Goal: Task Accomplishment & Management: Use online tool/utility

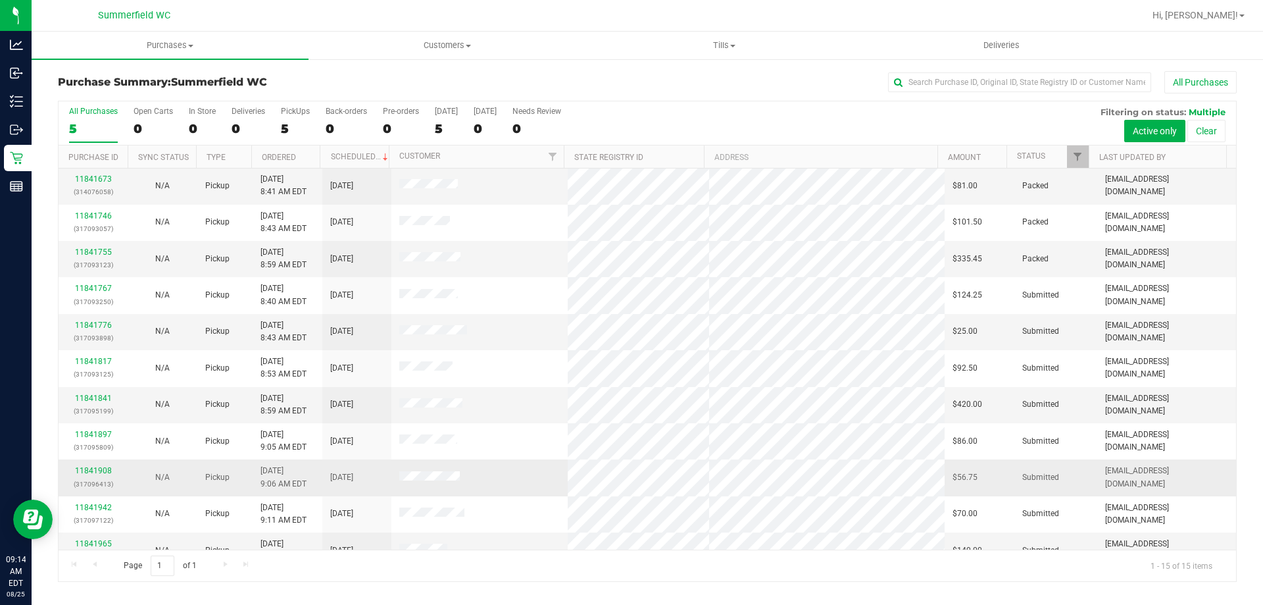
scroll to position [34, 0]
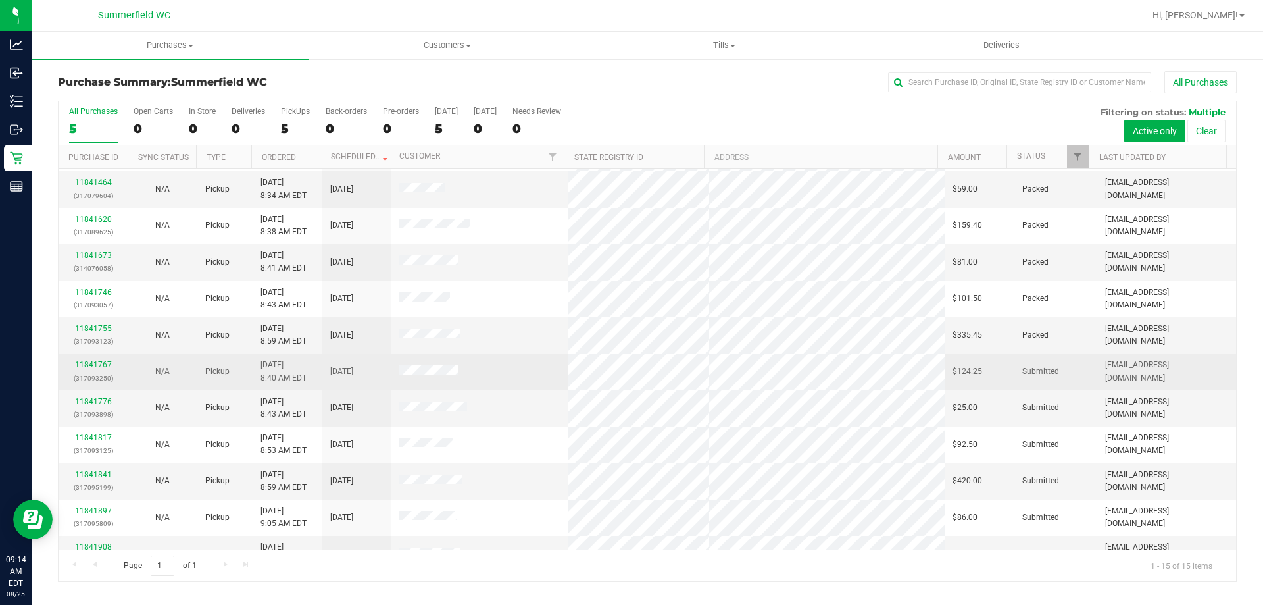
click at [88, 364] on link "11841767" at bounding box center [93, 364] width 37 height 9
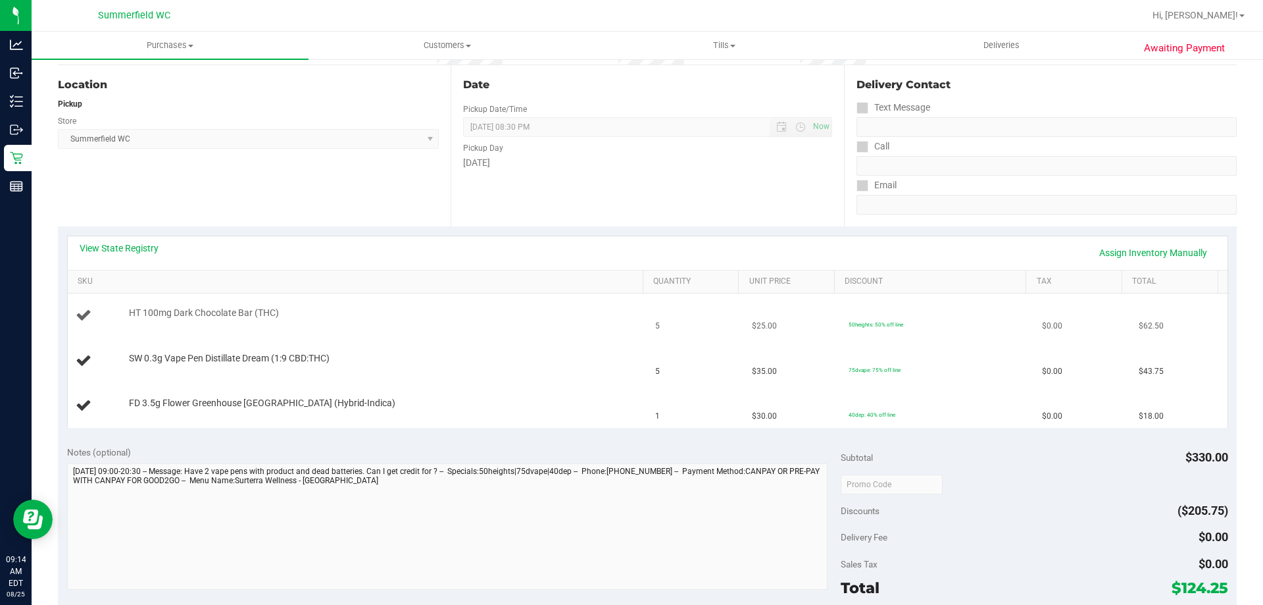
scroll to position [132, 0]
click at [143, 243] on link "View State Registry" at bounding box center [119, 244] width 79 height 13
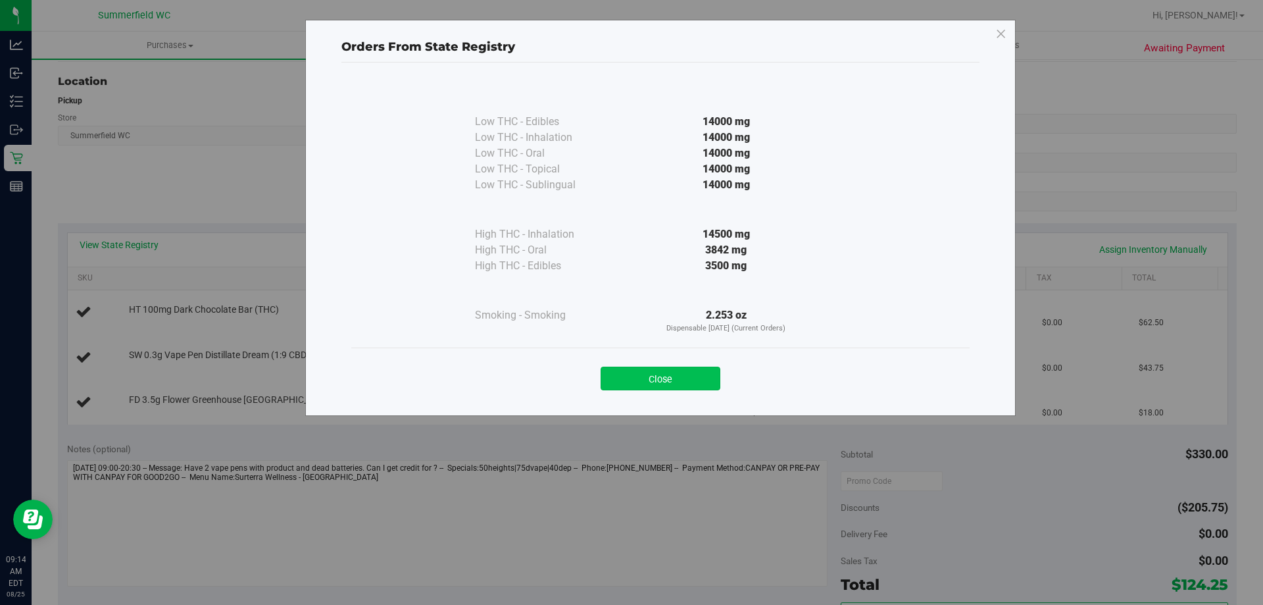
click at [709, 384] on button "Close" at bounding box center [661, 379] width 120 height 24
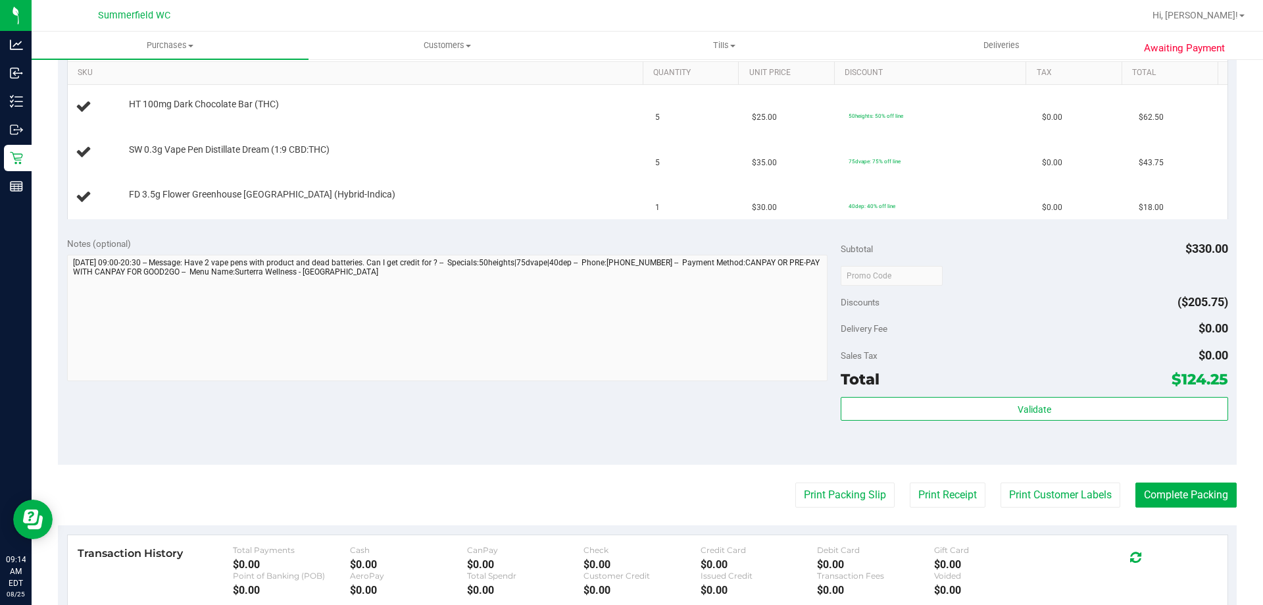
scroll to position [461, 0]
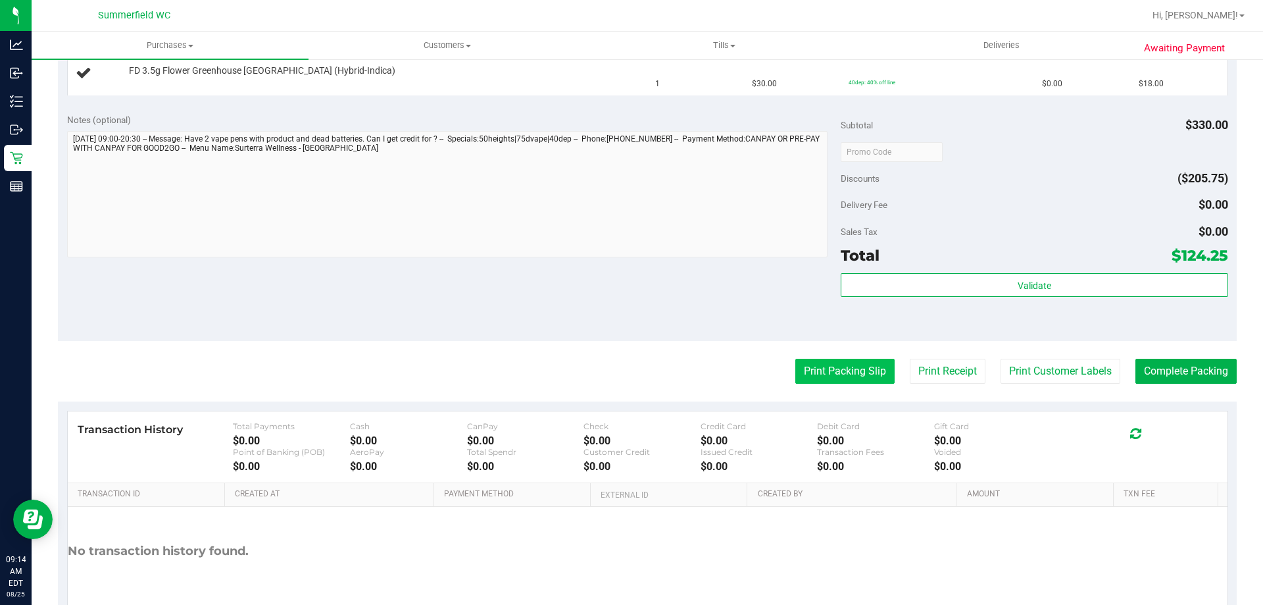
click at [852, 367] on button "Print Packing Slip" at bounding box center [845, 371] width 99 height 25
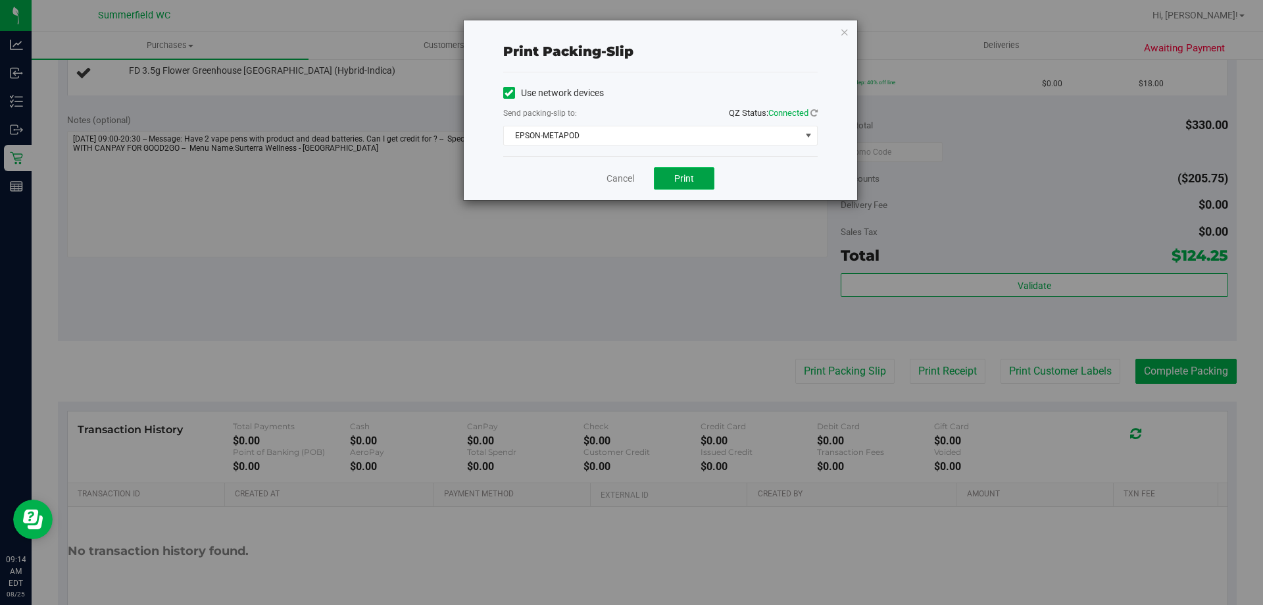
click at [685, 177] on span "Print" at bounding box center [684, 178] width 20 height 11
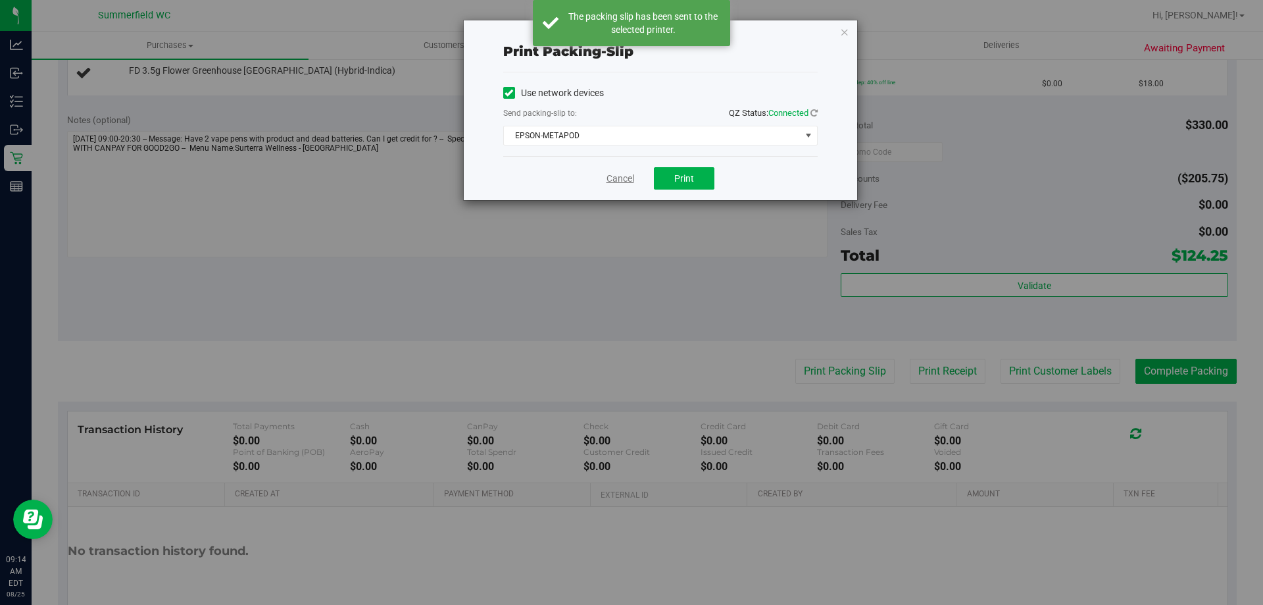
click at [621, 177] on link "Cancel" at bounding box center [621, 179] width 28 height 14
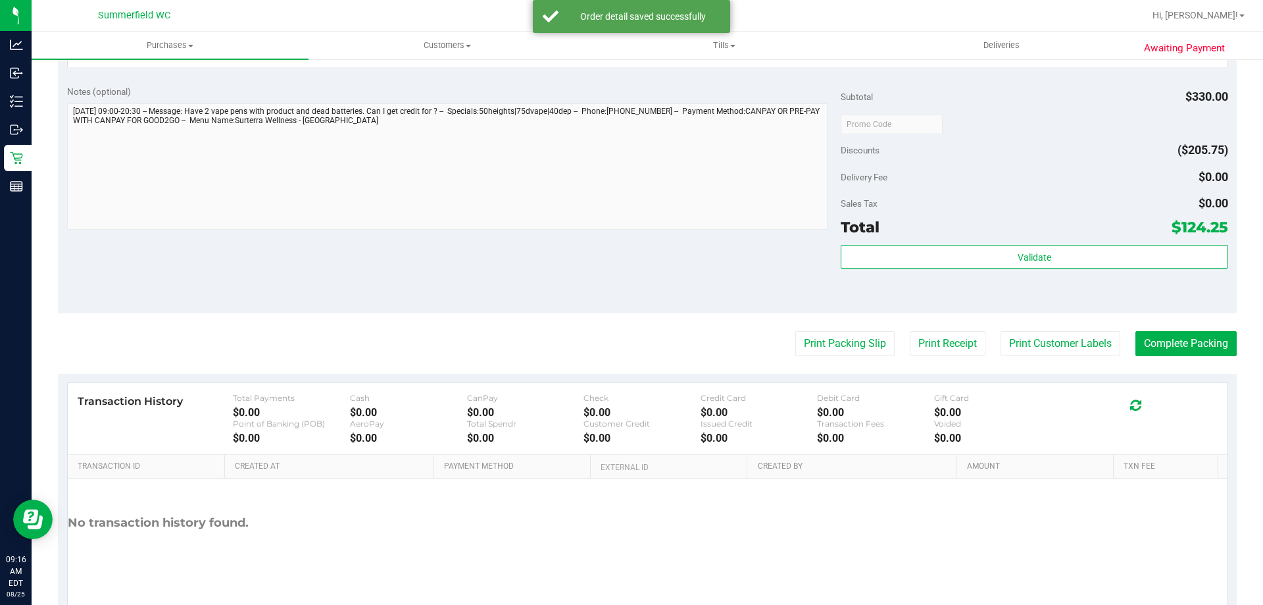
scroll to position [624, 0]
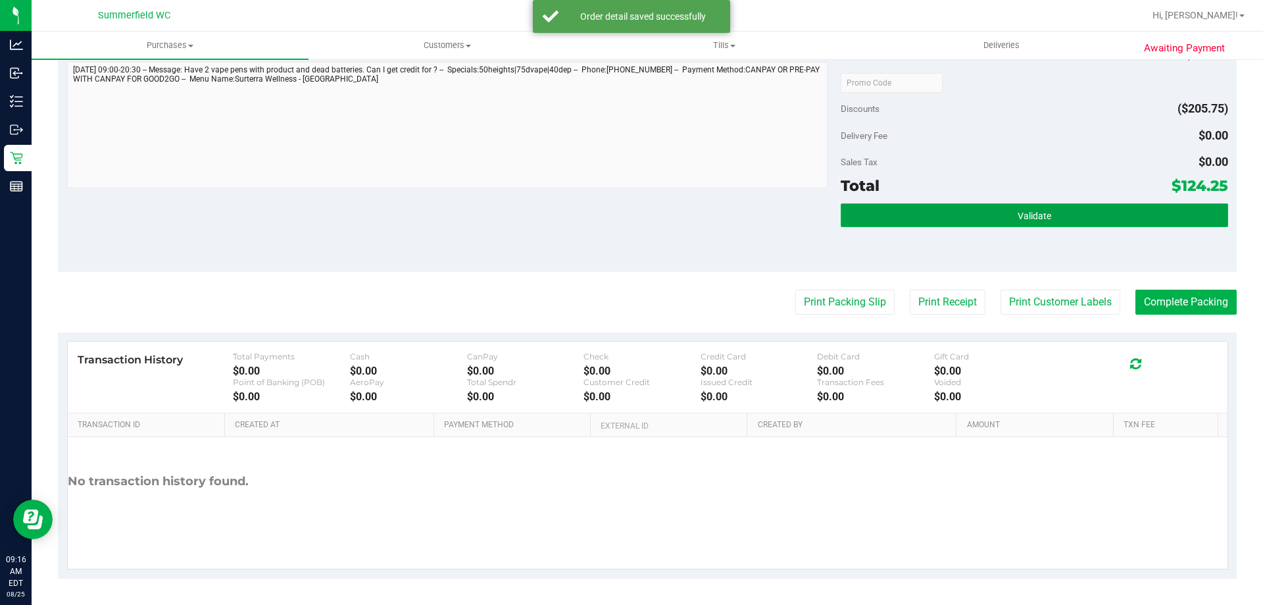
click at [1044, 215] on button "Validate" at bounding box center [1034, 215] width 387 height 24
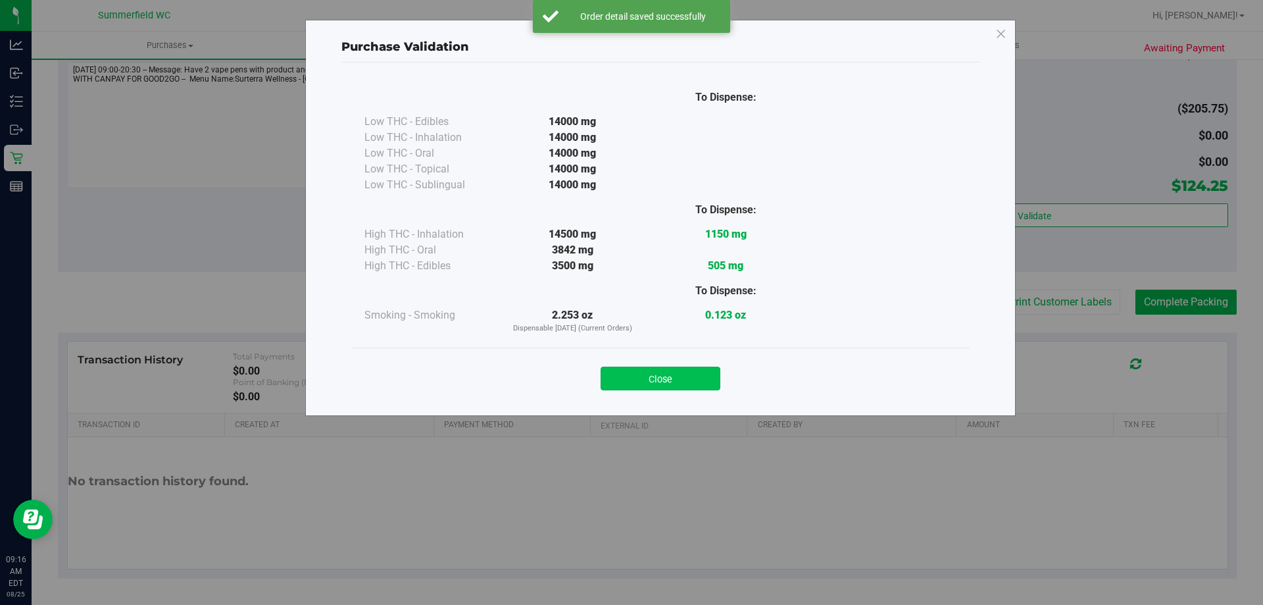
click at [690, 368] on button "Close" at bounding box center [661, 379] width 120 height 24
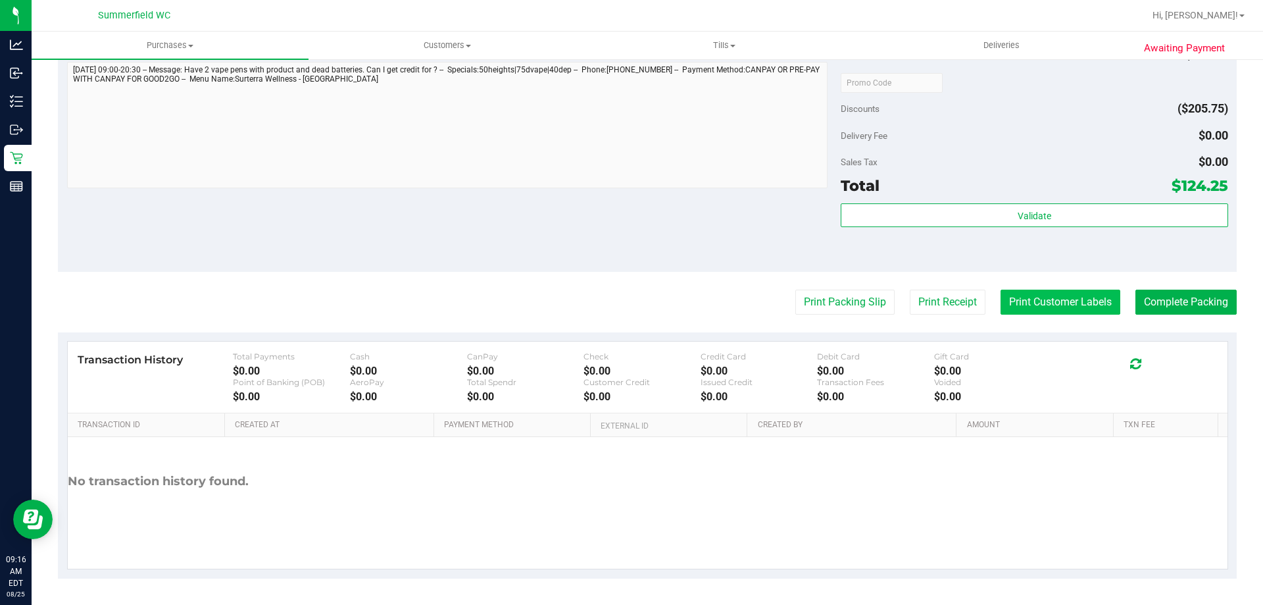
click at [1087, 293] on button "Print Customer Labels" at bounding box center [1061, 302] width 120 height 25
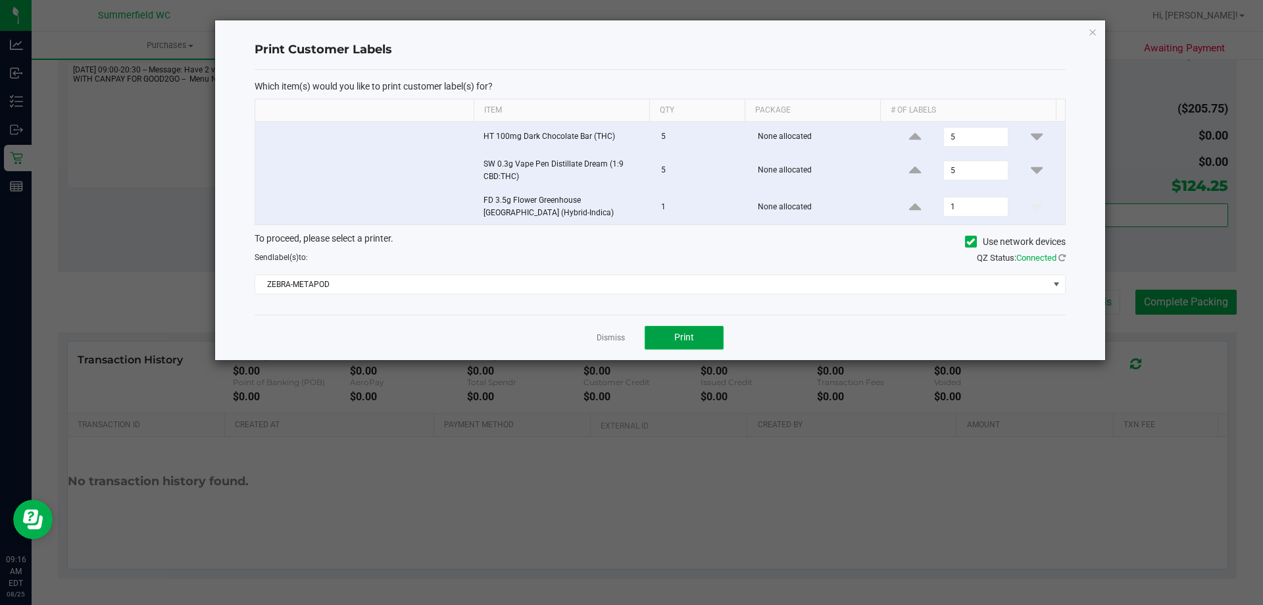
click at [656, 331] on button "Print" at bounding box center [684, 338] width 79 height 24
click at [611, 338] on link "Dismiss" at bounding box center [611, 337] width 28 height 11
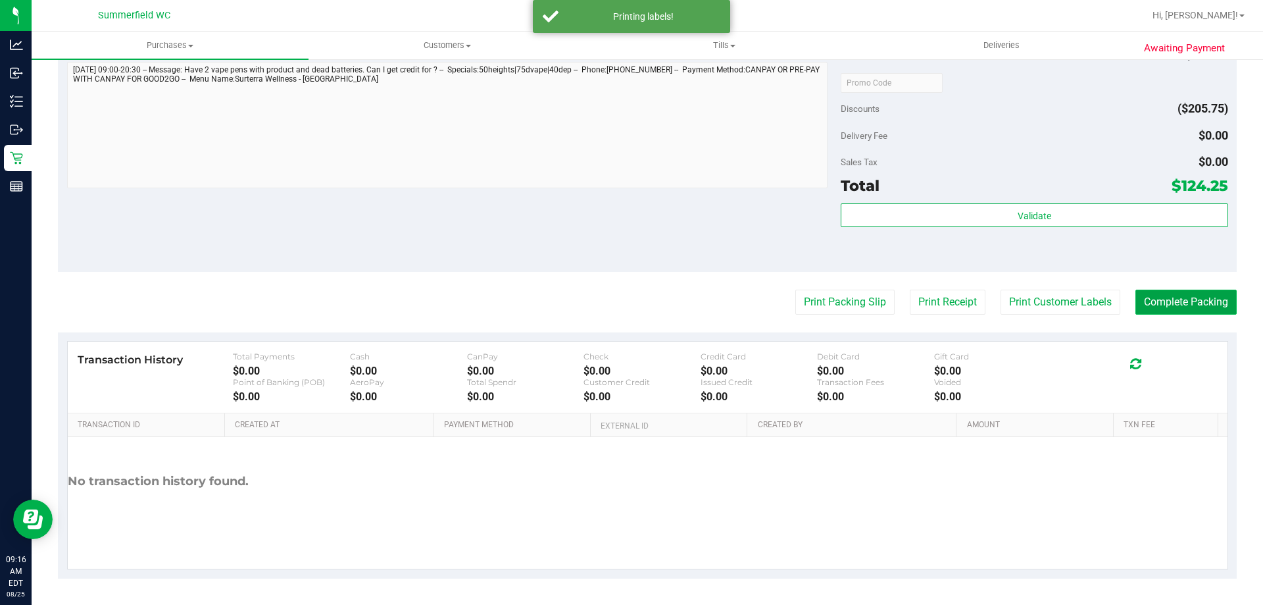
click at [1156, 301] on button "Complete Packing" at bounding box center [1186, 302] width 101 height 25
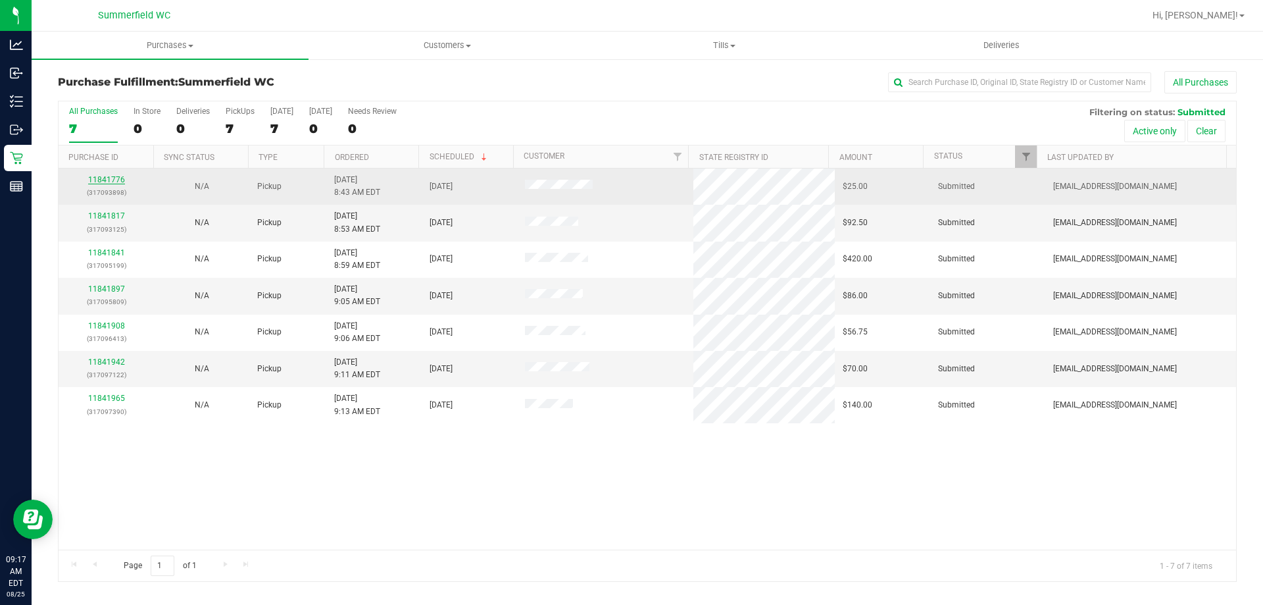
click at [116, 181] on link "11841776" at bounding box center [106, 179] width 37 height 9
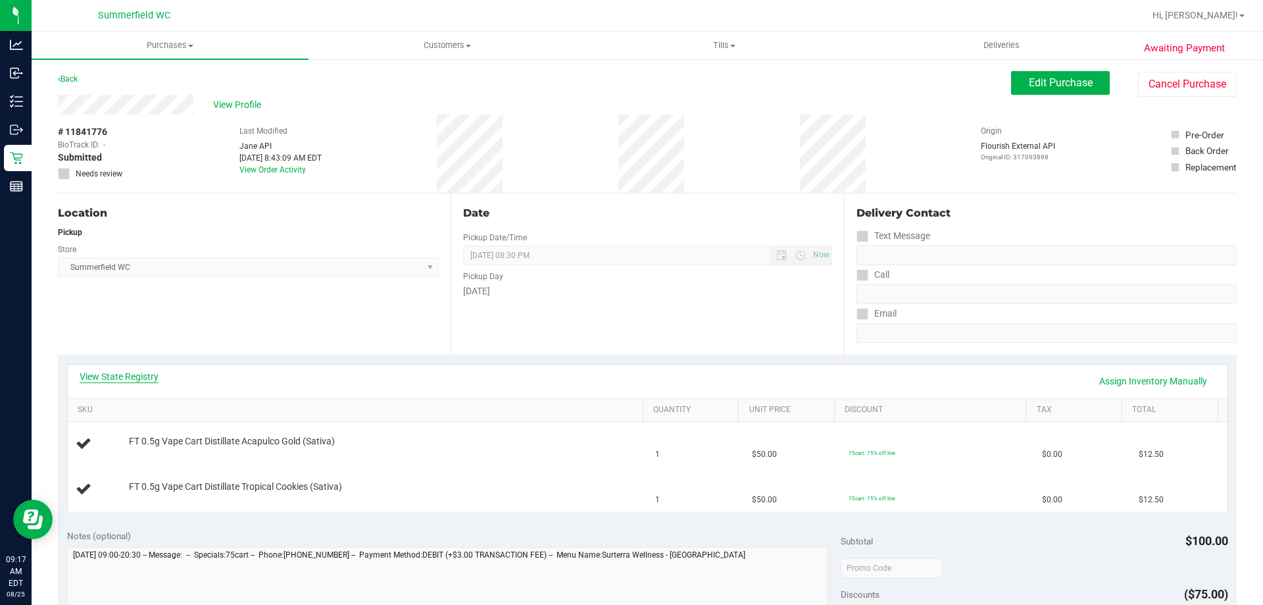
click at [130, 375] on link "View State Registry" at bounding box center [119, 376] width 79 height 13
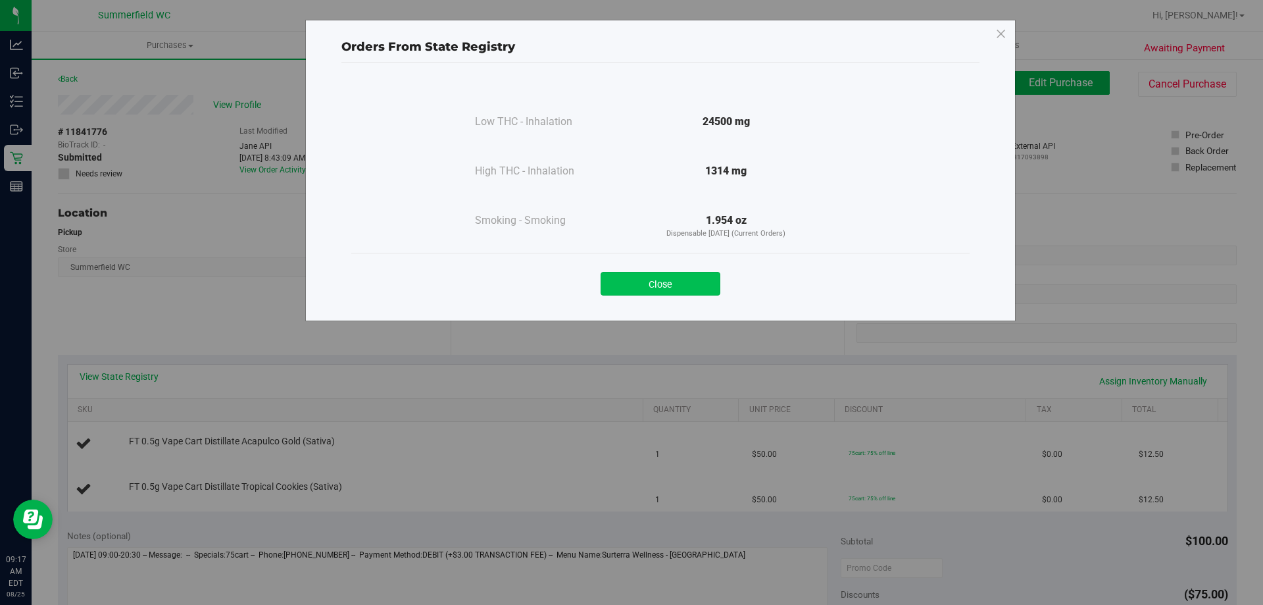
click at [636, 285] on button "Close" at bounding box center [661, 284] width 120 height 24
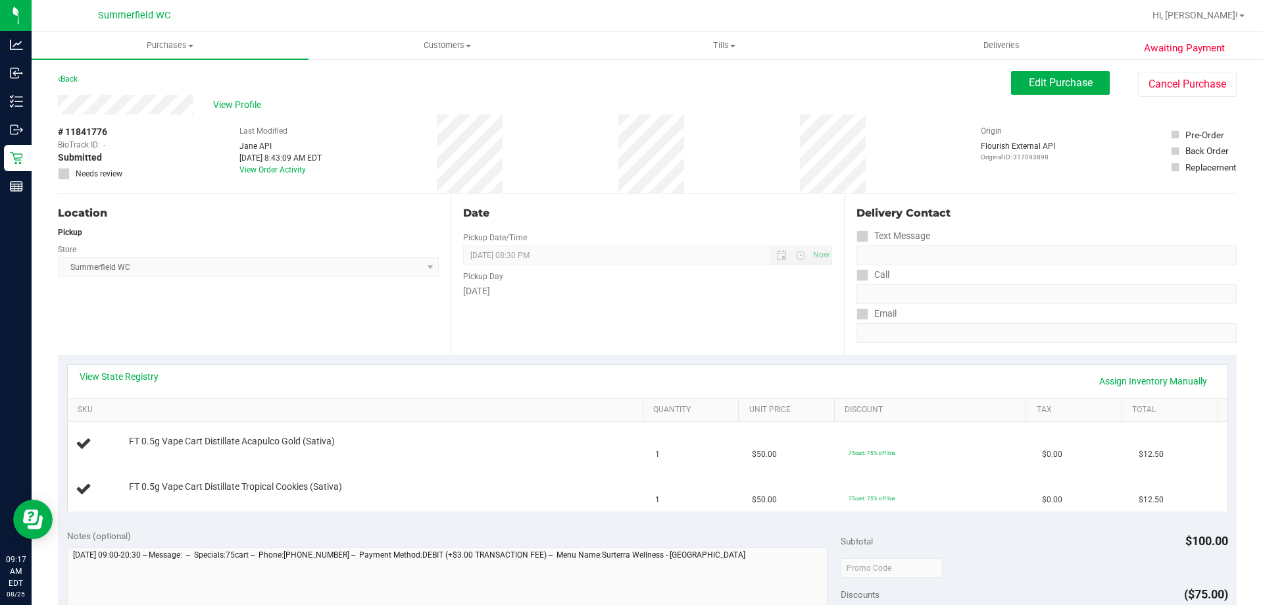
scroll to position [263, 0]
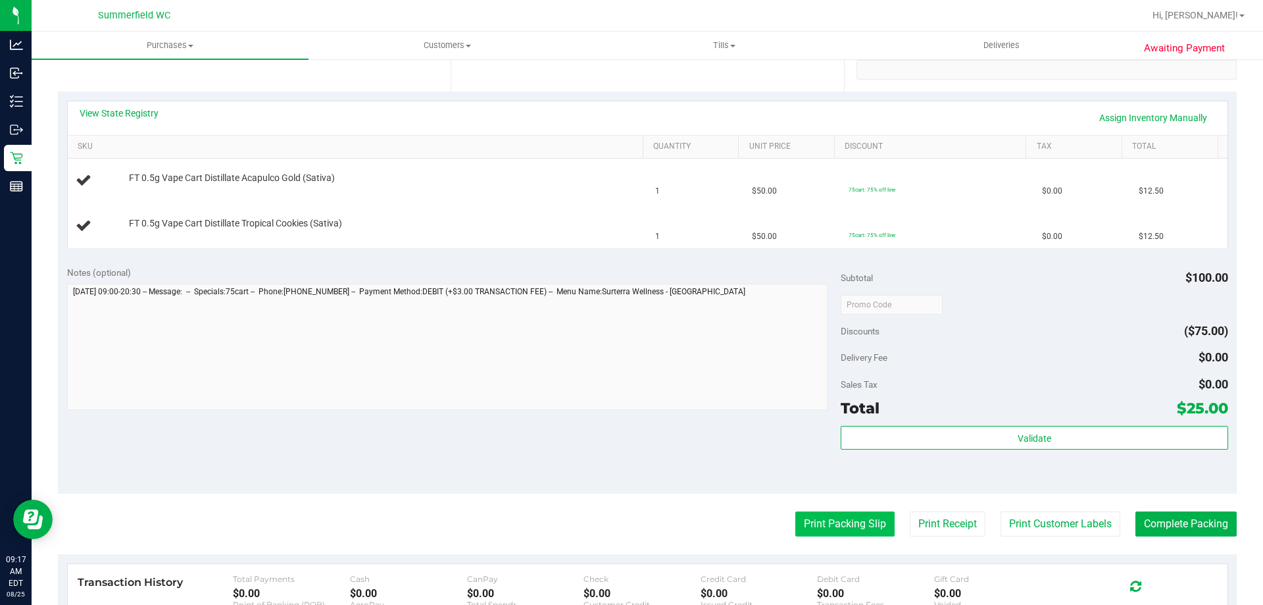
click at [836, 529] on button "Print Packing Slip" at bounding box center [845, 523] width 99 height 25
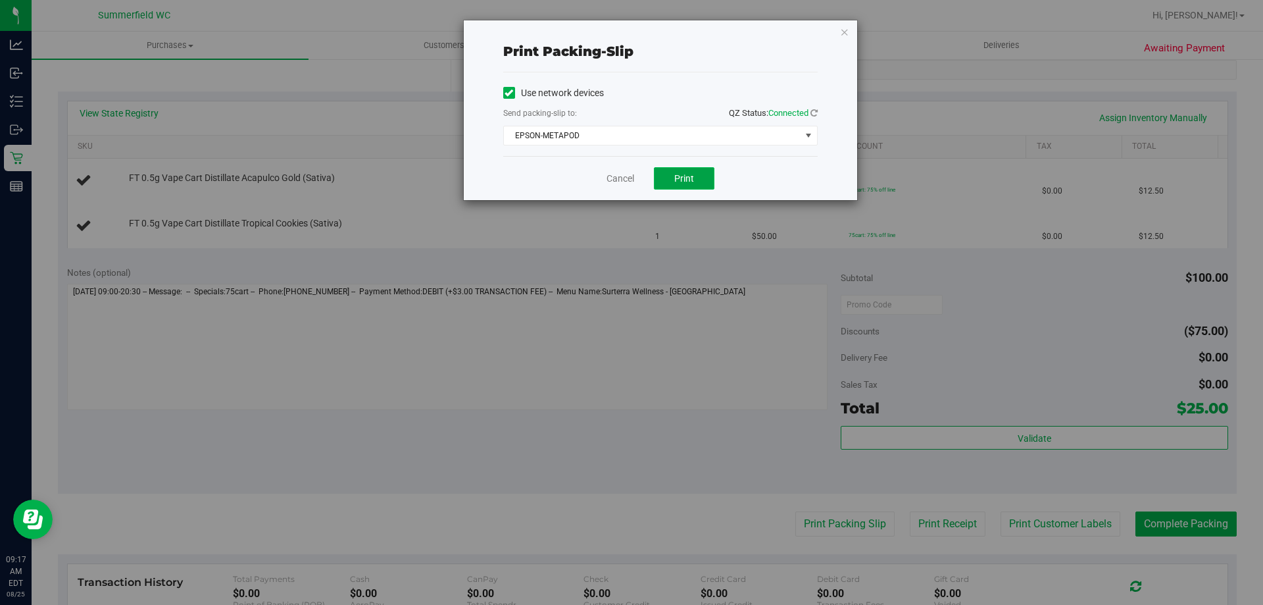
click at [690, 182] on span "Print" at bounding box center [684, 178] width 20 height 11
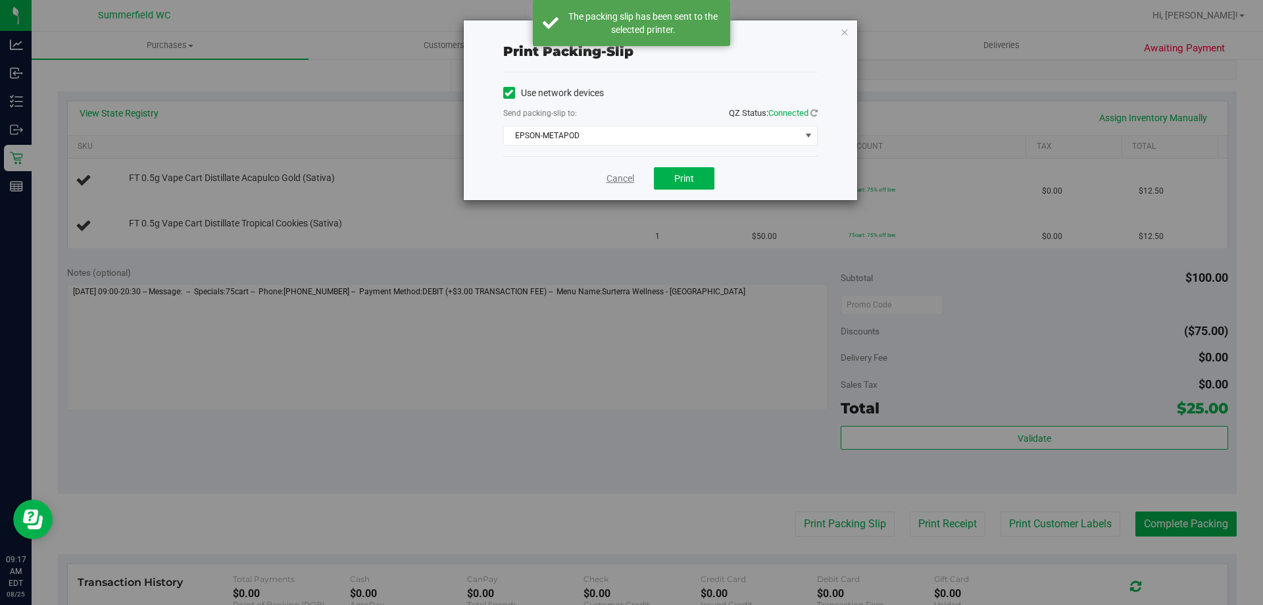
click at [625, 176] on link "Cancel" at bounding box center [621, 179] width 28 height 14
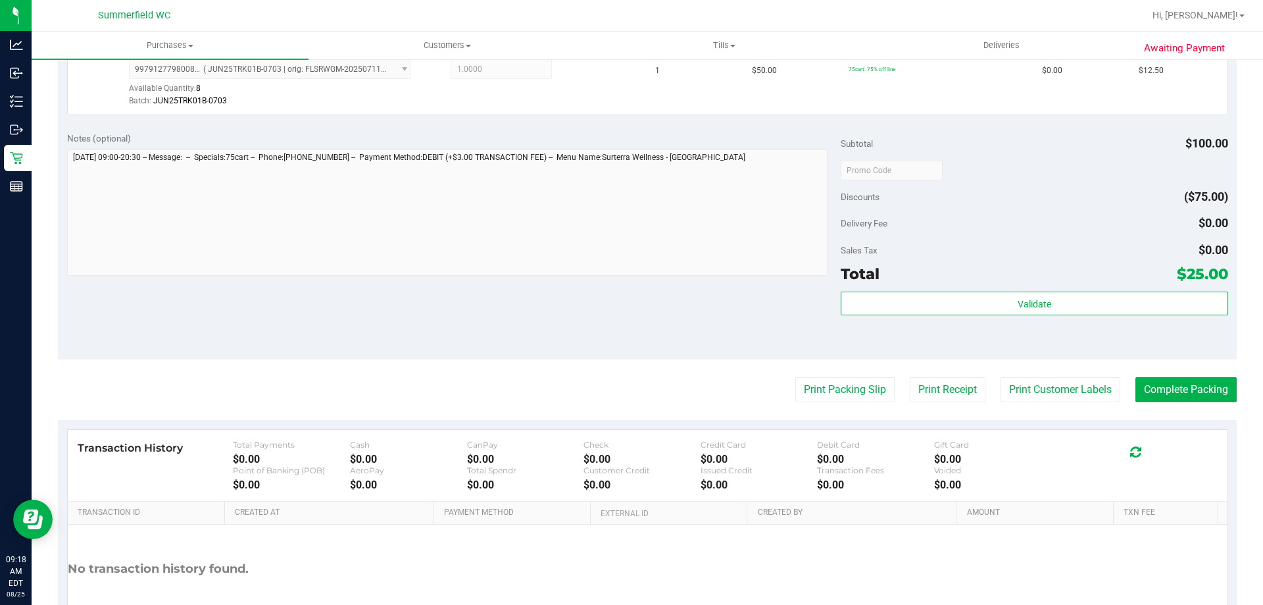
scroll to position [461, 0]
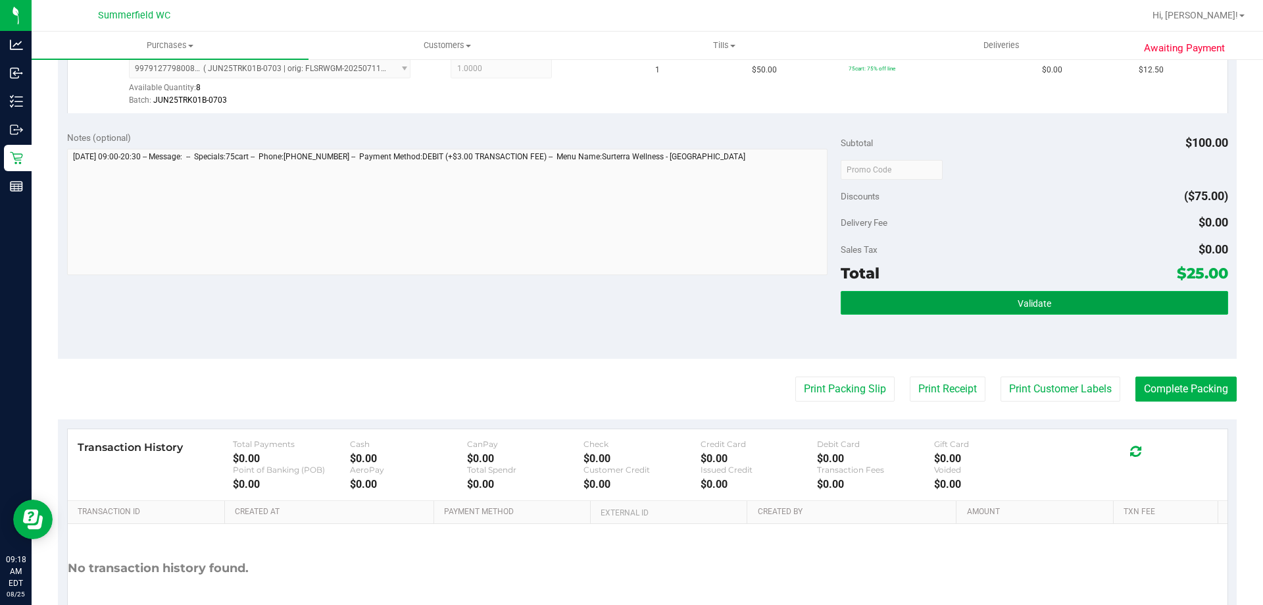
click at [1018, 303] on span "Validate" at bounding box center [1035, 303] width 34 height 11
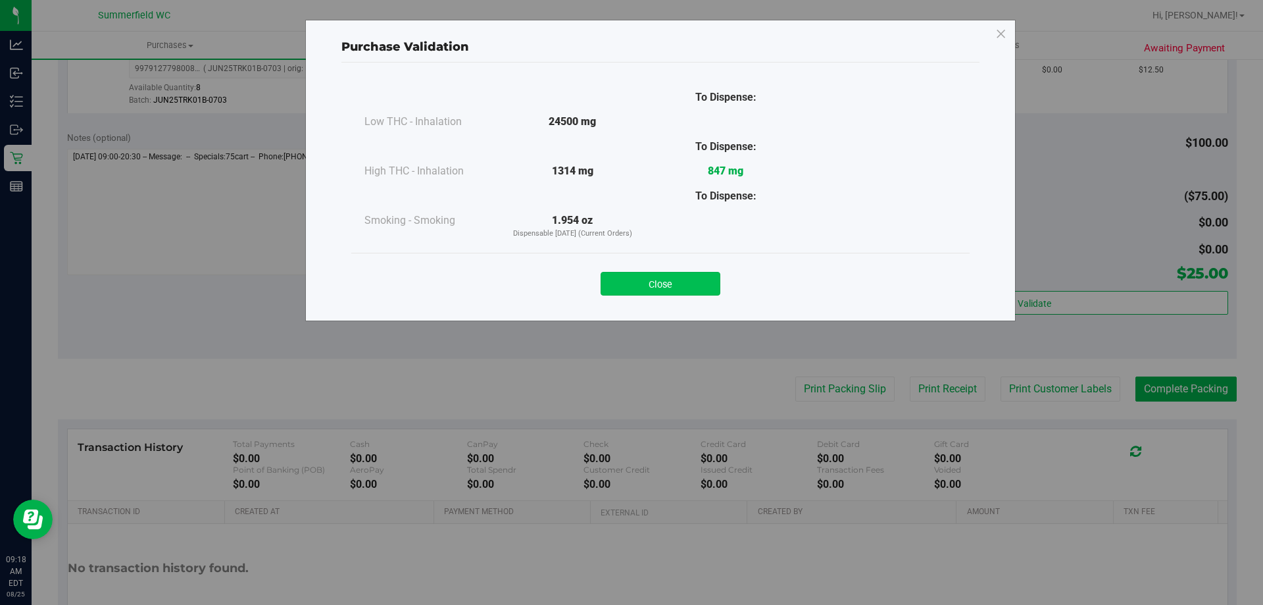
click at [688, 276] on button "Close" at bounding box center [661, 284] width 120 height 24
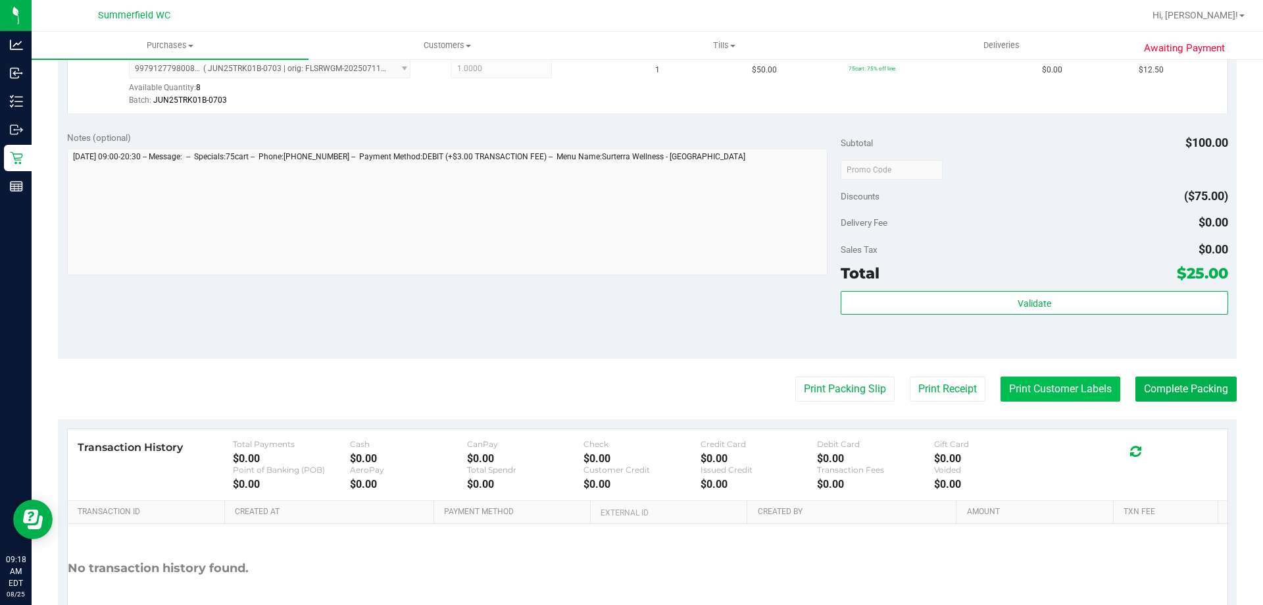
click at [1034, 382] on button "Print Customer Labels" at bounding box center [1061, 388] width 120 height 25
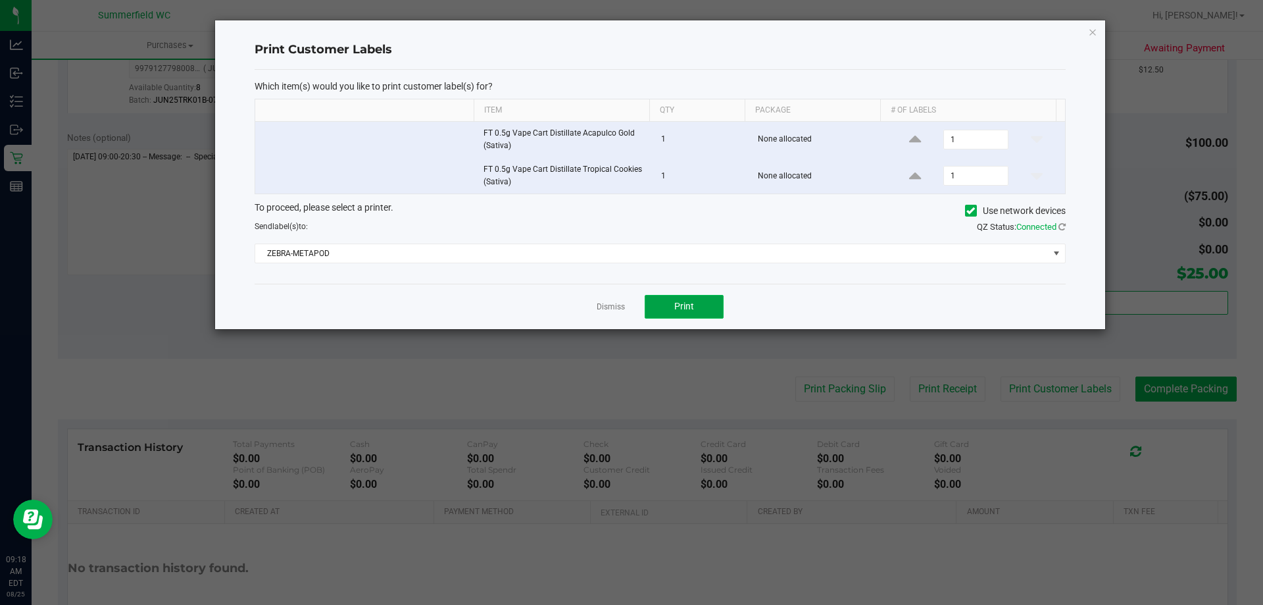
click at [696, 300] on button "Print" at bounding box center [684, 307] width 79 height 24
click at [613, 306] on link "Dismiss" at bounding box center [611, 306] width 28 height 11
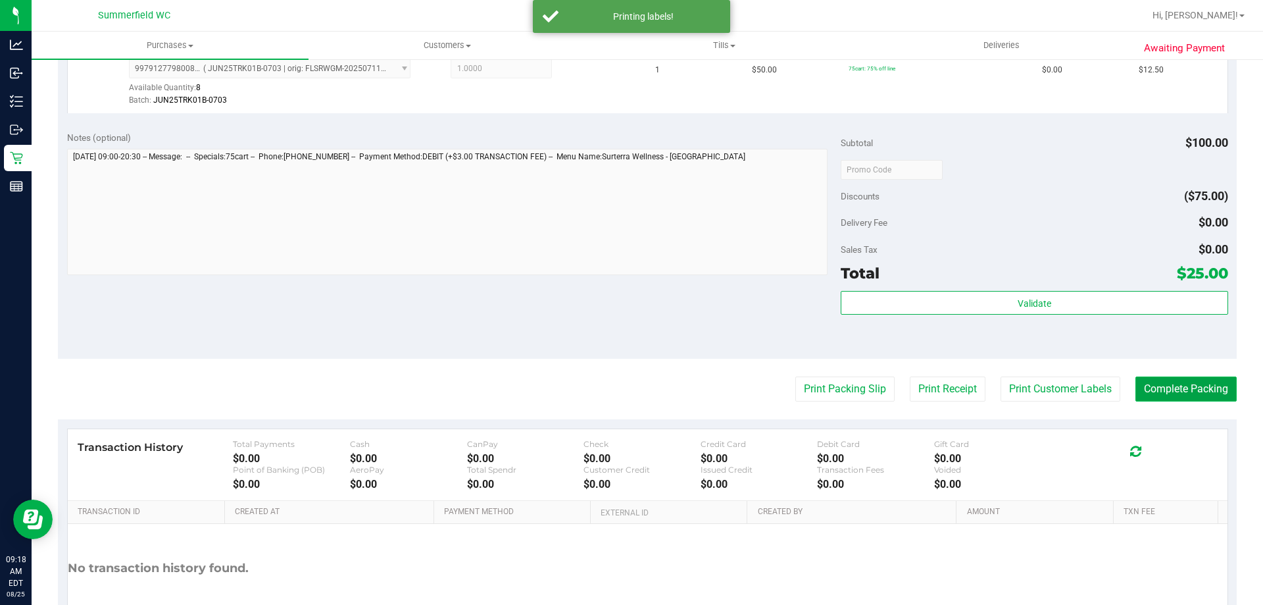
click at [1167, 385] on button "Complete Packing" at bounding box center [1186, 388] width 101 height 25
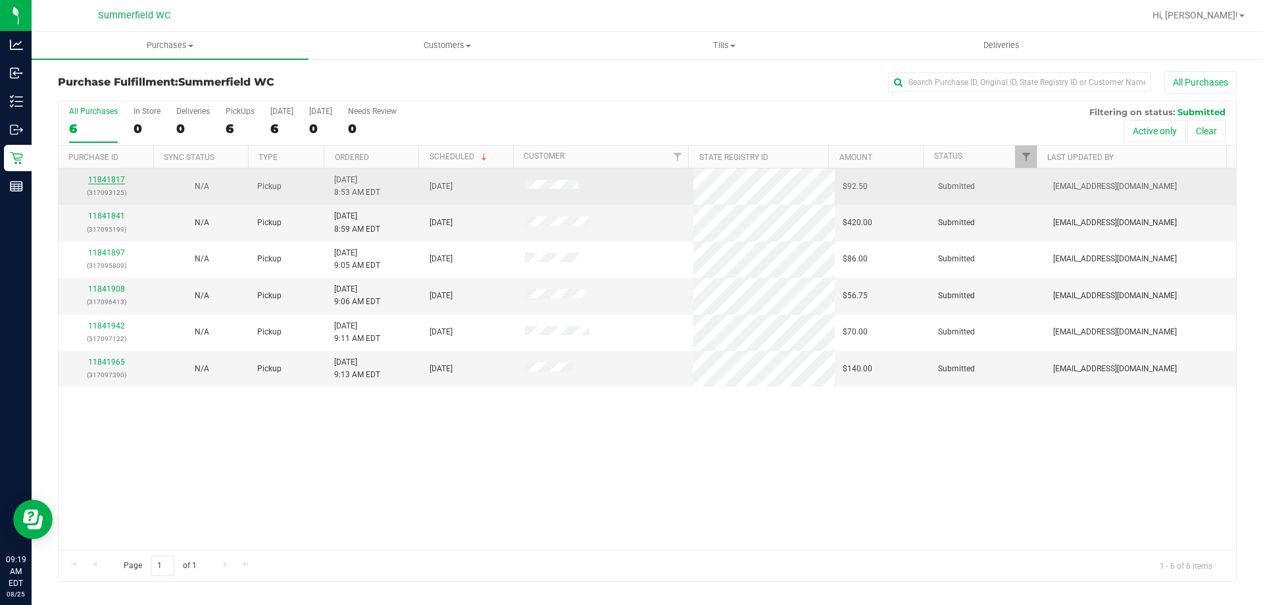
click at [114, 177] on link "11841817" at bounding box center [106, 179] width 37 height 9
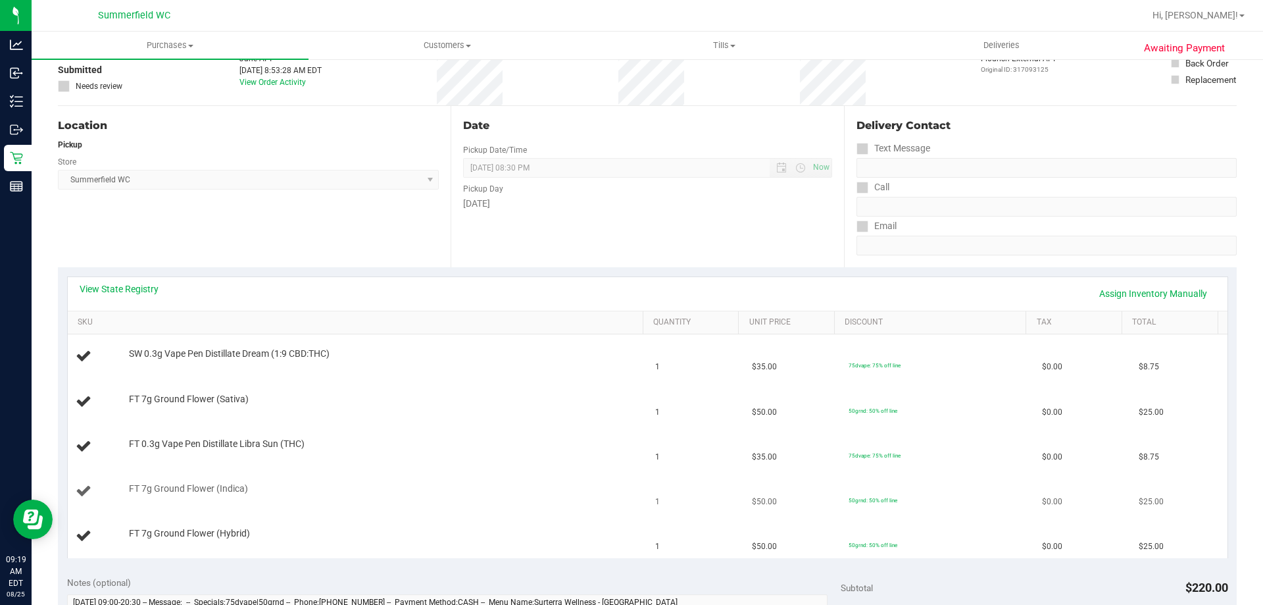
scroll to position [197, 0]
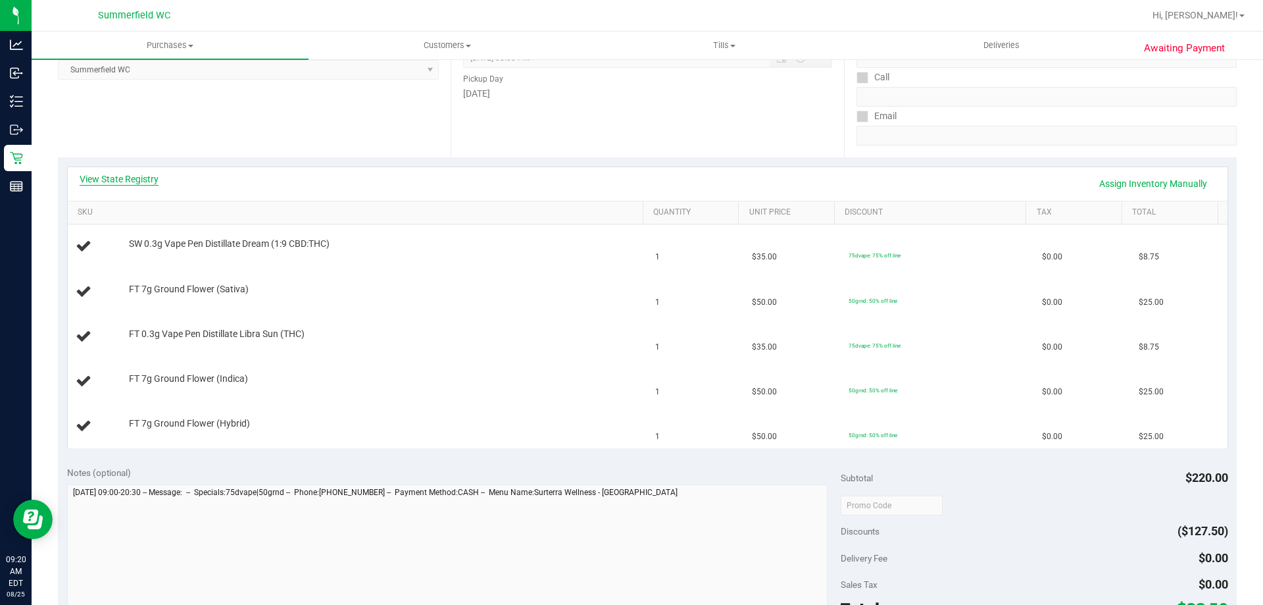
click at [134, 176] on link "View State Registry" at bounding box center [119, 178] width 79 height 13
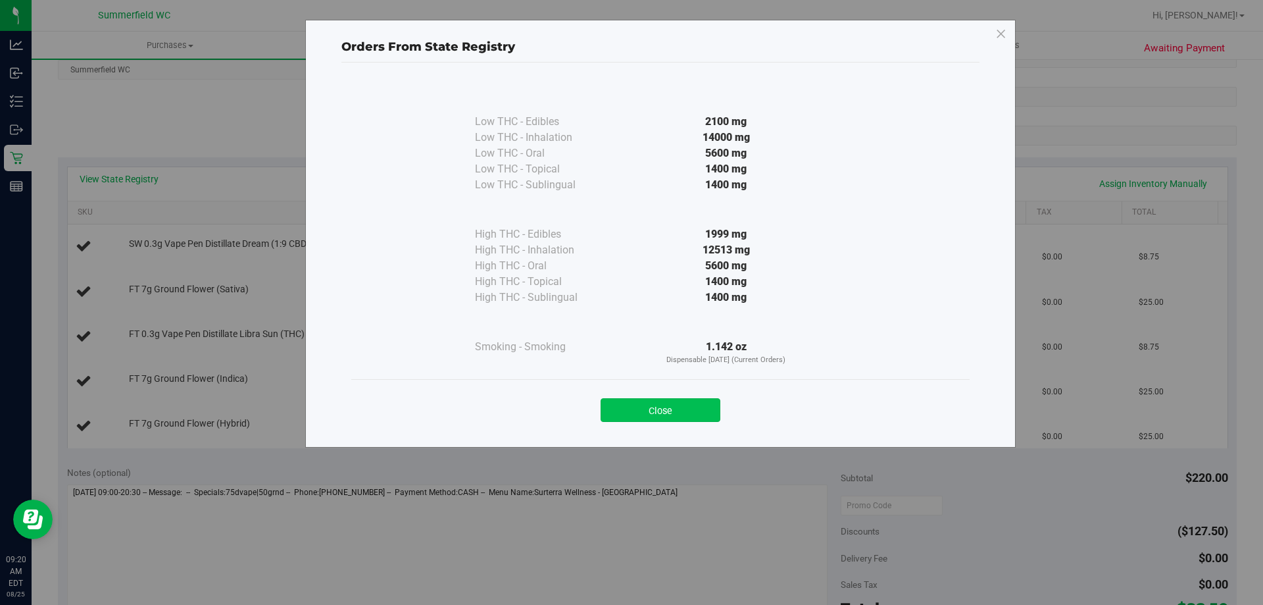
click at [635, 411] on button "Close" at bounding box center [661, 410] width 120 height 24
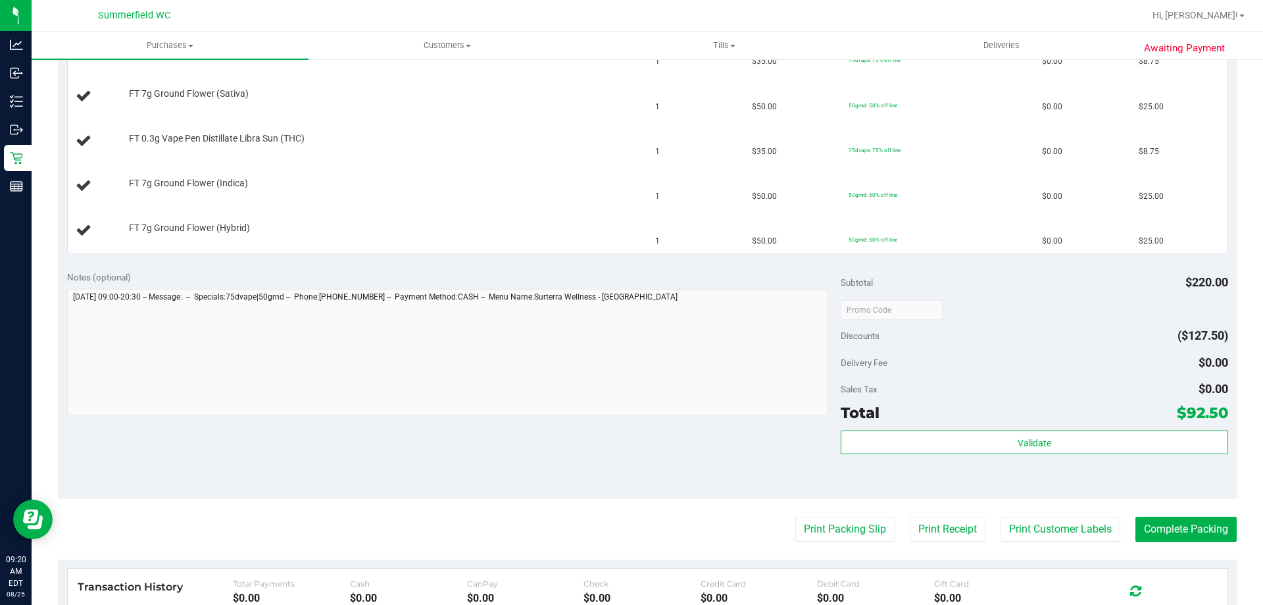
scroll to position [592, 0]
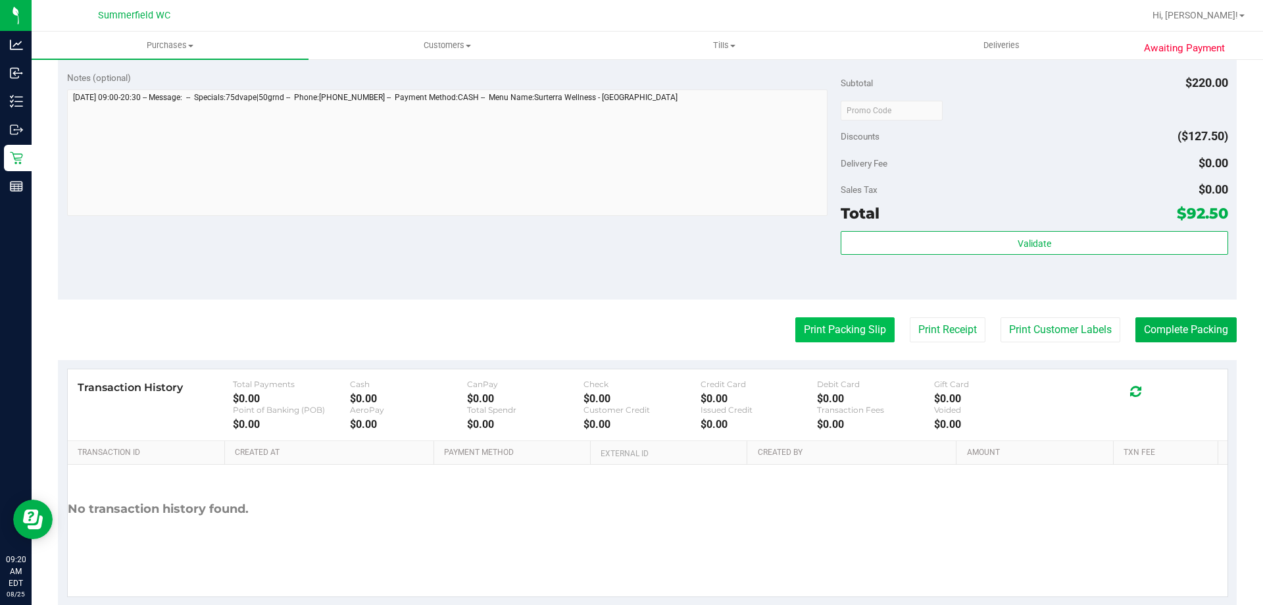
click at [851, 331] on button "Print Packing Slip" at bounding box center [845, 329] width 99 height 25
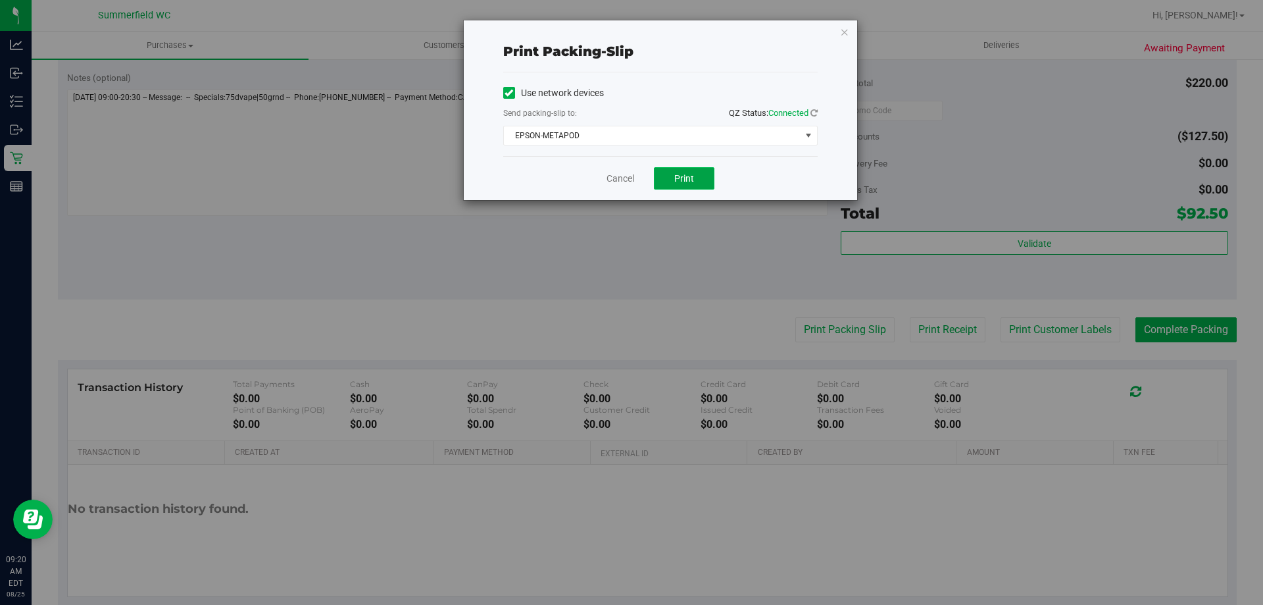
click at [695, 178] on button "Print" at bounding box center [684, 178] width 61 height 22
click at [630, 172] on link "Cancel" at bounding box center [621, 179] width 28 height 14
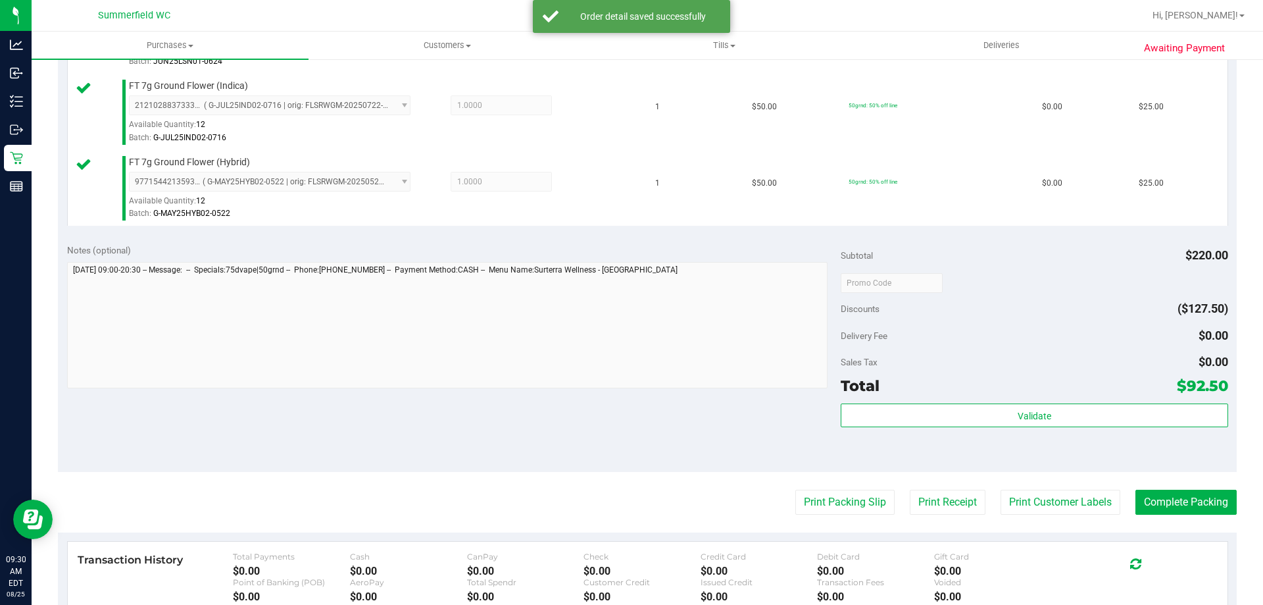
scroll to position [724, 0]
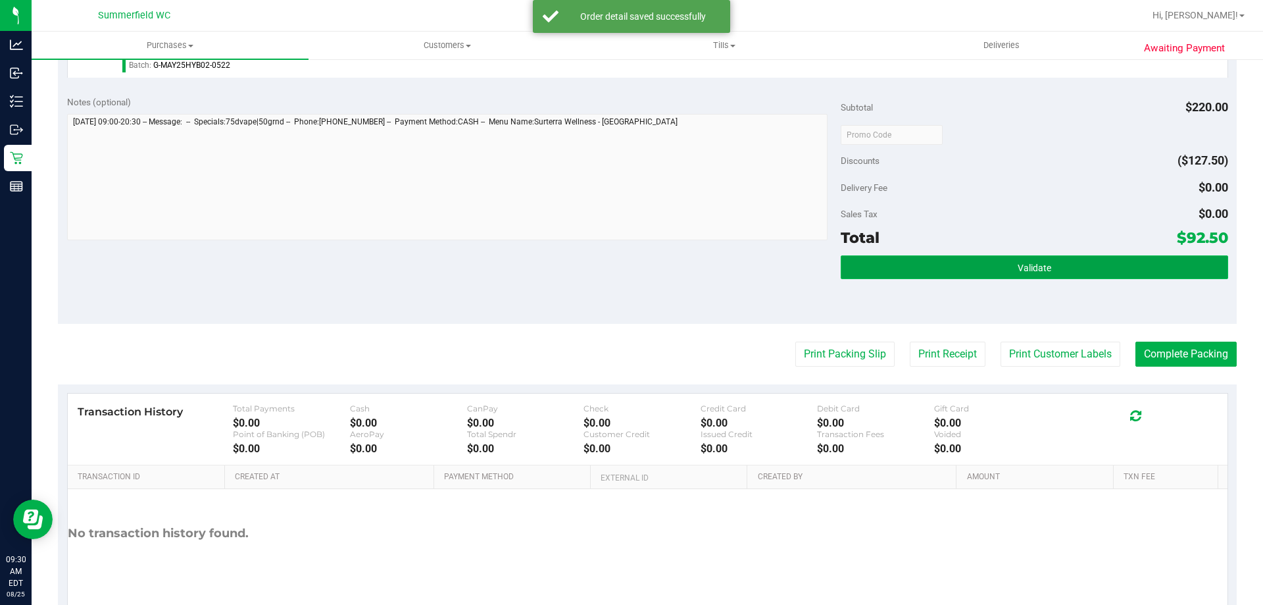
click at [1025, 266] on span "Validate" at bounding box center [1035, 268] width 34 height 11
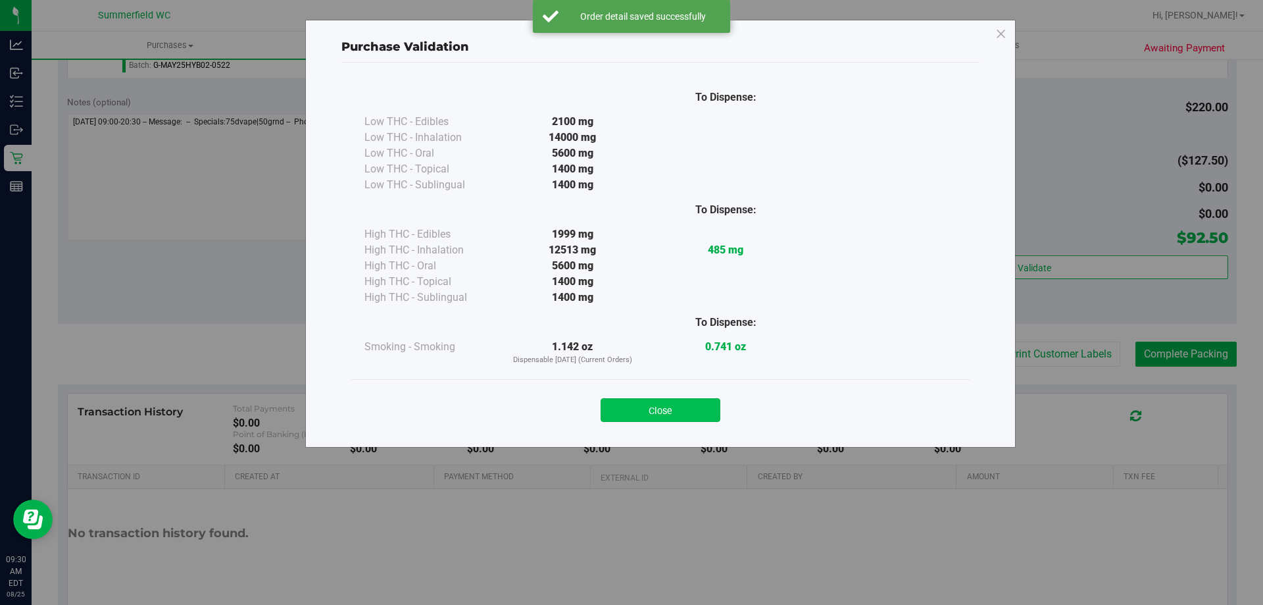
click at [686, 406] on button "Close" at bounding box center [661, 410] width 120 height 24
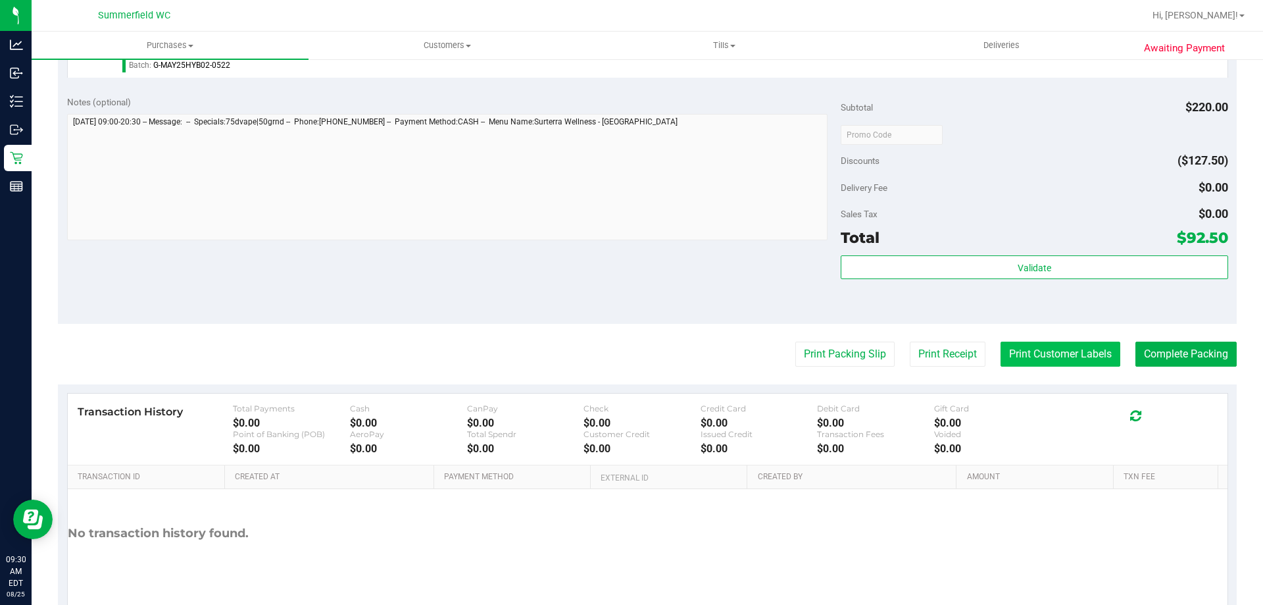
click at [1063, 355] on button "Print Customer Labels" at bounding box center [1061, 354] width 120 height 25
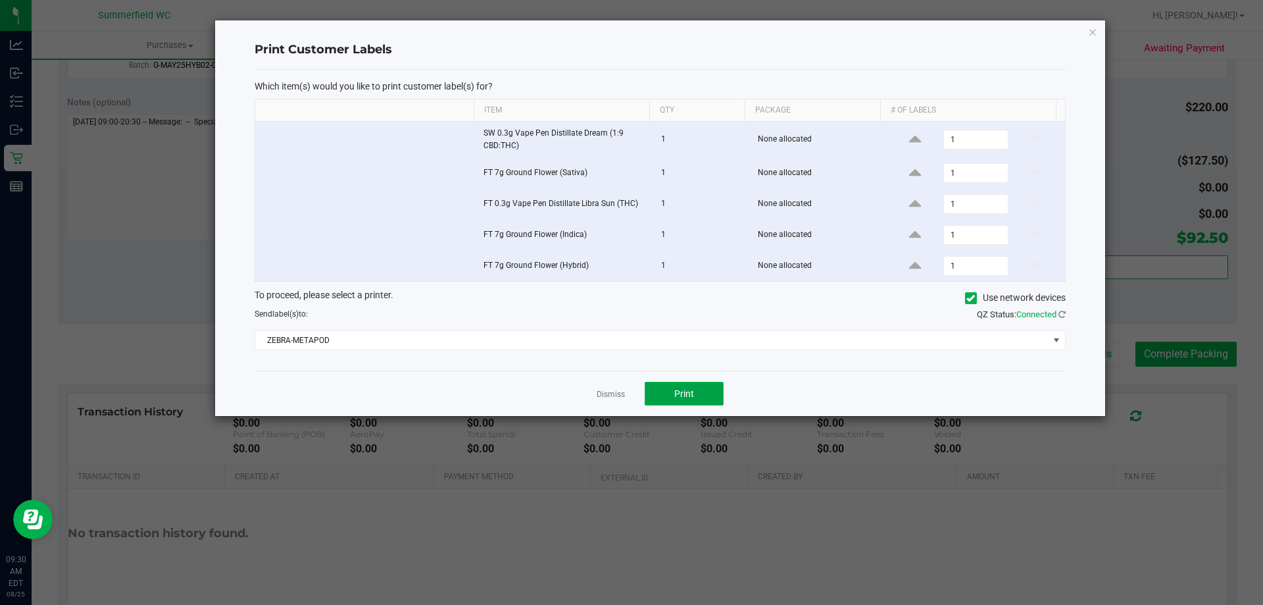
click at [697, 385] on button "Print" at bounding box center [684, 394] width 79 height 24
click at [609, 393] on link "Dismiss" at bounding box center [611, 394] width 28 height 11
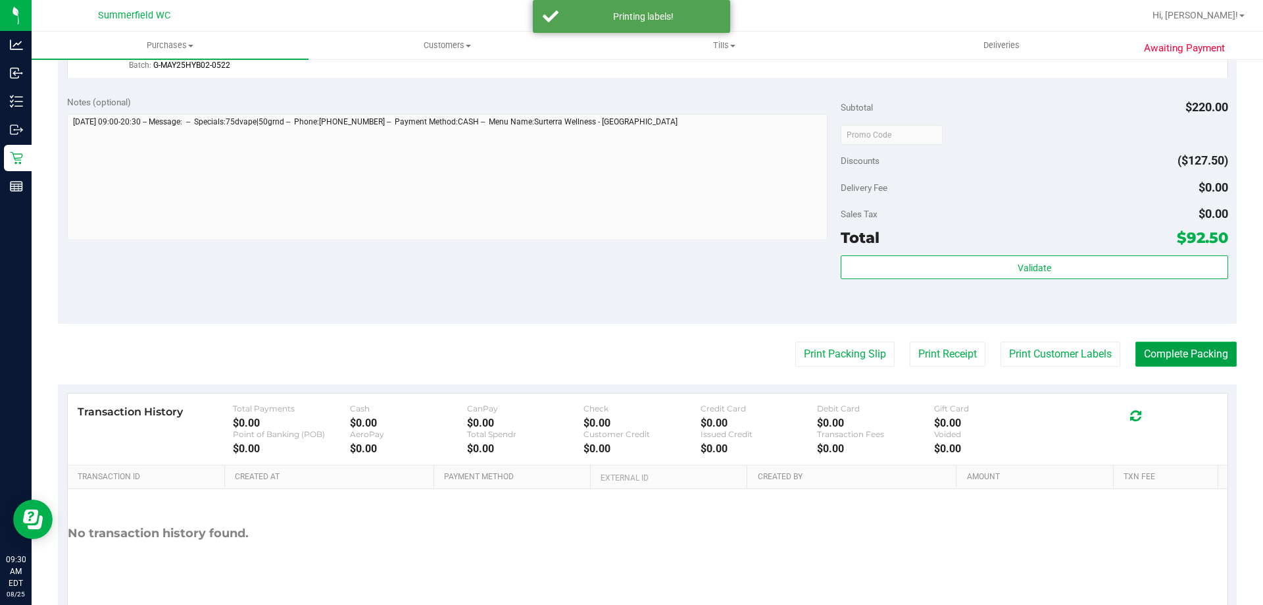
click at [1185, 353] on button "Complete Packing" at bounding box center [1186, 354] width 101 height 25
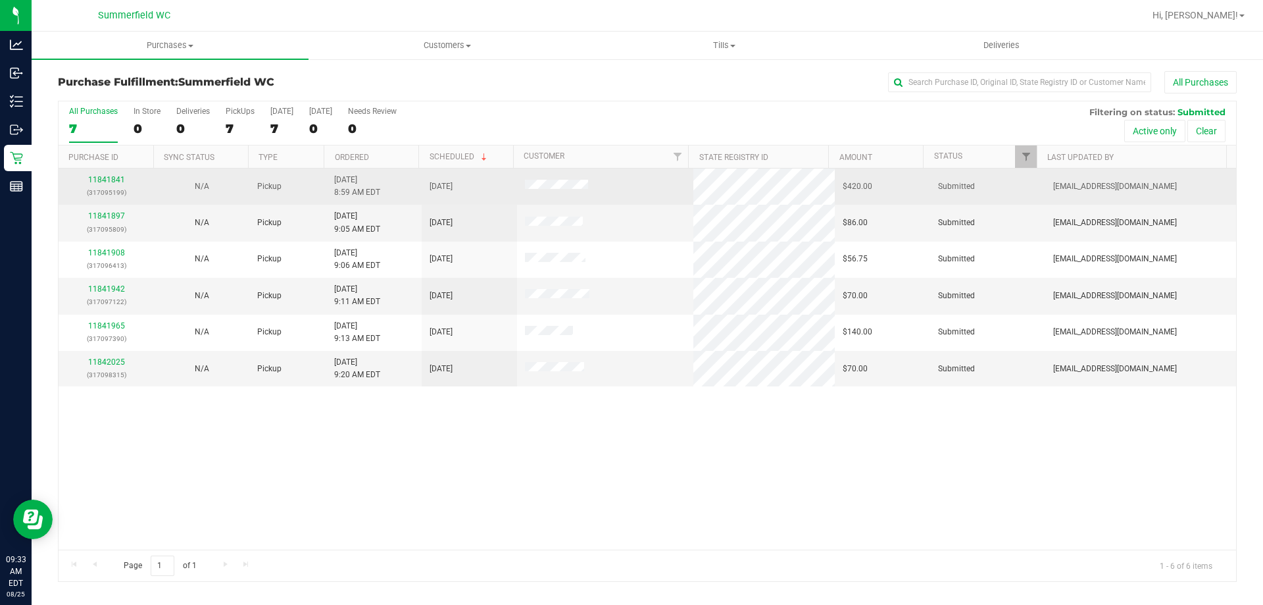
click at [113, 174] on div "11841841 (317095199)" at bounding box center [106, 186] width 80 height 25
click at [111, 180] on link "11841841" at bounding box center [106, 179] width 37 height 9
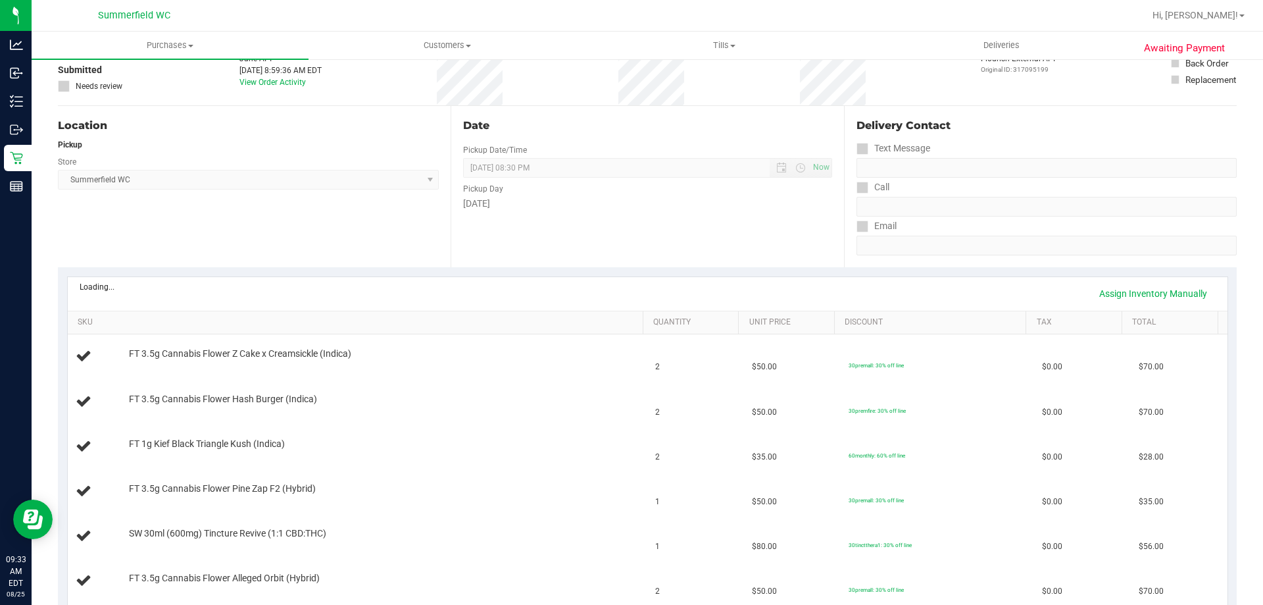
scroll to position [197, 0]
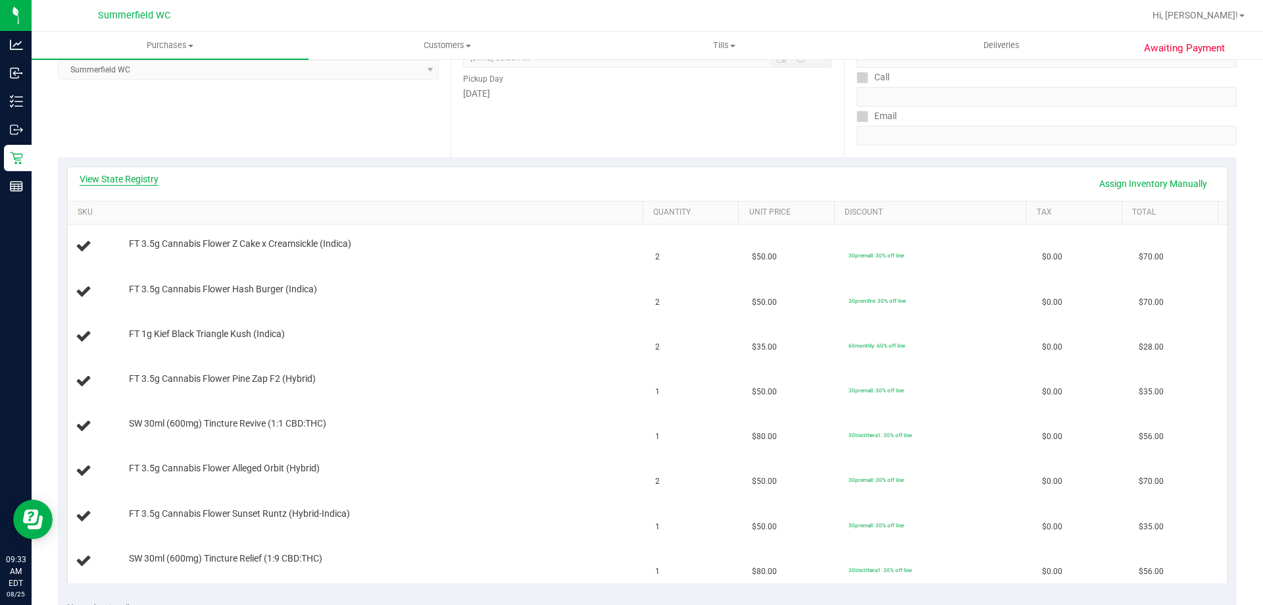
click at [131, 180] on link "View State Registry" at bounding box center [119, 178] width 79 height 13
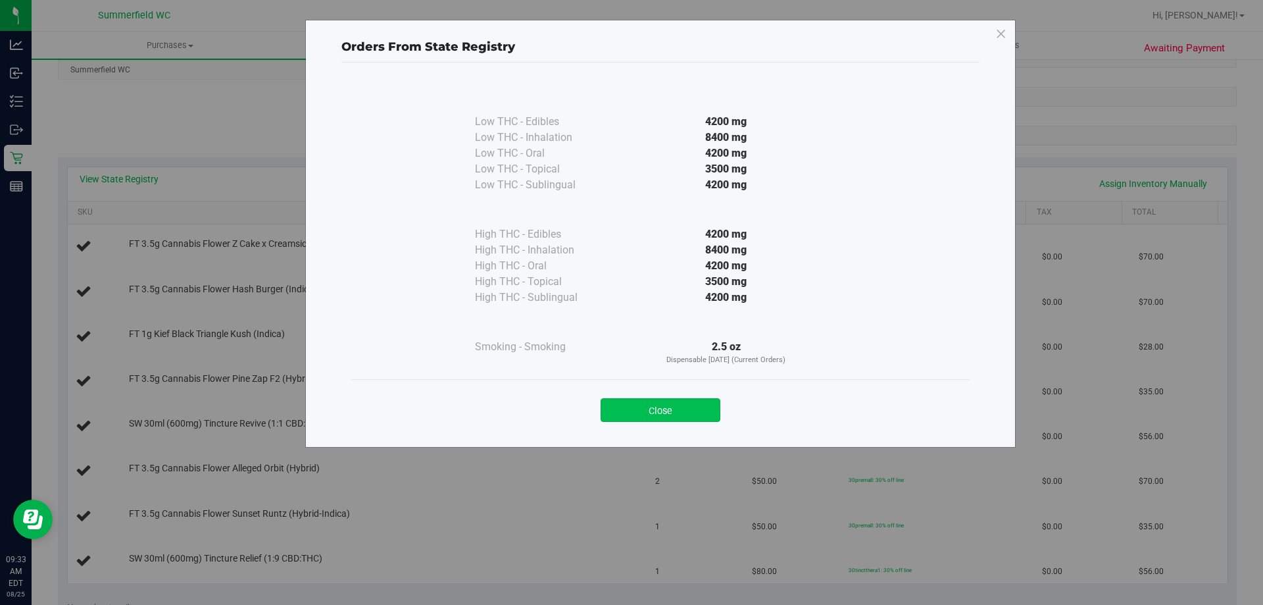
click at [679, 406] on button "Close" at bounding box center [661, 410] width 120 height 24
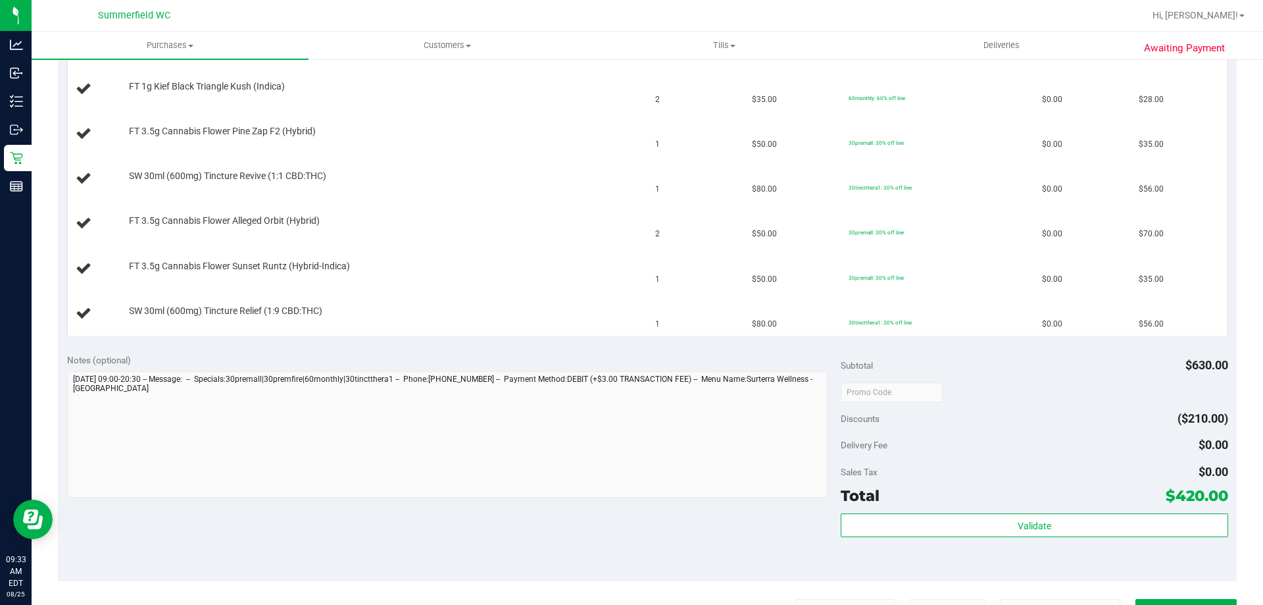
scroll to position [461, 0]
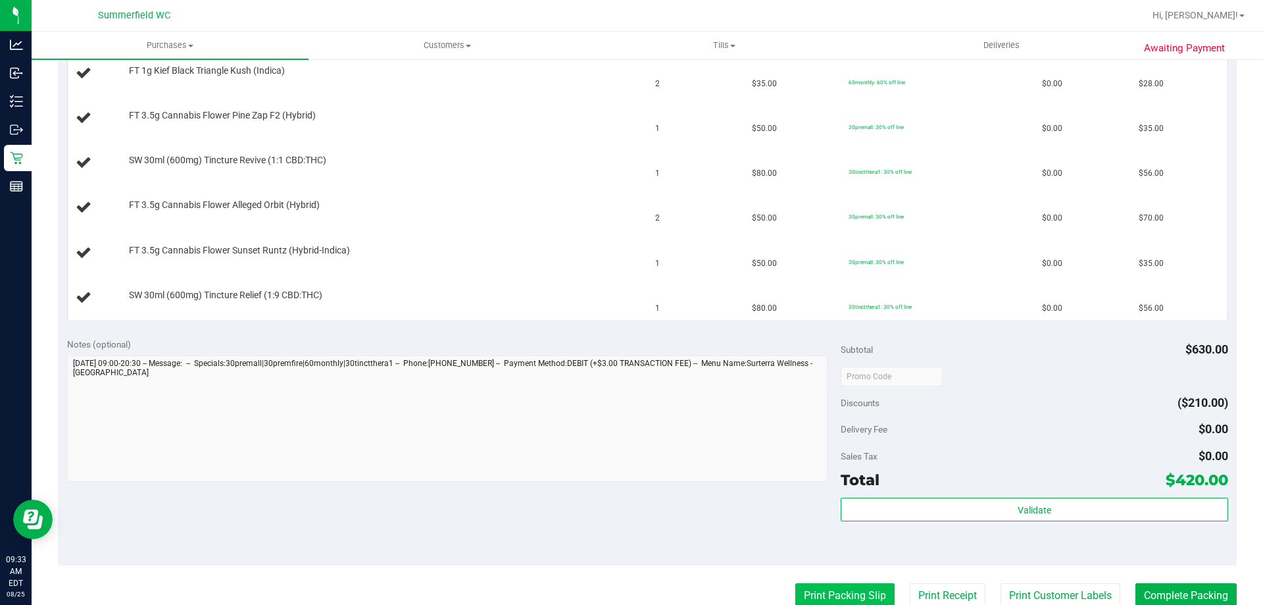
click at [857, 586] on button "Print Packing Slip" at bounding box center [845, 595] width 99 height 25
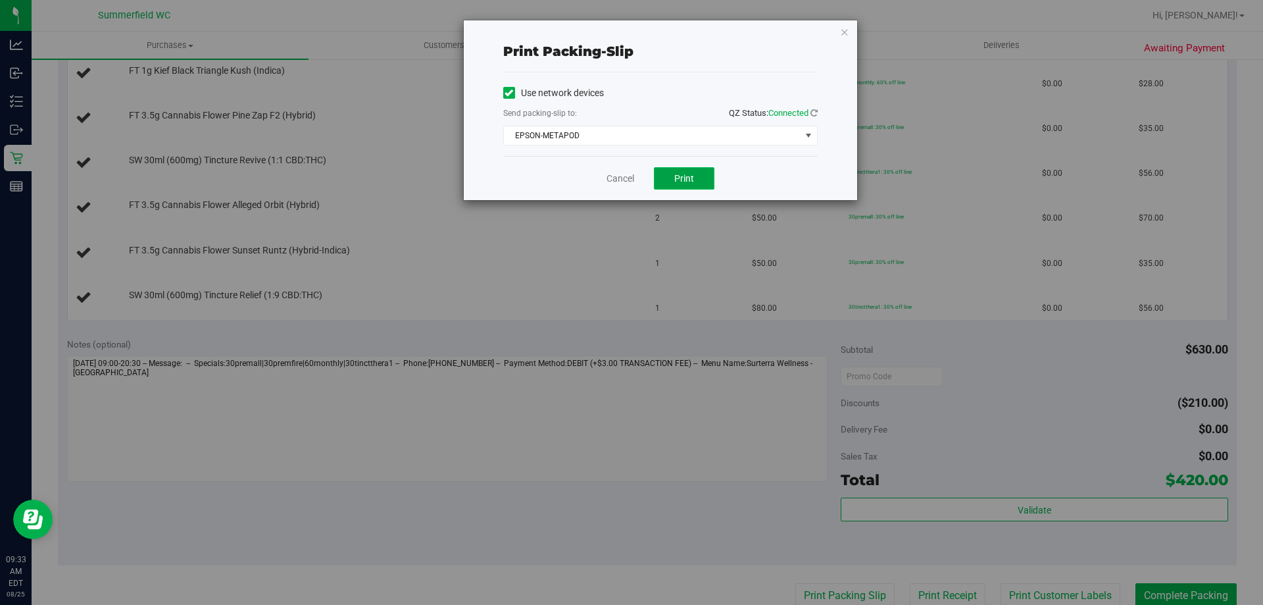
click at [678, 174] on span "Print" at bounding box center [684, 178] width 20 height 11
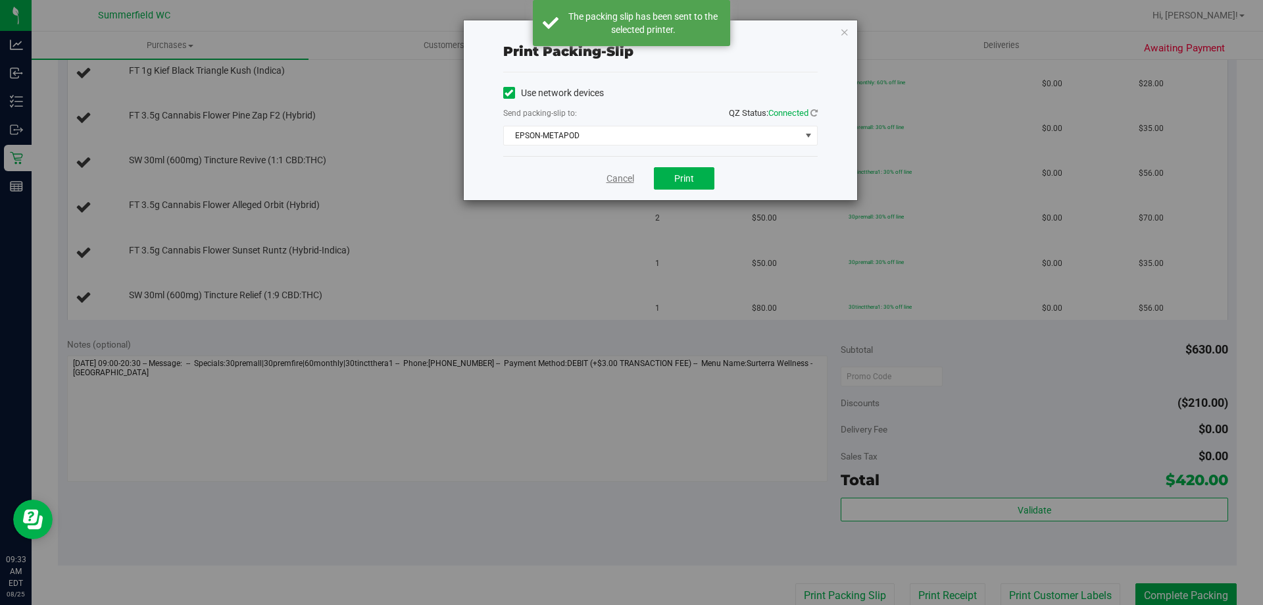
click at [621, 176] on link "Cancel" at bounding box center [621, 179] width 28 height 14
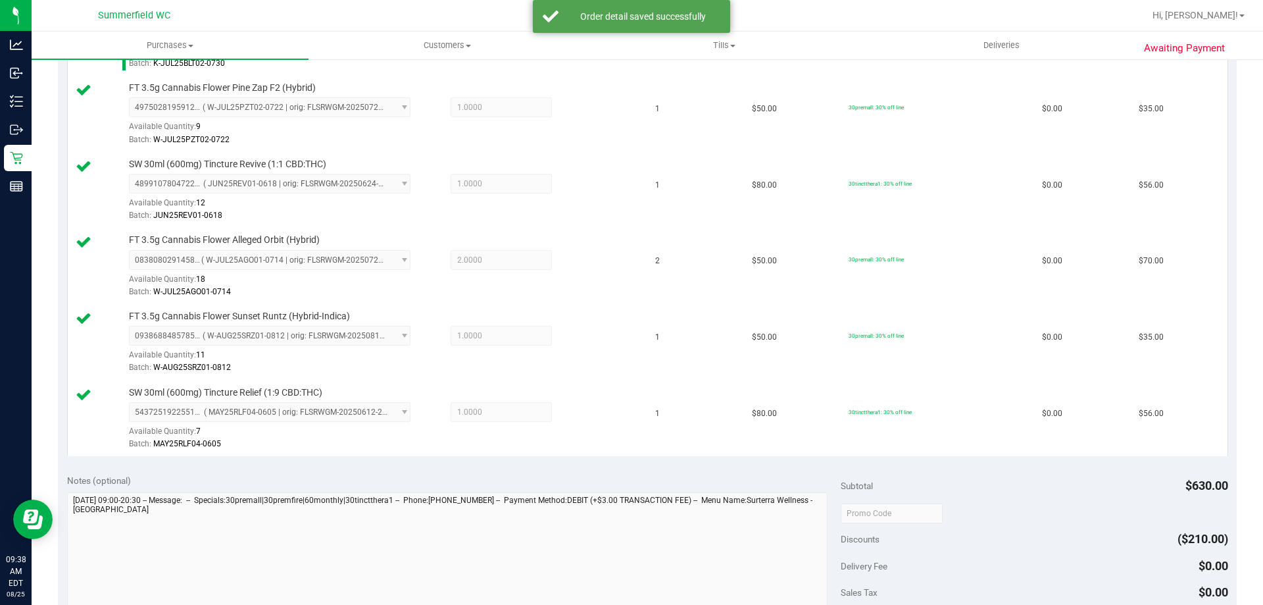
scroll to position [837, 0]
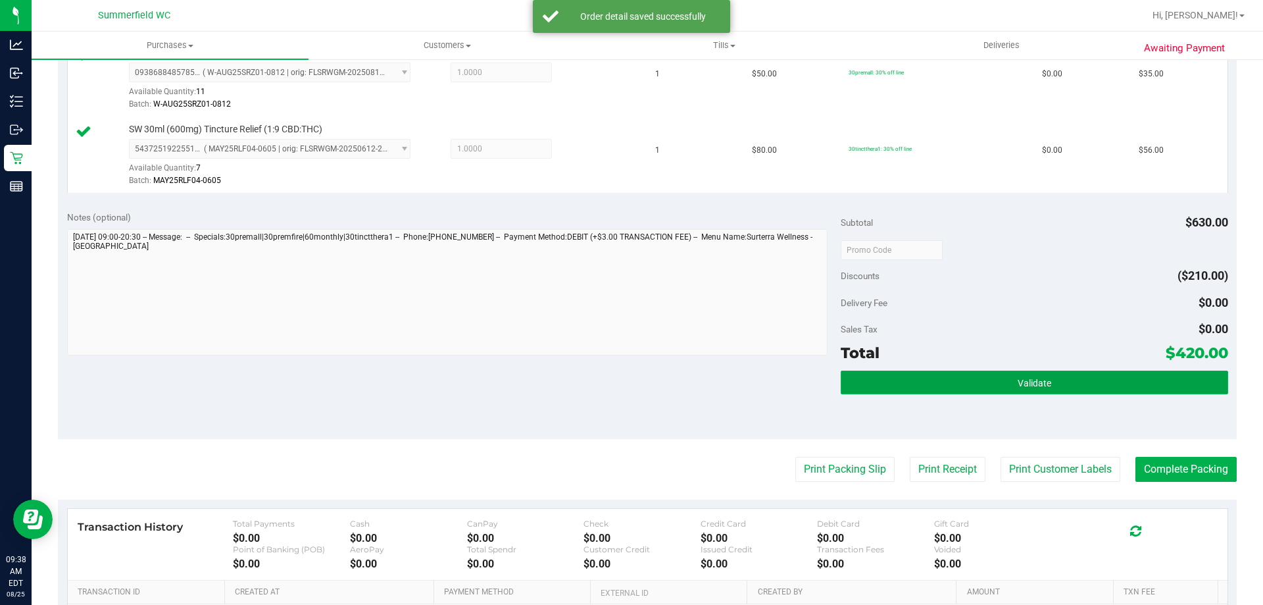
click at [1030, 384] on span "Validate" at bounding box center [1035, 383] width 34 height 11
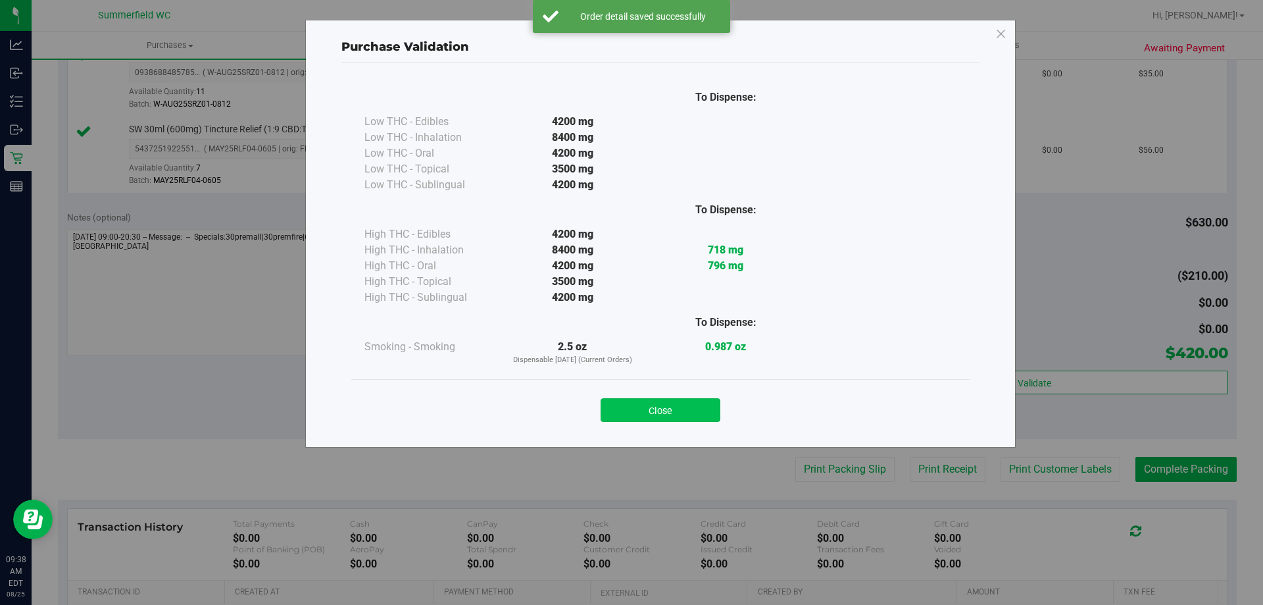
click at [690, 401] on button "Close" at bounding box center [661, 410] width 120 height 24
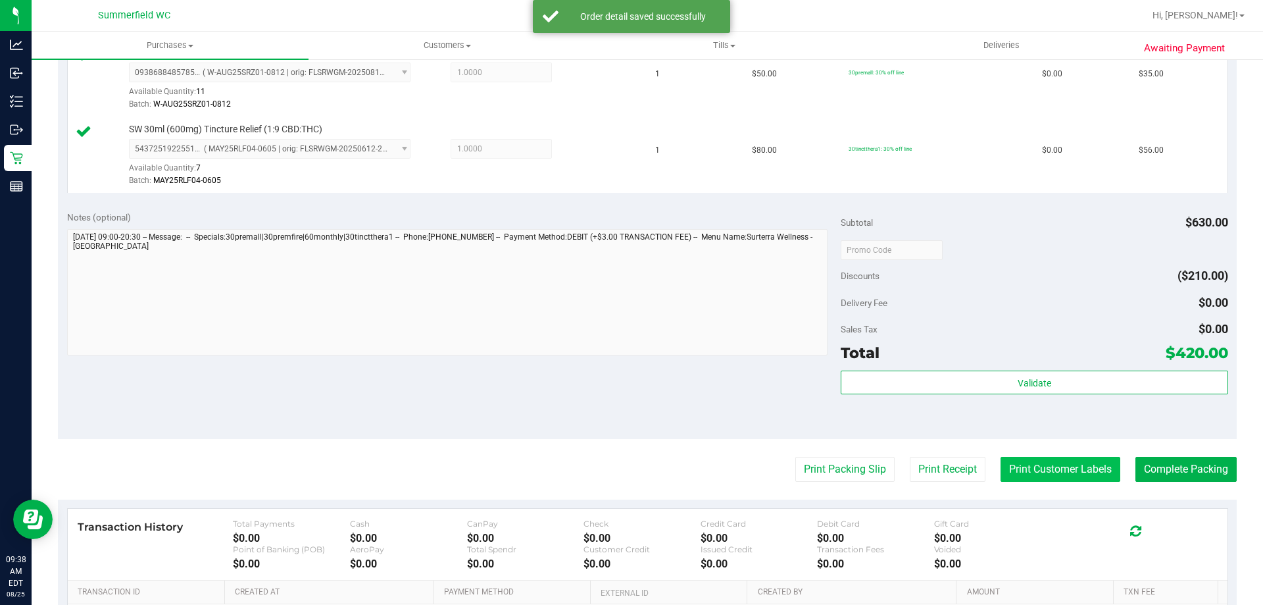
click at [1045, 475] on button "Print Customer Labels" at bounding box center [1061, 469] width 120 height 25
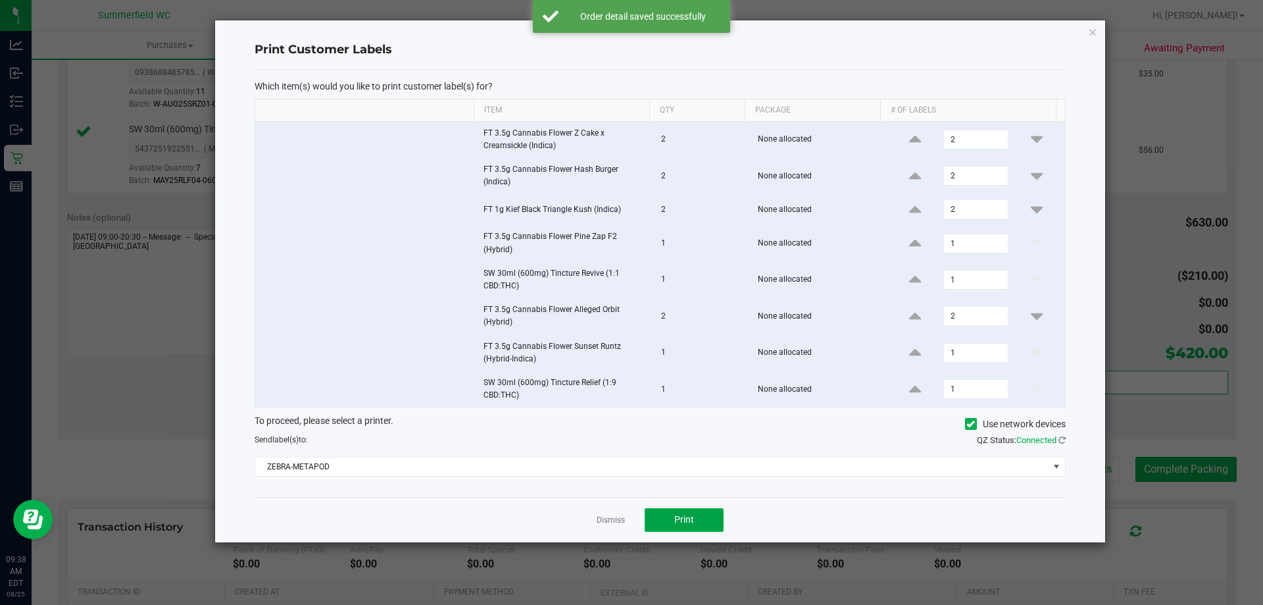
click at [689, 517] on span "Print" at bounding box center [684, 519] width 20 height 11
click at [605, 516] on link "Dismiss" at bounding box center [611, 520] width 28 height 11
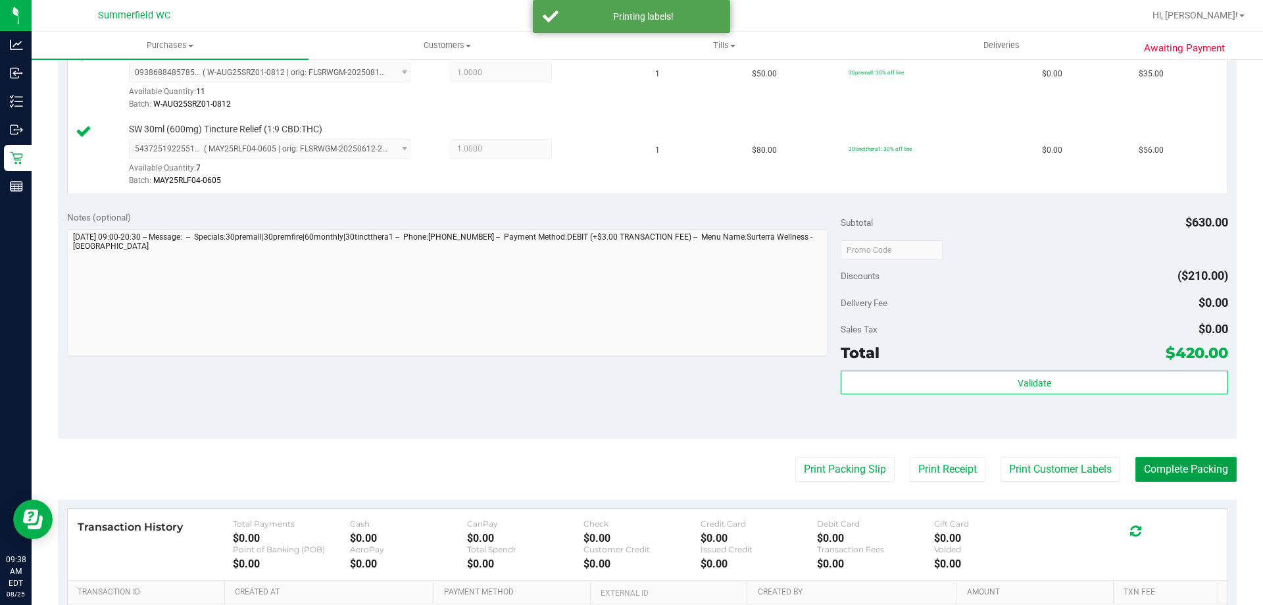
click at [1148, 463] on button "Complete Packing" at bounding box center [1186, 469] width 101 height 25
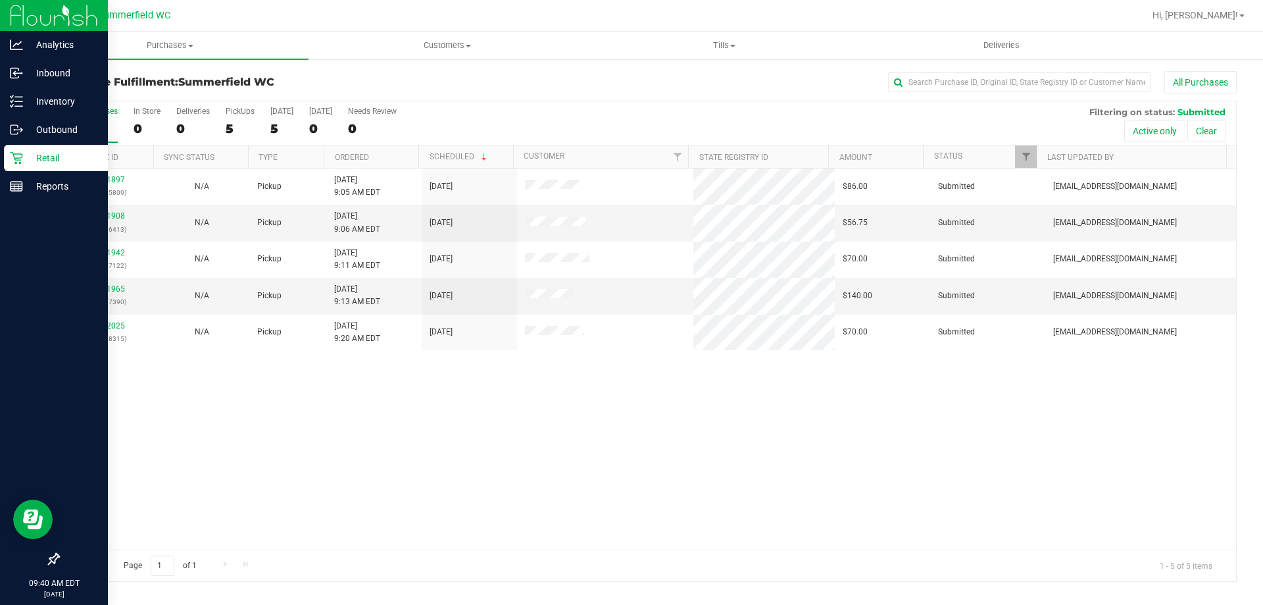
click at [41, 151] on p "Retail" at bounding box center [62, 158] width 79 height 16
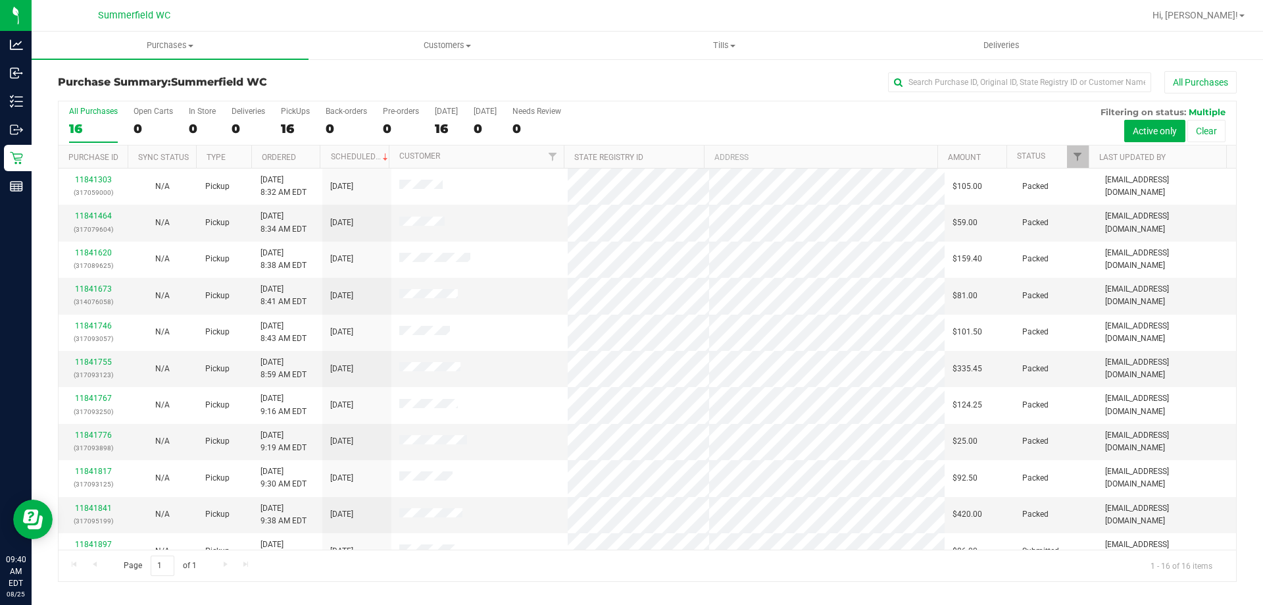
click at [259, 24] on div at bounding box center [690, 16] width 909 height 26
click at [922, 81] on input "text" at bounding box center [1019, 82] width 263 height 20
paste input "11841755"
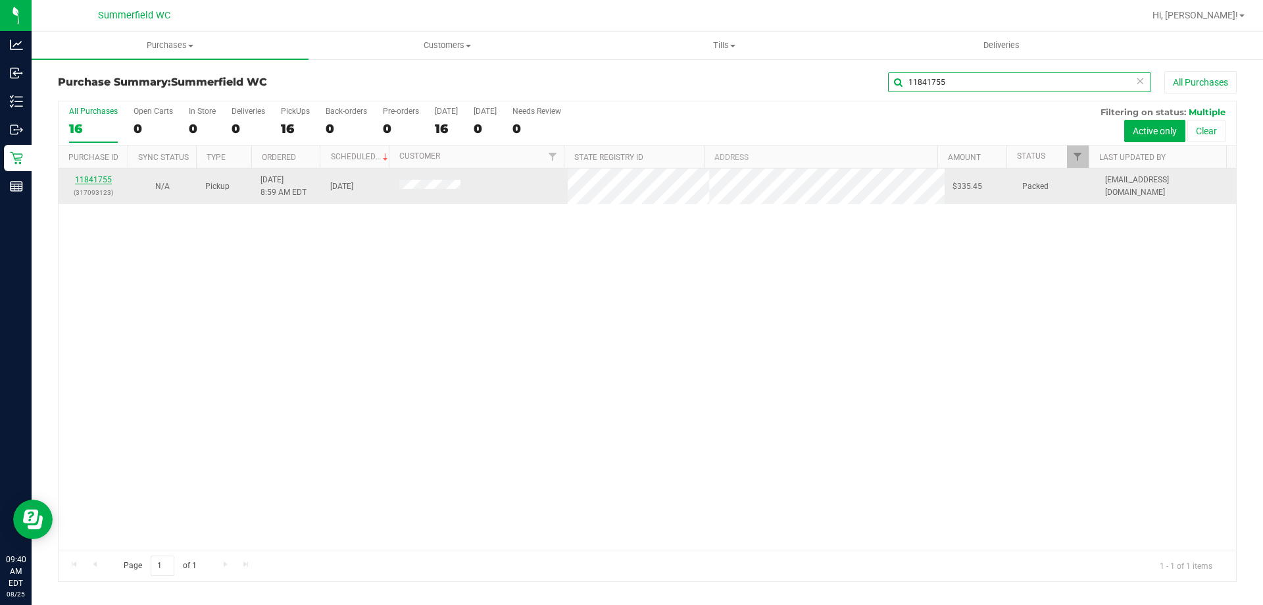
type input "11841755"
click at [93, 178] on link "11841755" at bounding box center [93, 179] width 37 height 9
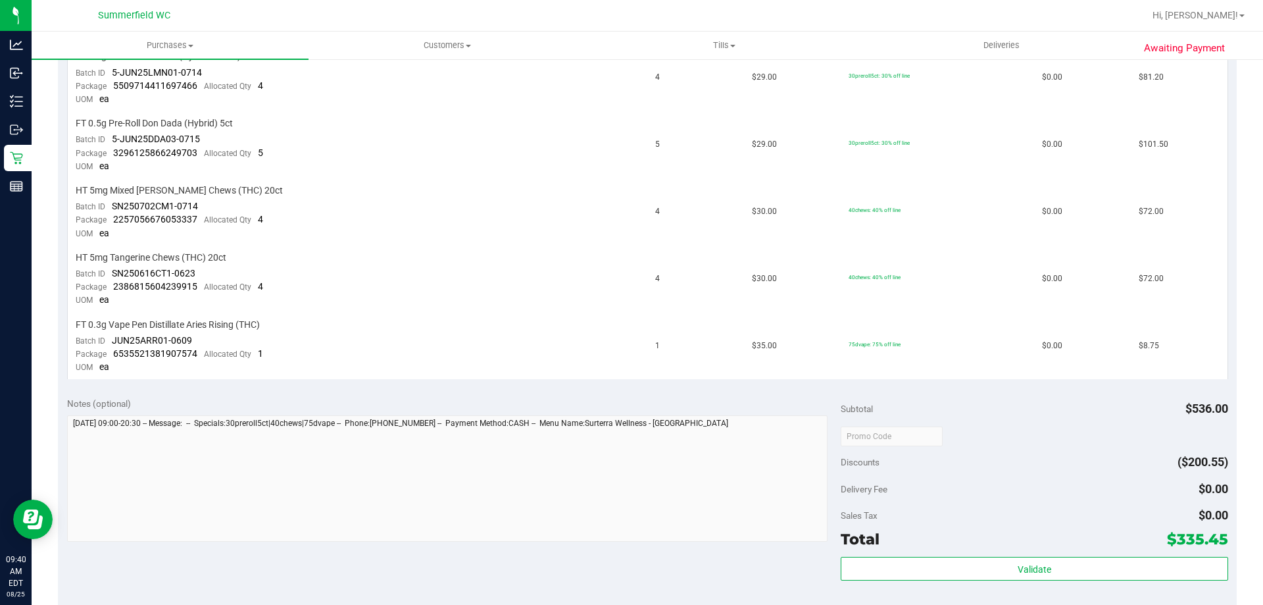
scroll to position [526, 0]
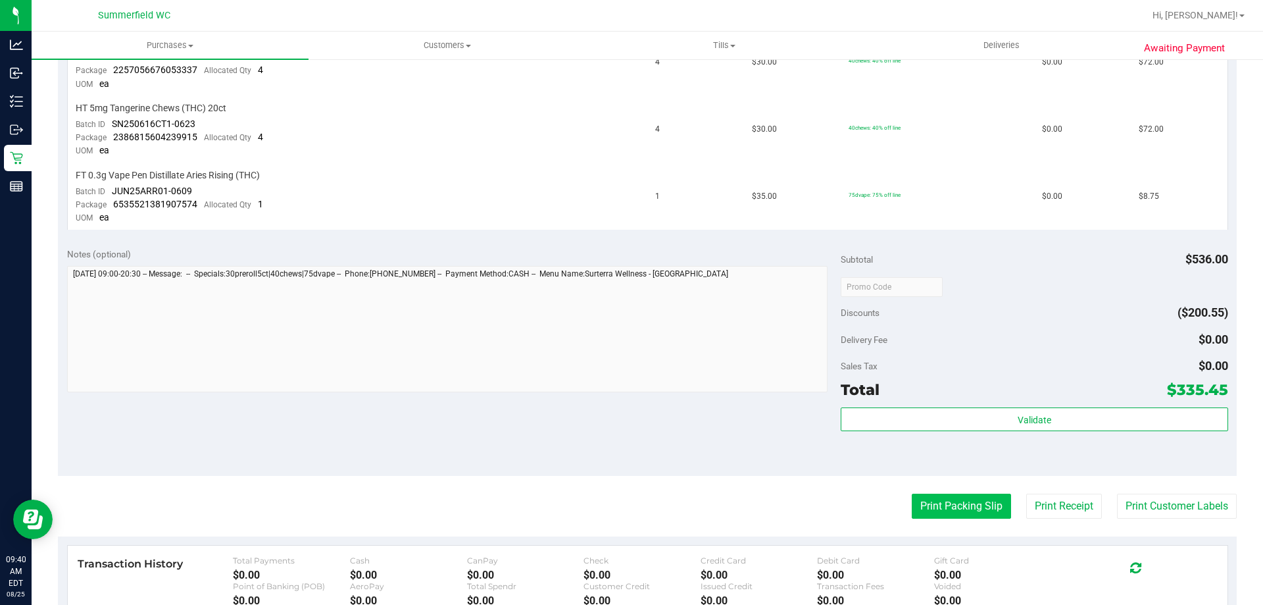
click at [957, 508] on button "Print Packing Slip" at bounding box center [961, 506] width 99 height 25
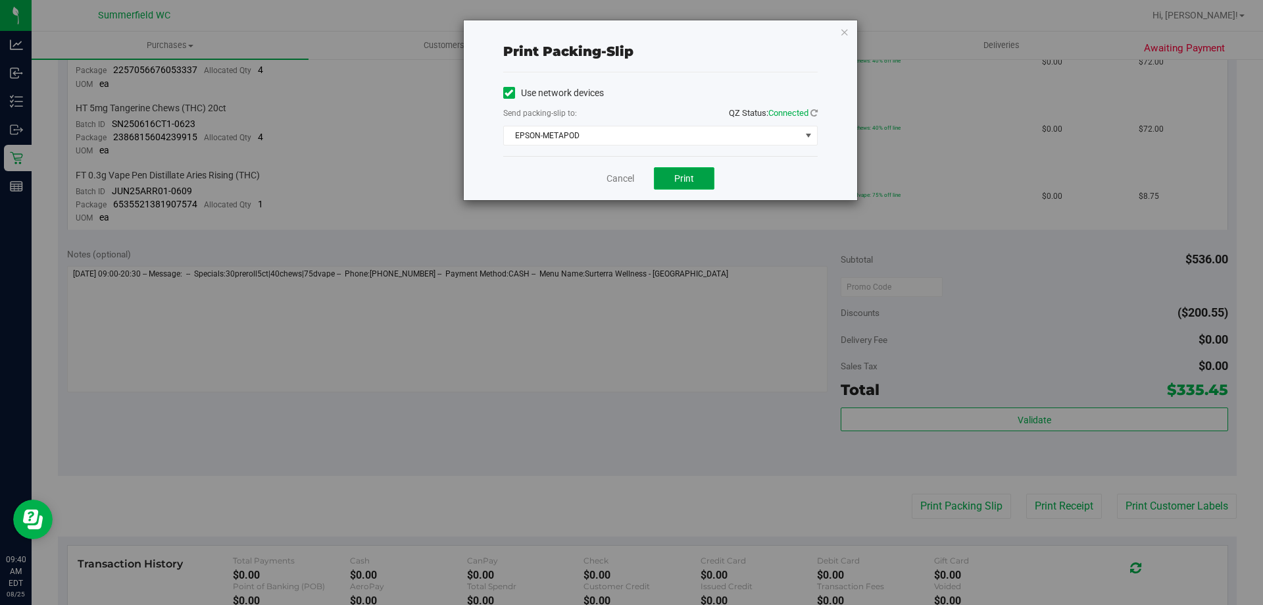
click at [682, 168] on button "Print" at bounding box center [684, 178] width 61 height 22
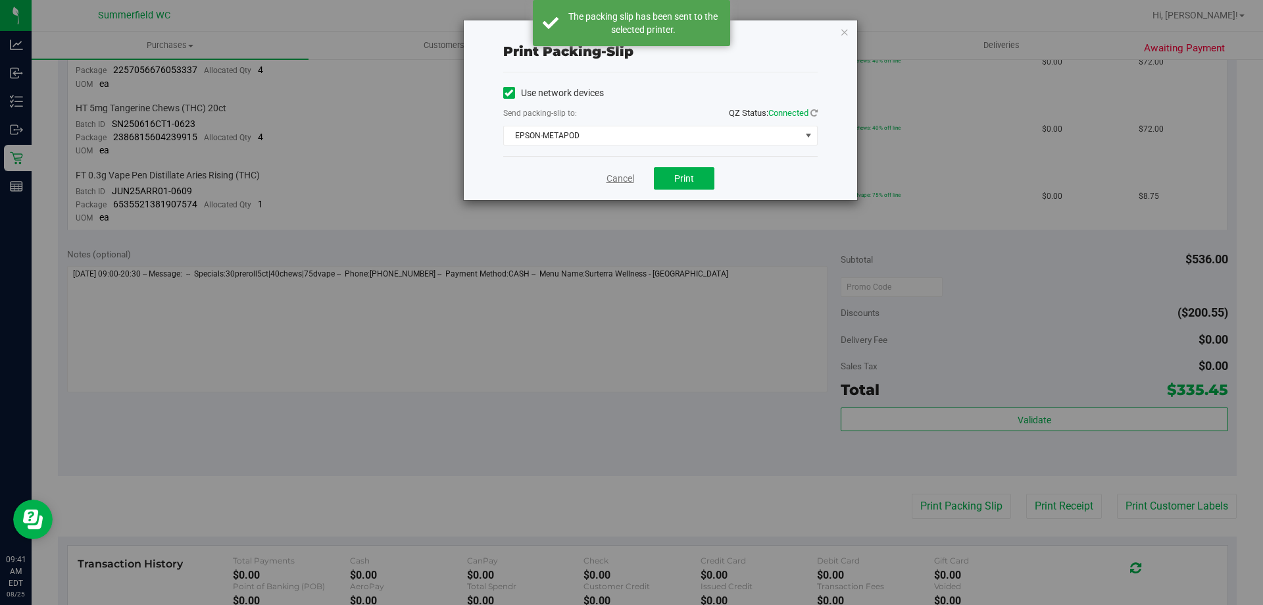
click at [624, 182] on link "Cancel" at bounding box center [621, 179] width 28 height 14
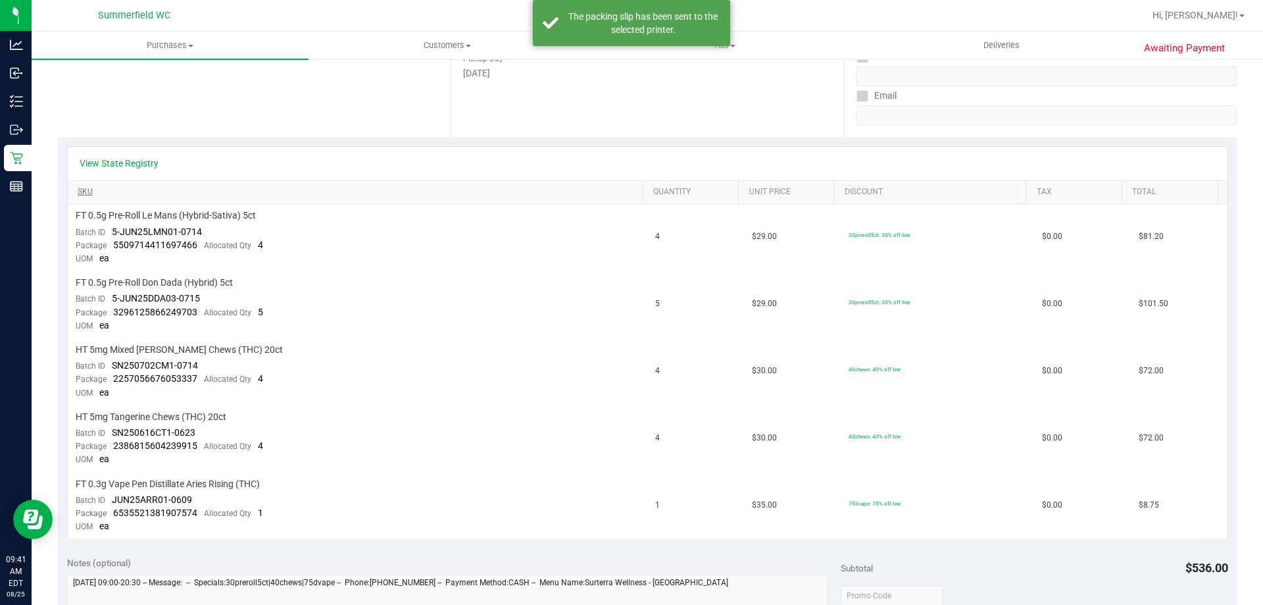
scroll to position [197, 0]
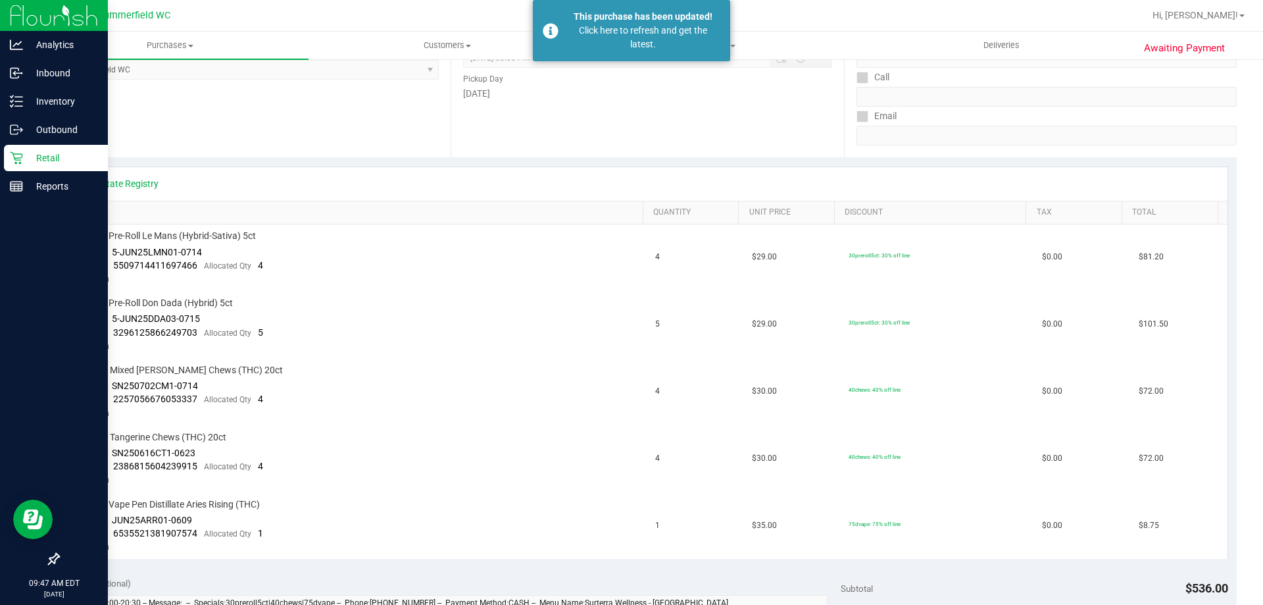
click at [36, 150] on p "Retail" at bounding box center [62, 158] width 79 height 16
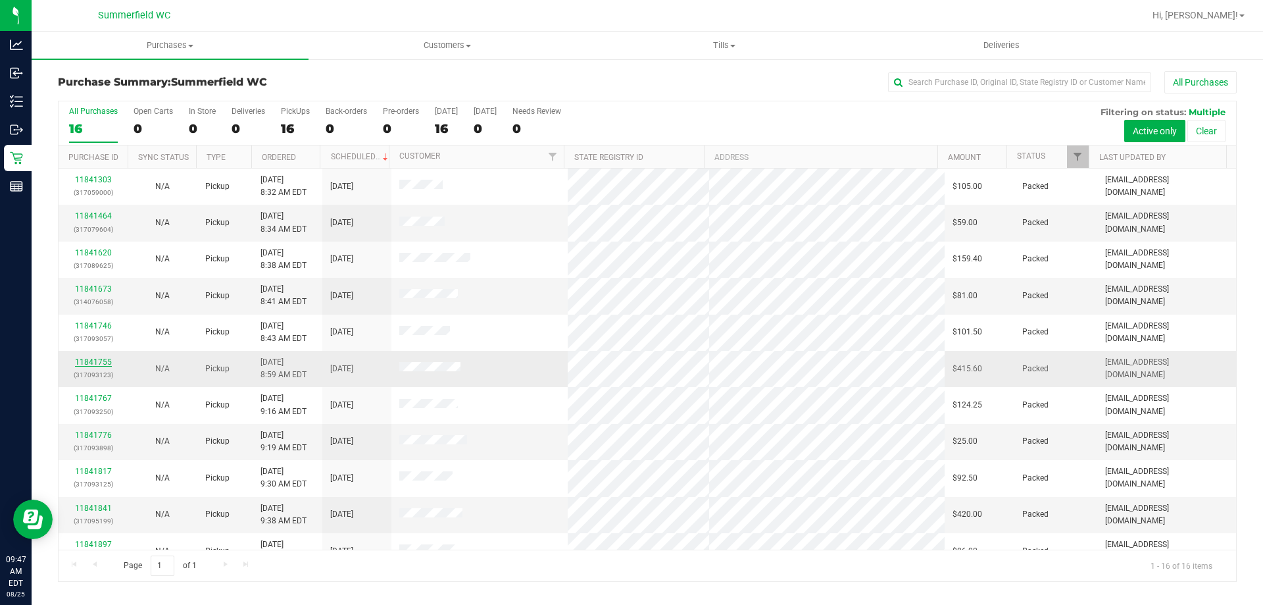
click at [98, 364] on link "11841755" at bounding box center [93, 361] width 37 height 9
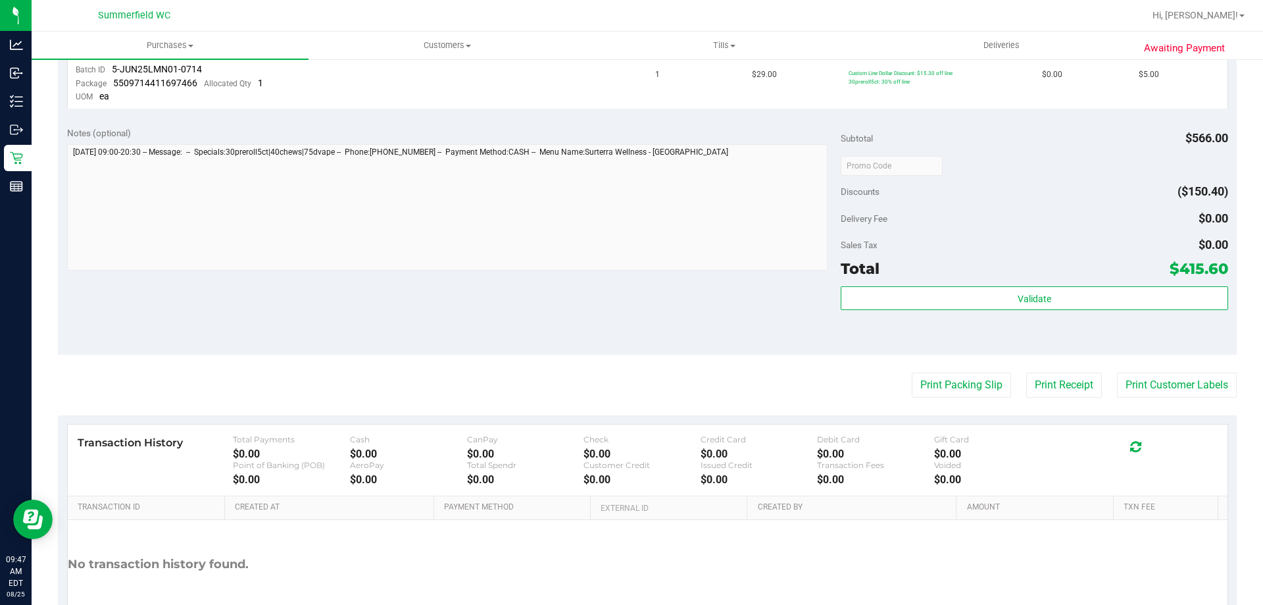
scroll to position [864, 0]
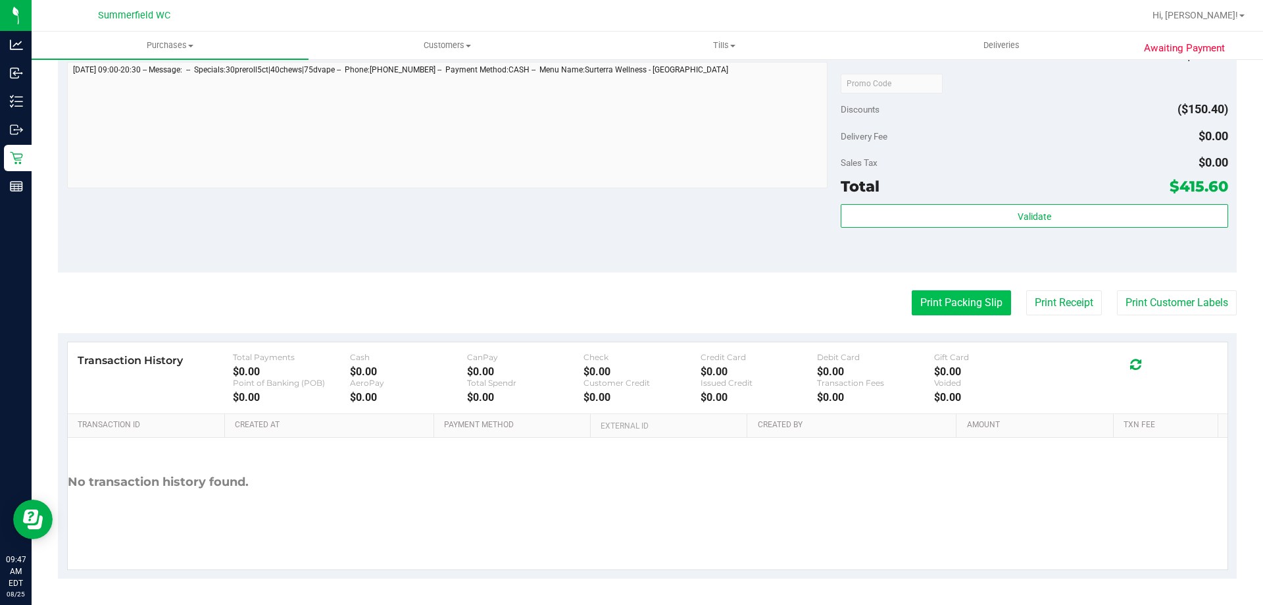
click at [966, 309] on button "Print Packing Slip" at bounding box center [961, 302] width 99 height 25
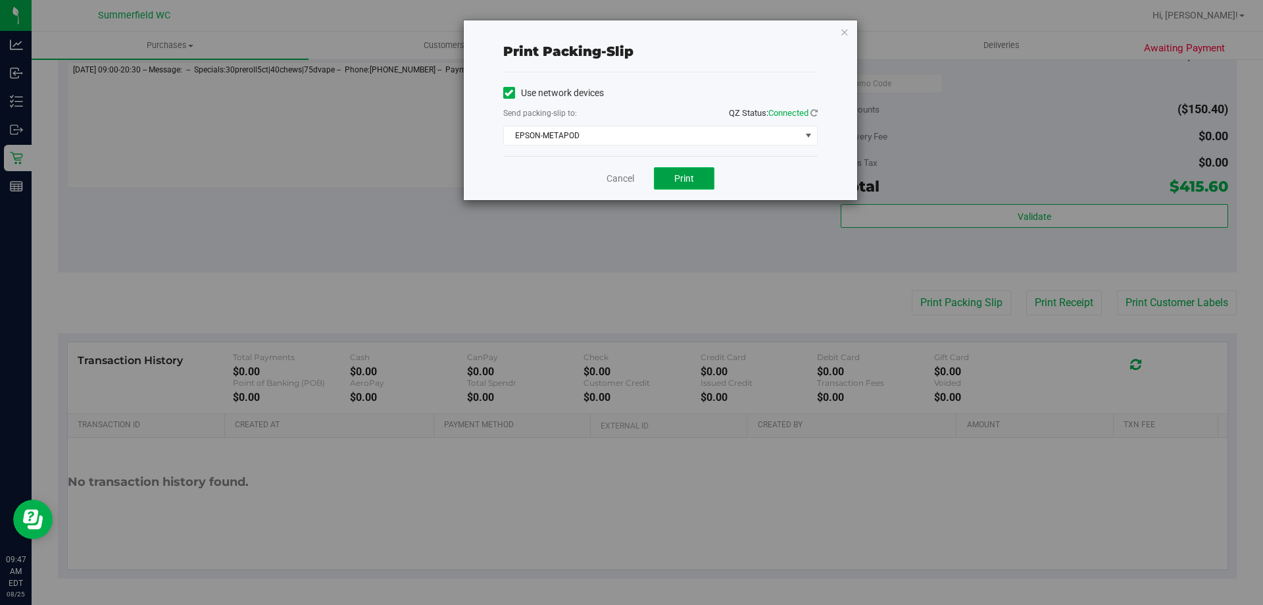
click at [676, 178] on span "Print" at bounding box center [684, 178] width 20 height 11
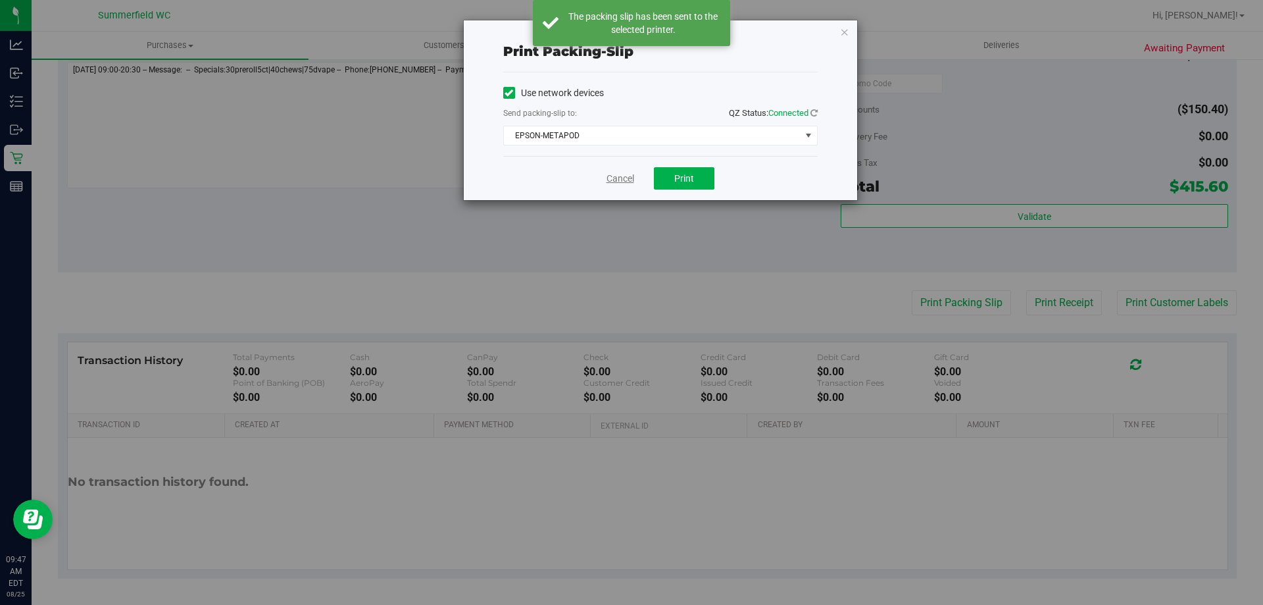
click at [624, 183] on link "Cancel" at bounding box center [621, 179] width 28 height 14
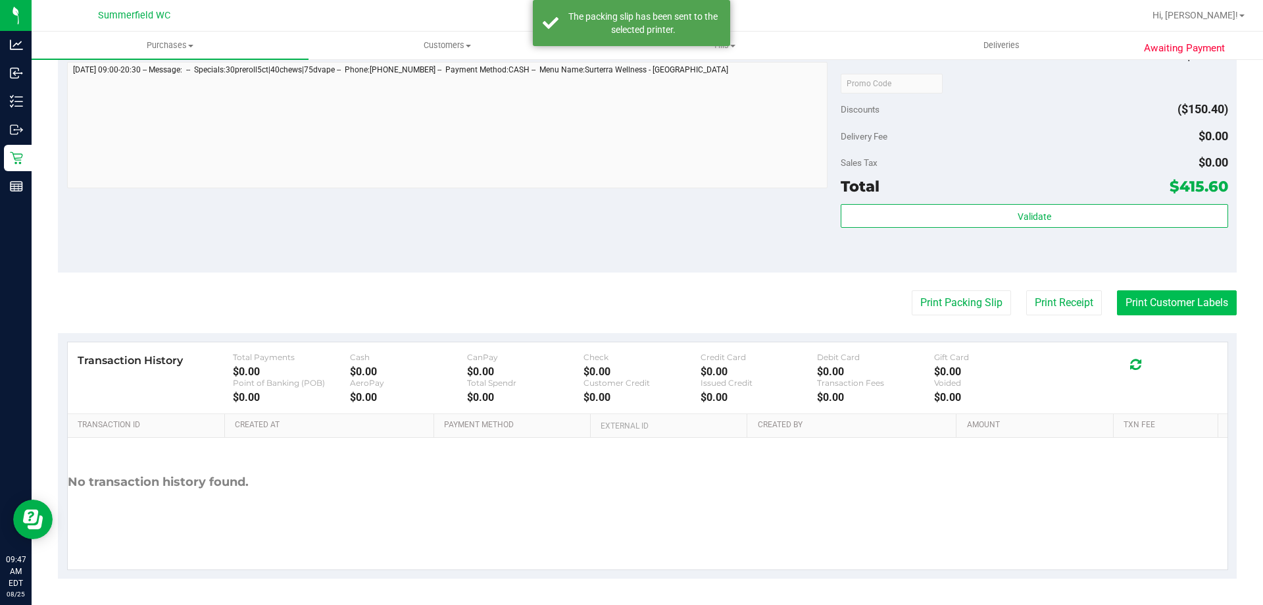
click at [1142, 301] on button "Print Customer Labels" at bounding box center [1177, 302] width 120 height 25
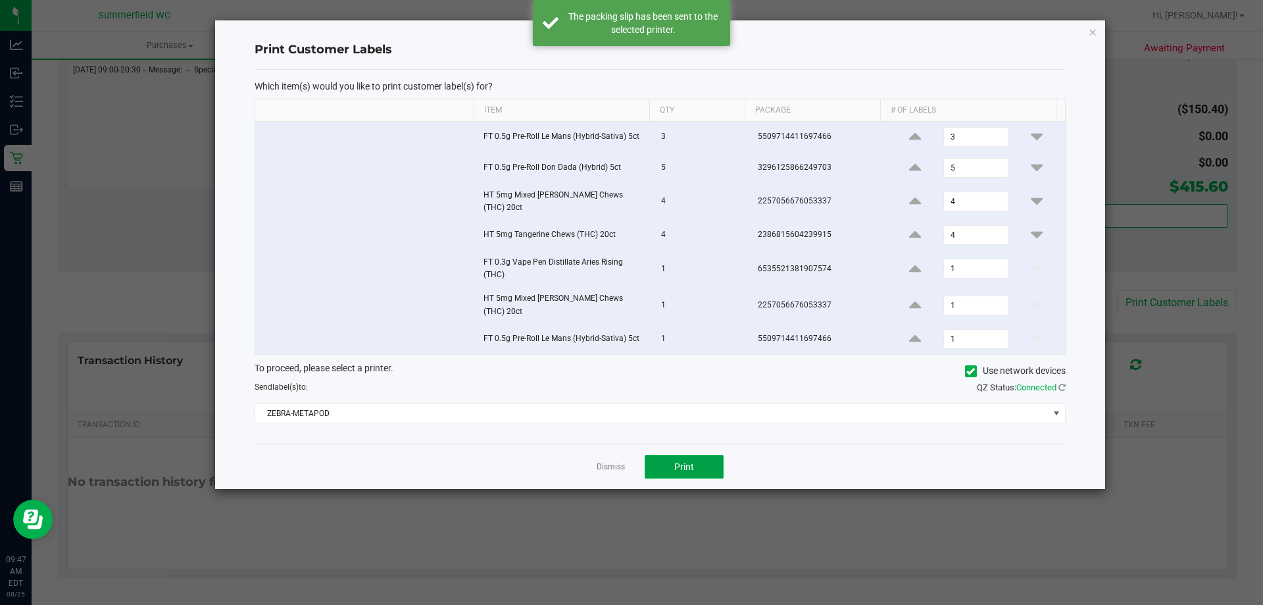
click at [686, 455] on button "Print" at bounding box center [684, 467] width 79 height 24
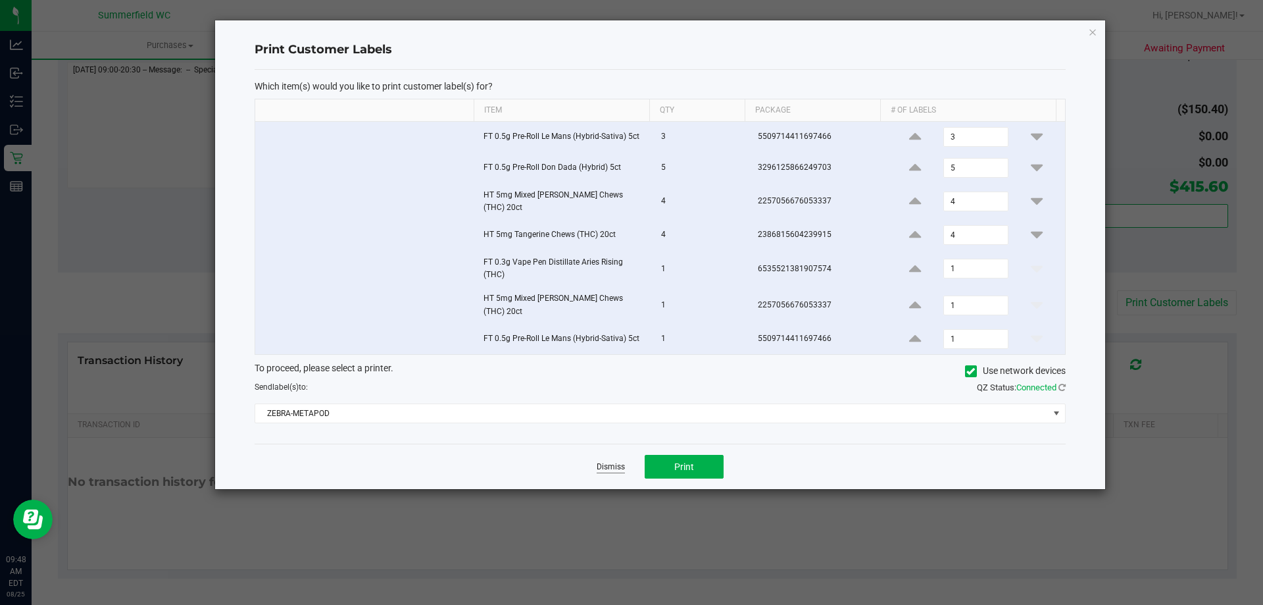
click at [607, 461] on link "Dismiss" at bounding box center [611, 466] width 28 height 11
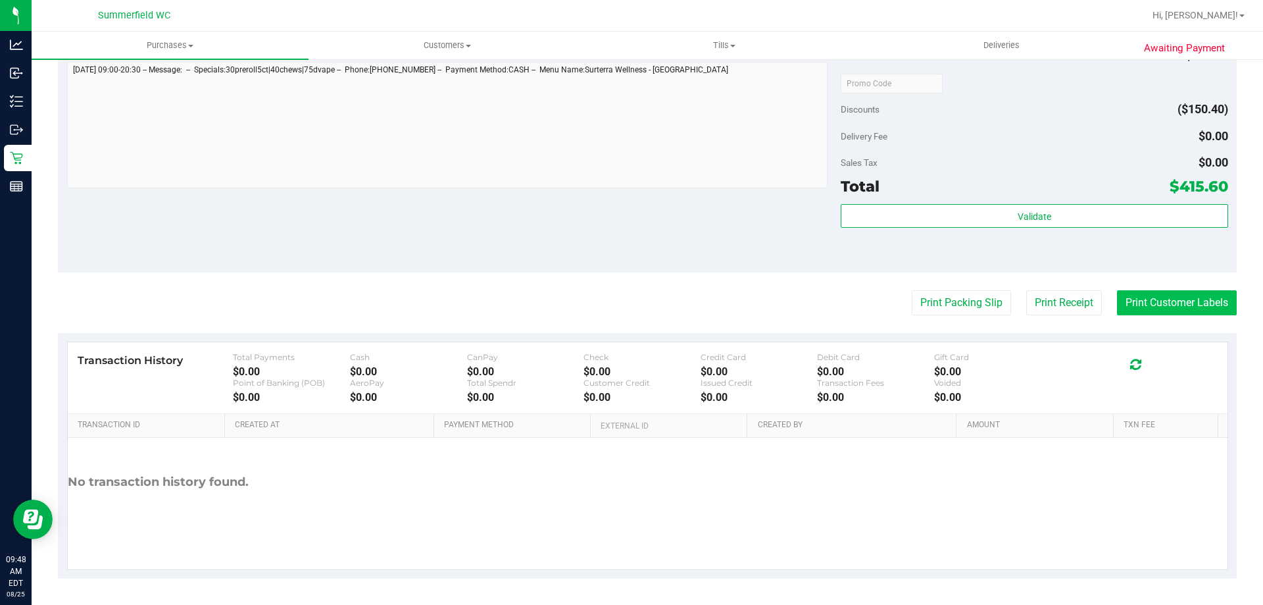
click at [1151, 298] on button "Print Customer Labels" at bounding box center [1177, 302] width 120 height 25
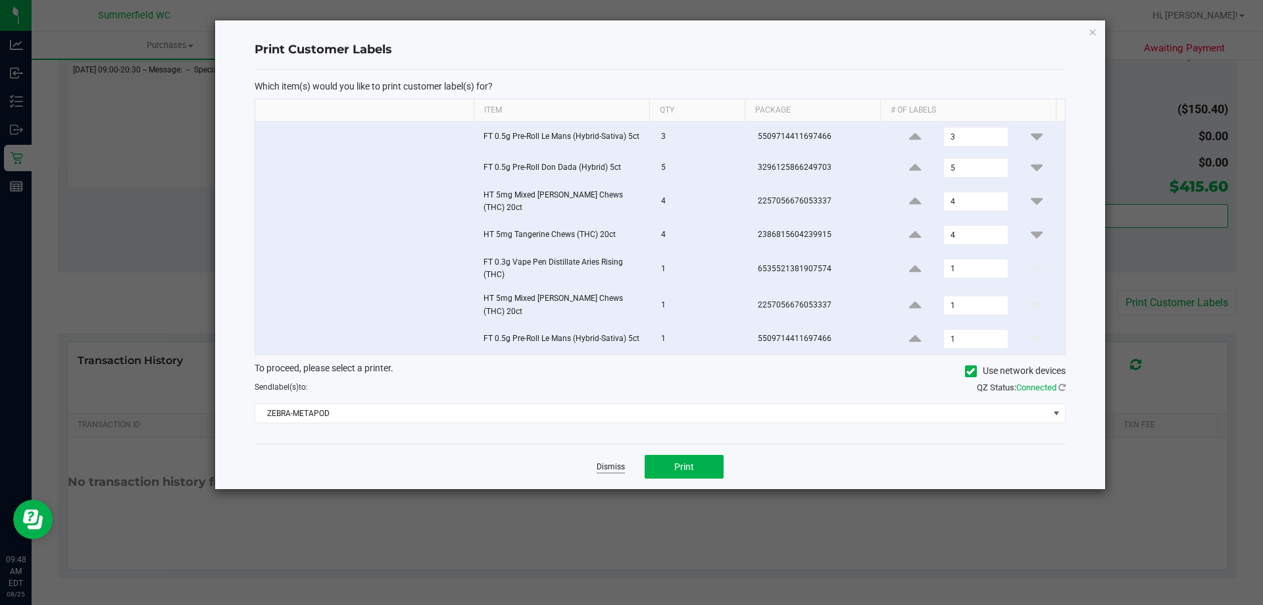
click at [619, 461] on link "Dismiss" at bounding box center [611, 466] width 28 height 11
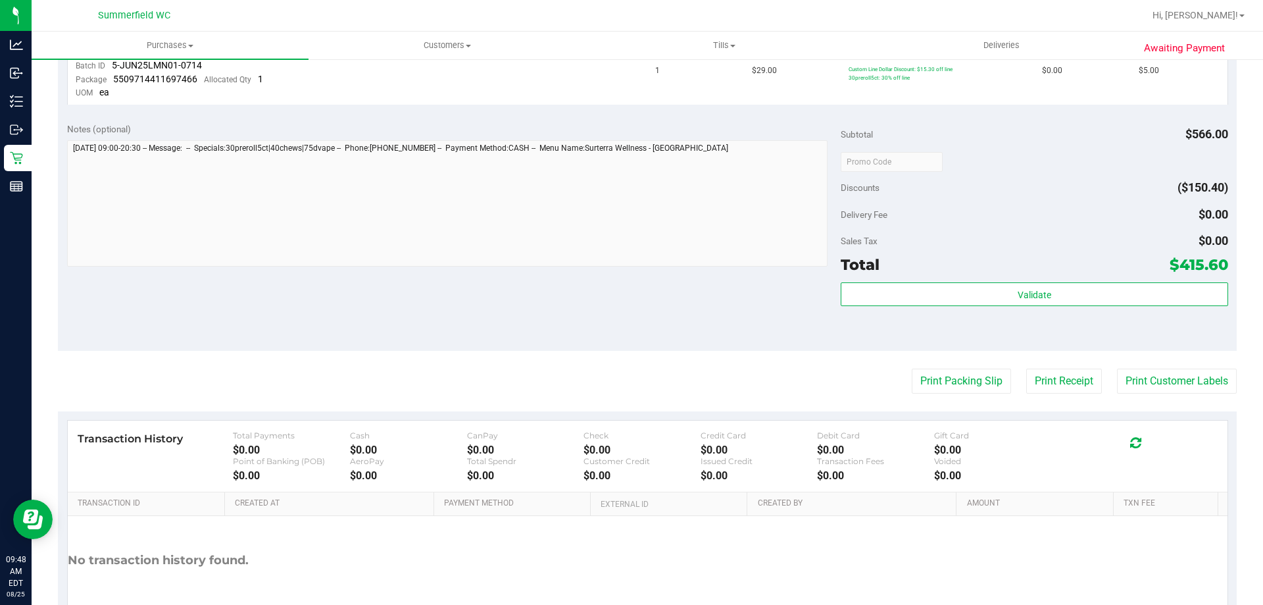
scroll to position [732, 0]
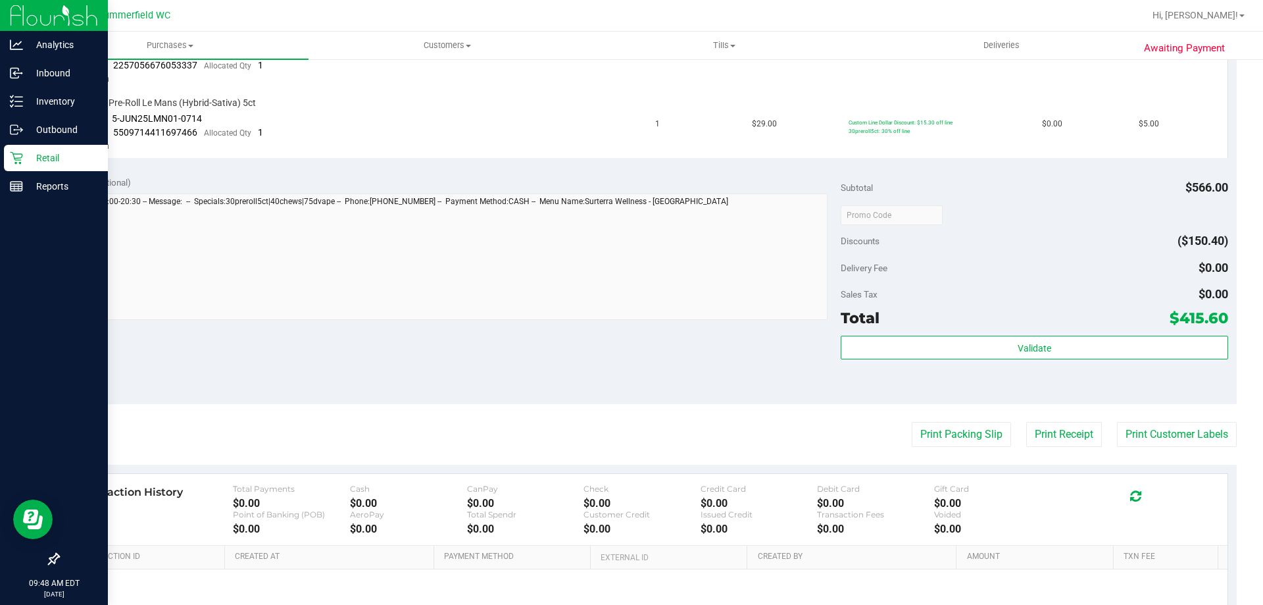
click at [49, 155] on p "Retail" at bounding box center [62, 158] width 79 height 16
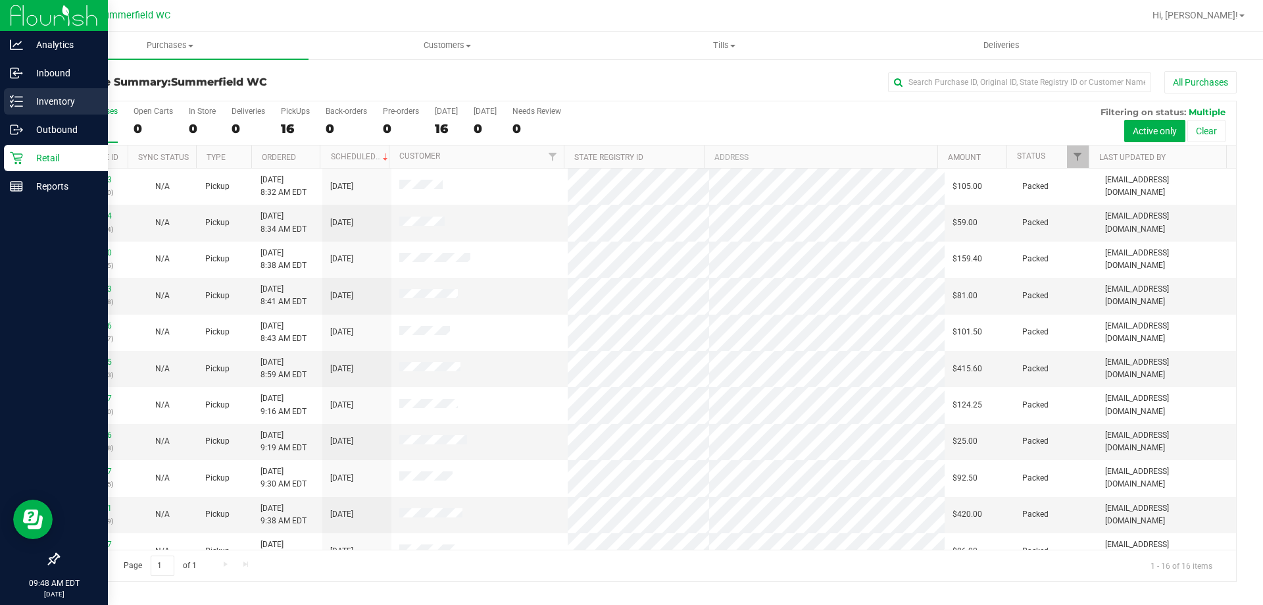
click at [66, 93] on div "Inventory" at bounding box center [56, 101] width 104 height 26
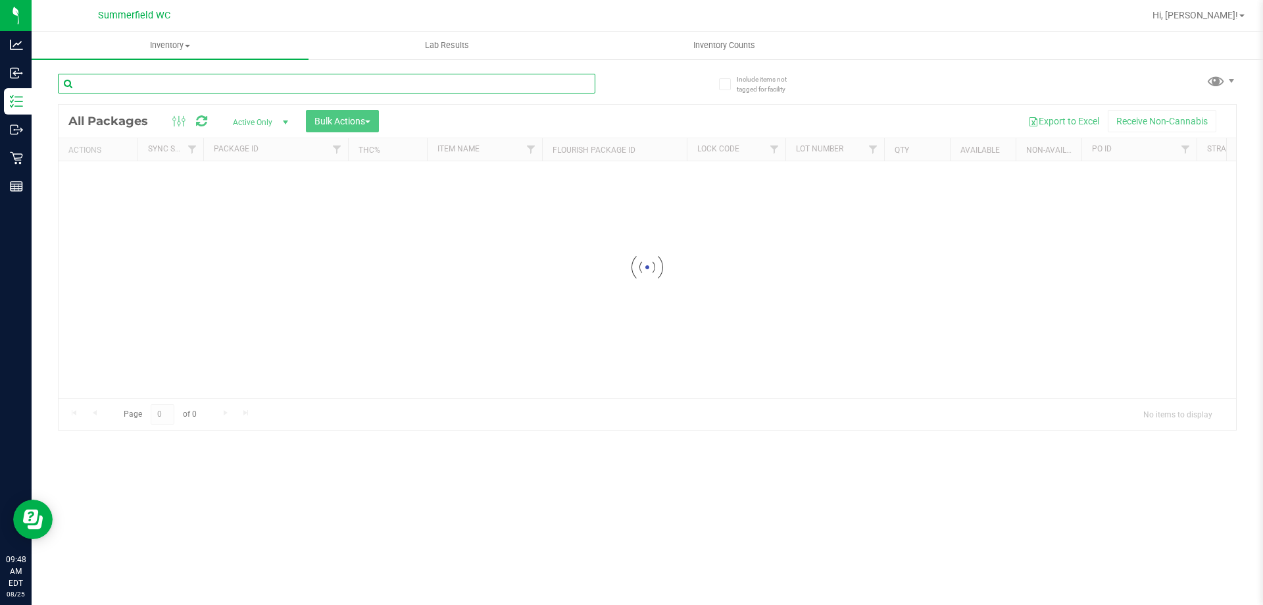
click at [166, 75] on div "Inventory All packages All inventory Waste log Create inventory Lab Results Inv…" at bounding box center [648, 318] width 1232 height 573
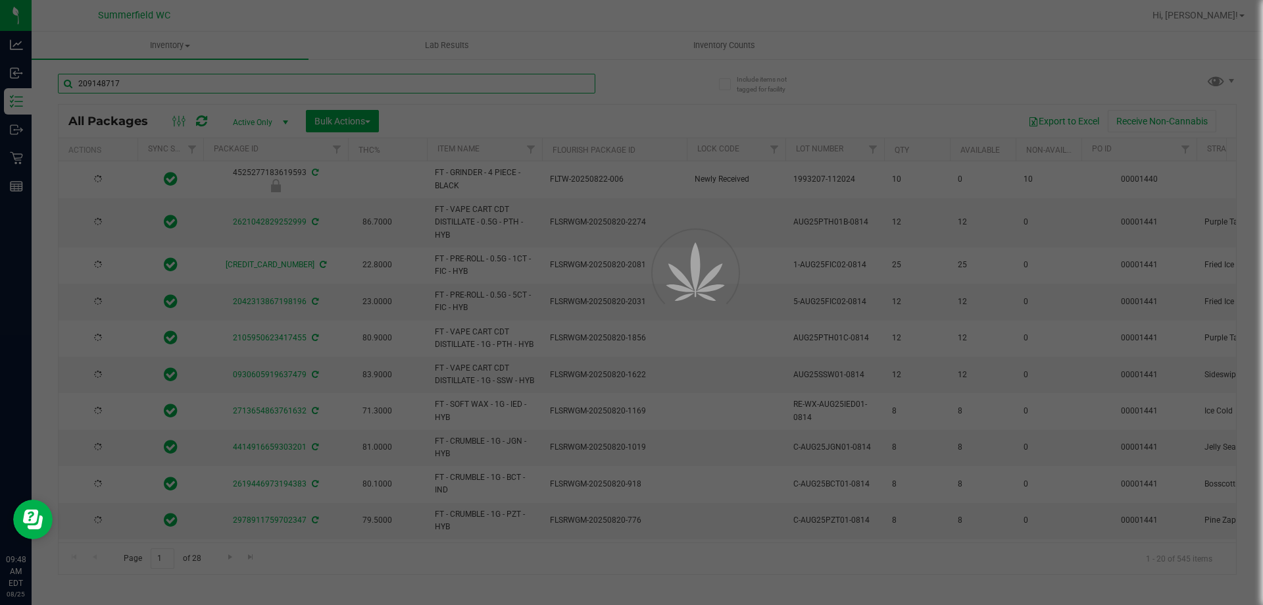
type input "2091487170"
type input "[DATE]"
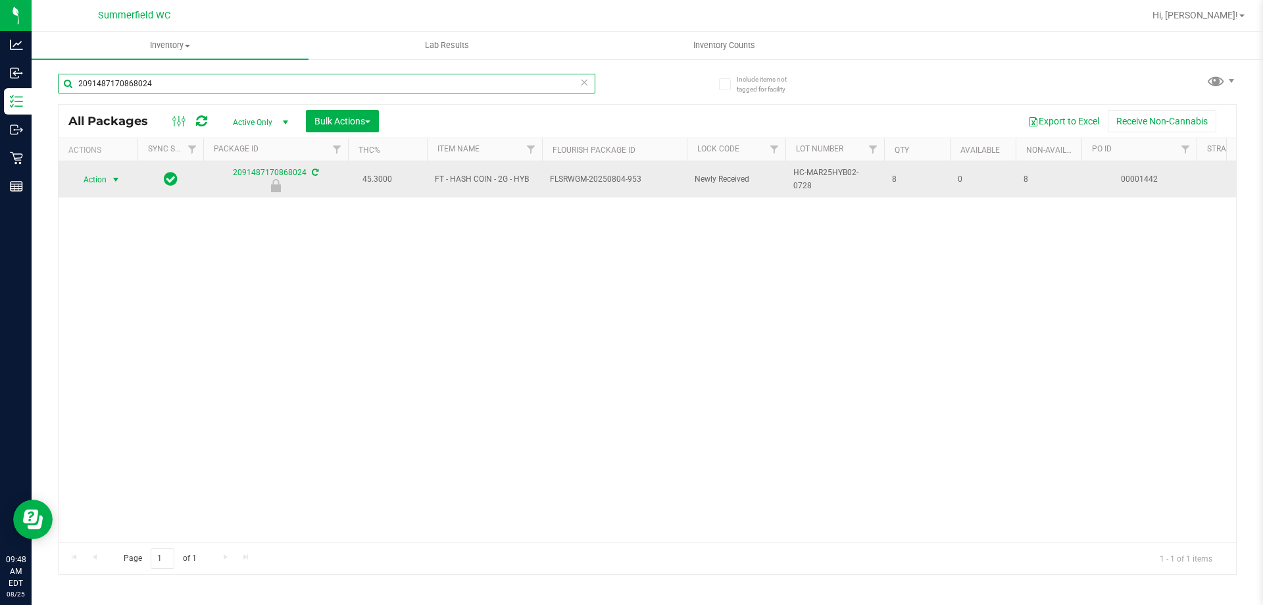
type input "2091487170868024"
click at [99, 181] on span "Action" at bounding box center [90, 179] width 36 height 18
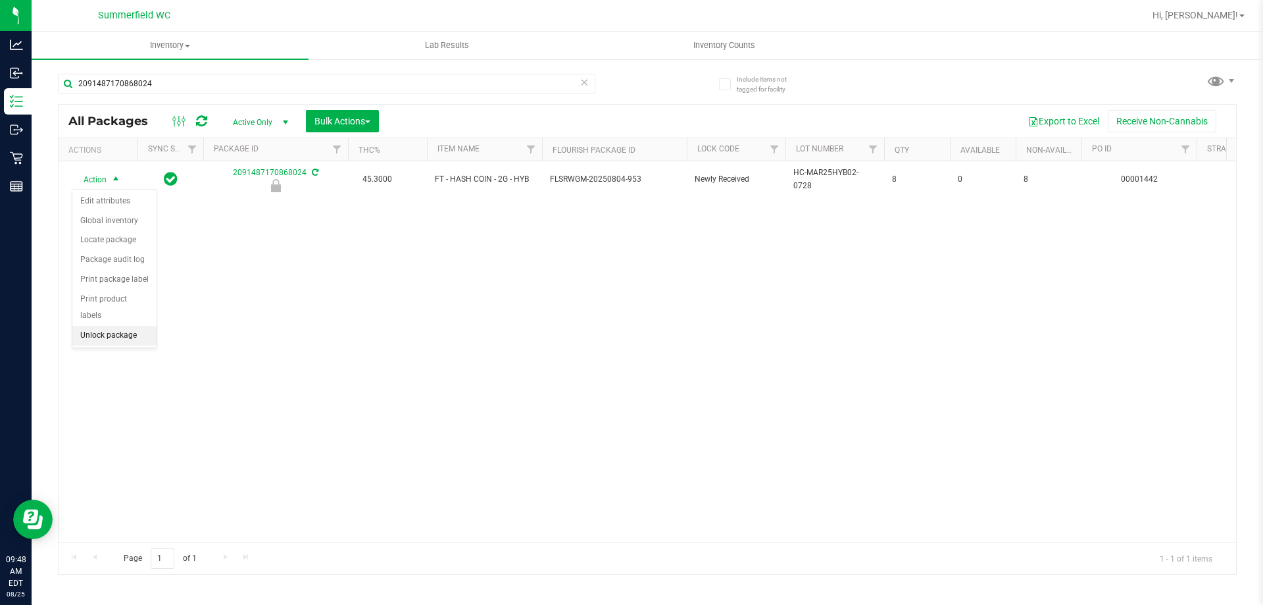
click at [109, 326] on li "Unlock package" at bounding box center [114, 336] width 84 height 20
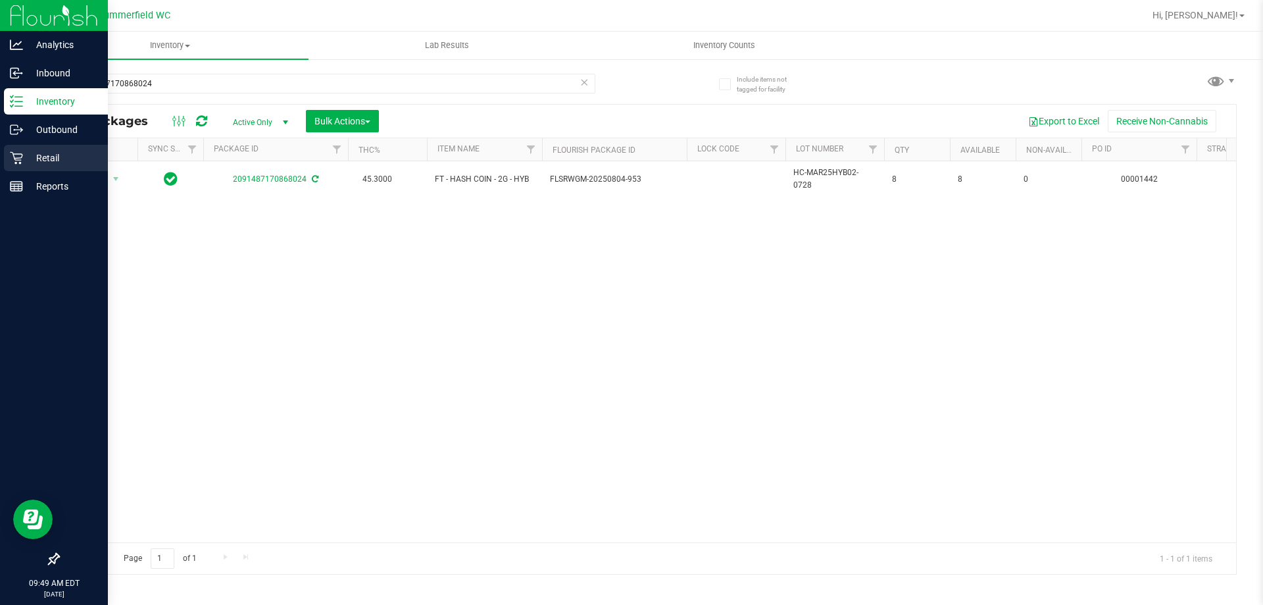
click at [42, 147] on div "Retail" at bounding box center [56, 158] width 104 height 26
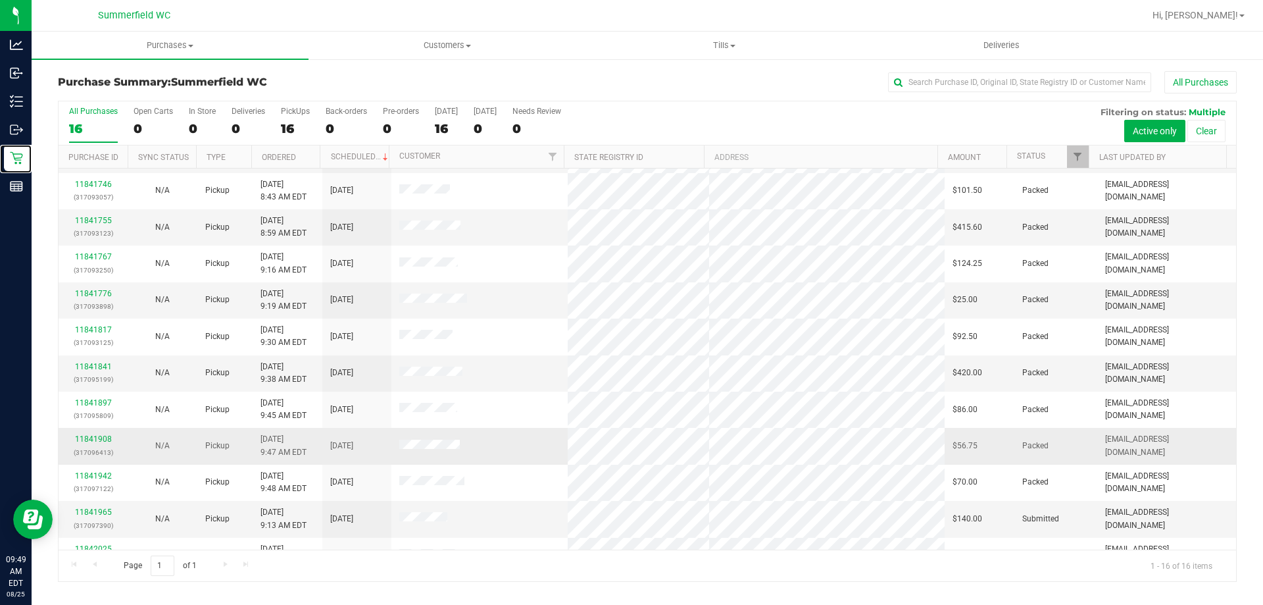
scroll to position [202, 0]
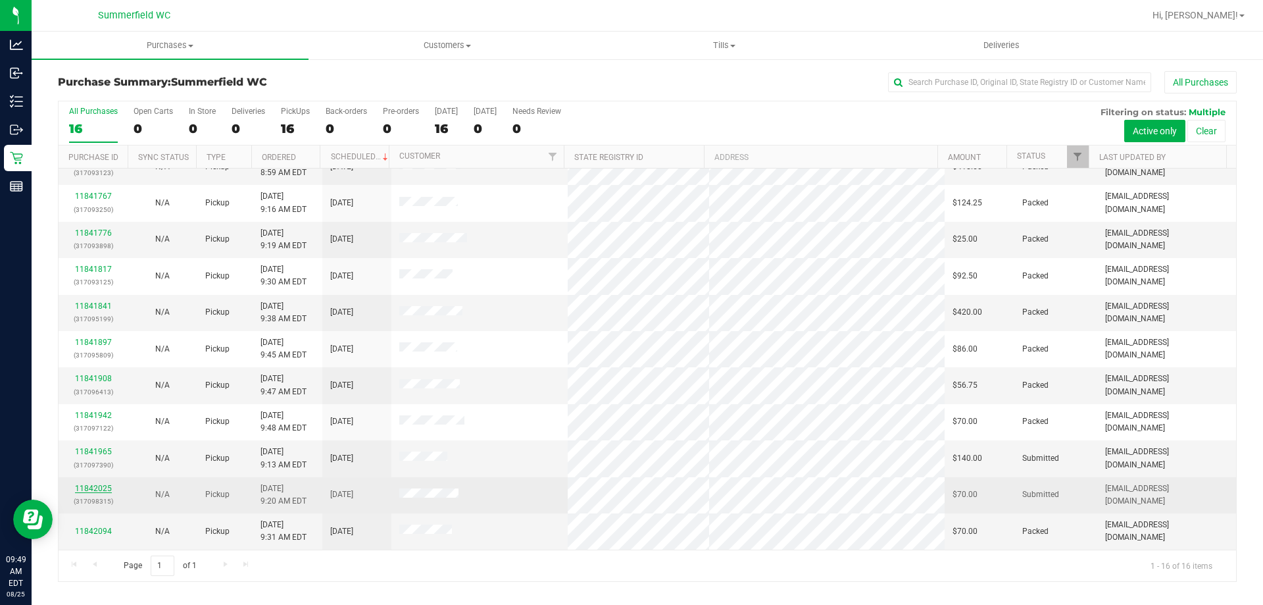
click at [95, 488] on link "11842025" at bounding box center [93, 488] width 37 height 9
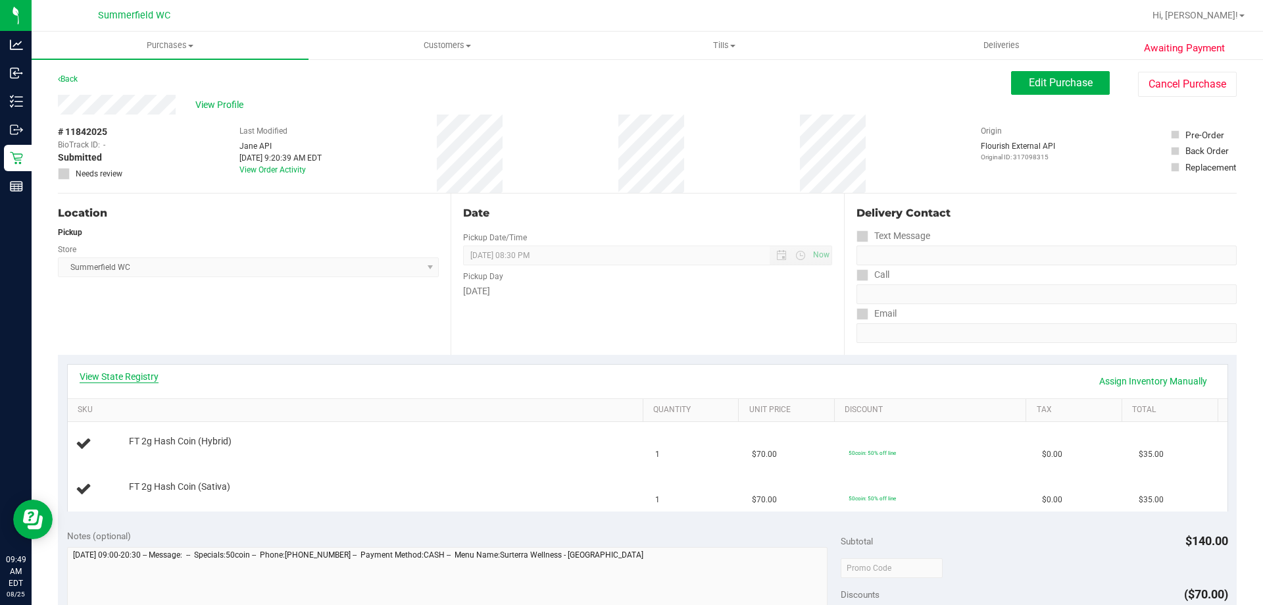
click at [132, 370] on link "View State Registry" at bounding box center [119, 376] width 79 height 13
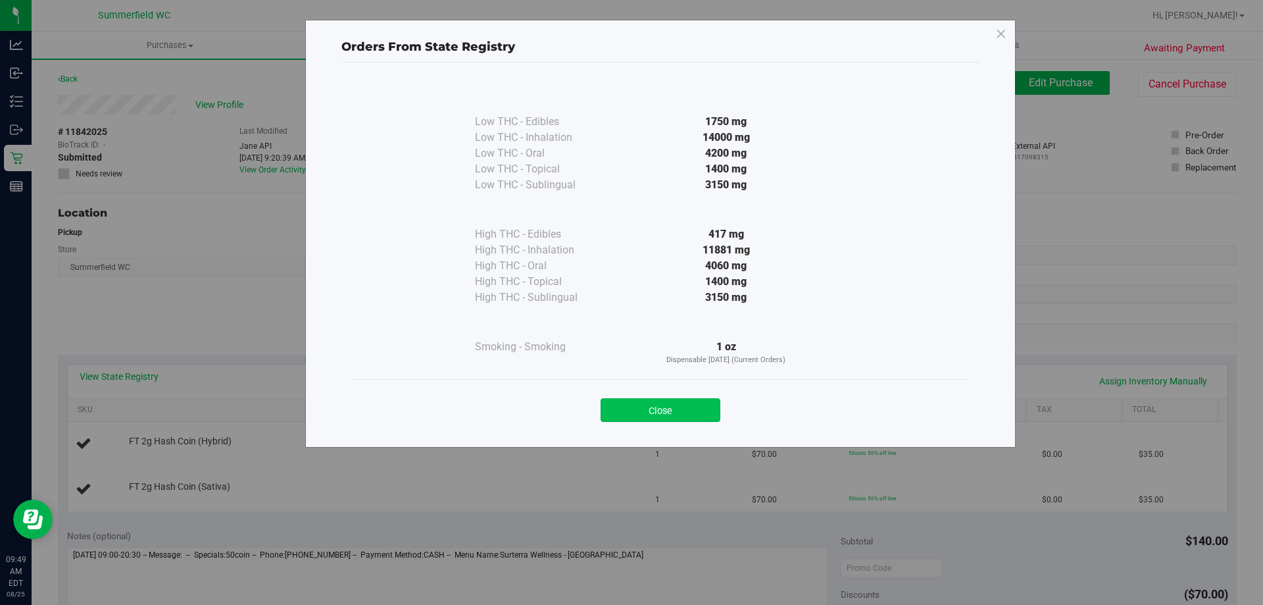
click at [616, 404] on button "Close" at bounding box center [661, 410] width 120 height 24
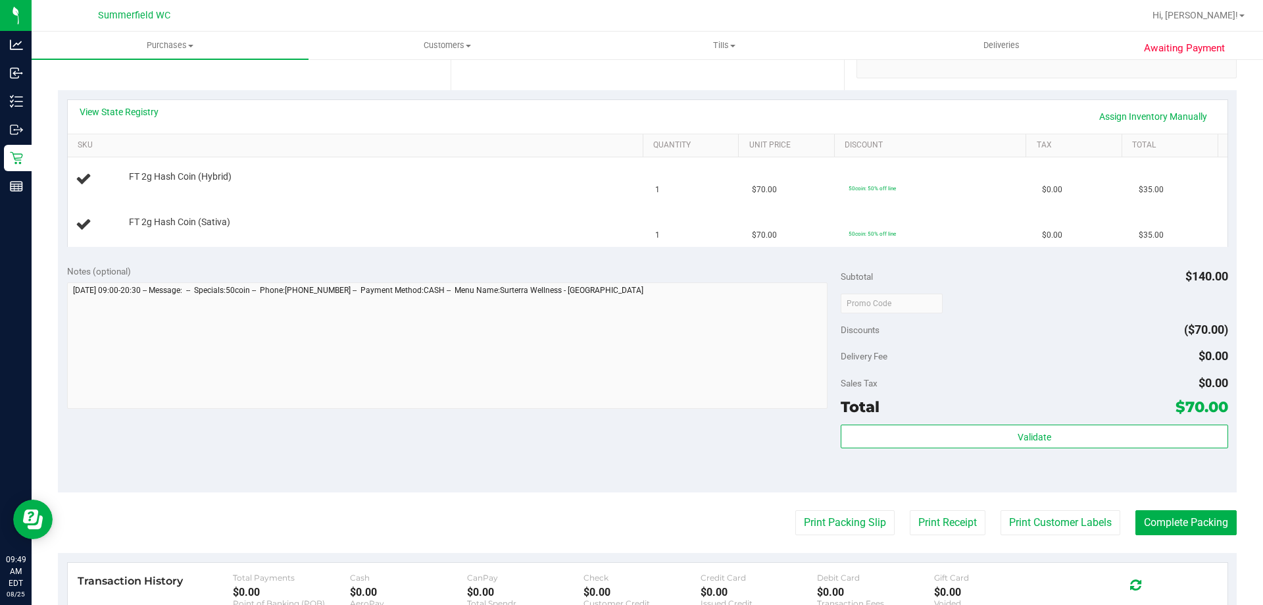
scroll to position [395, 0]
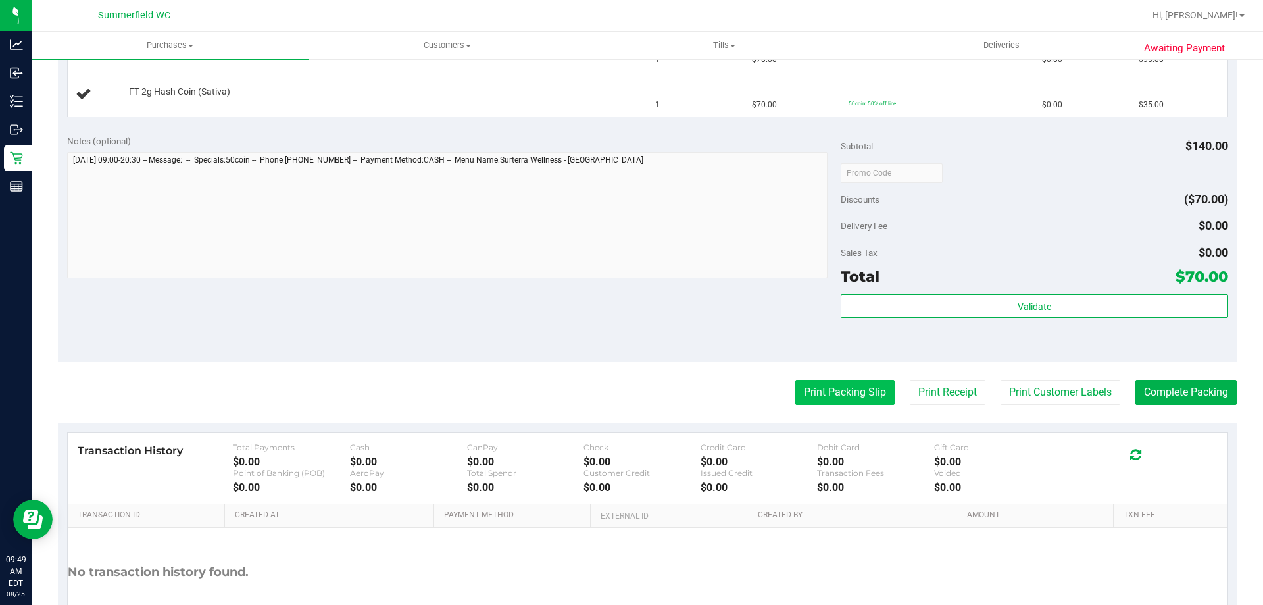
click at [858, 385] on button "Print Packing Slip" at bounding box center [845, 392] width 99 height 25
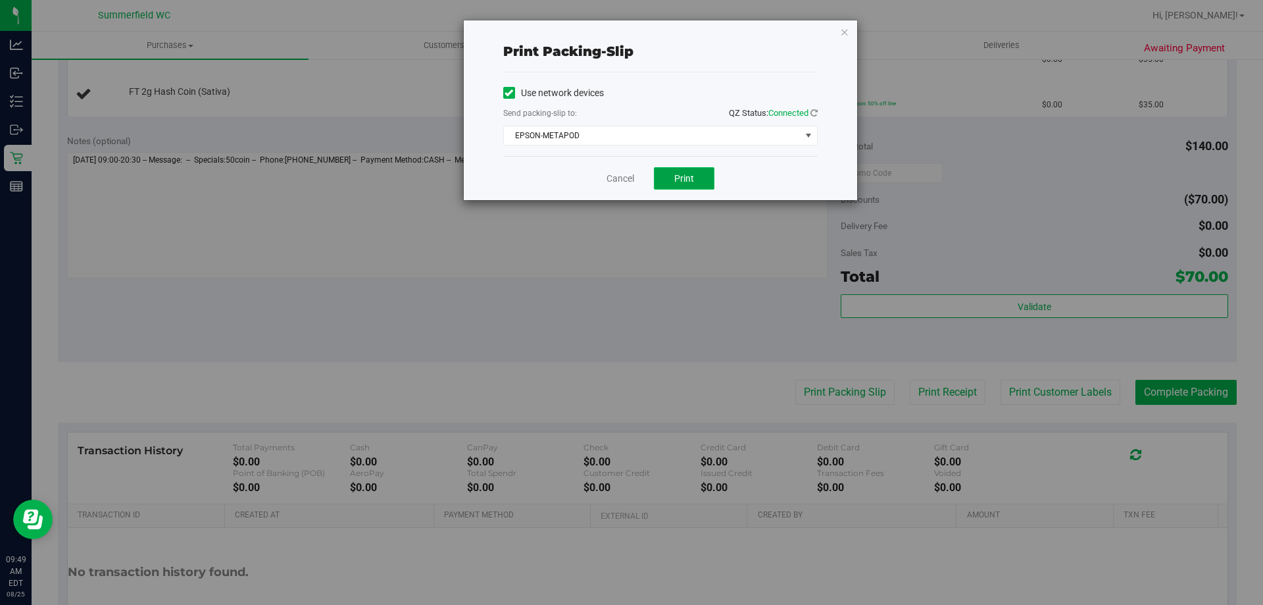
click at [690, 180] on span "Print" at bounding box center [684, 178] width 20 height 11
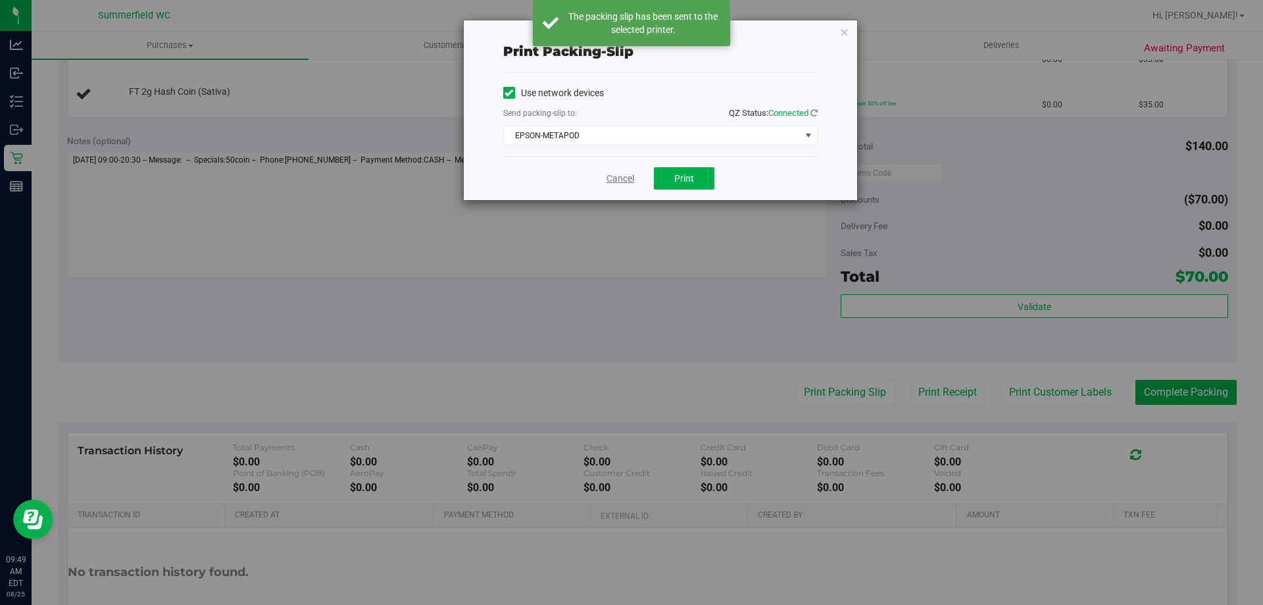
click at [622, 176] on link "Cancel" at bounding box center [621, 179] width 28 height 14
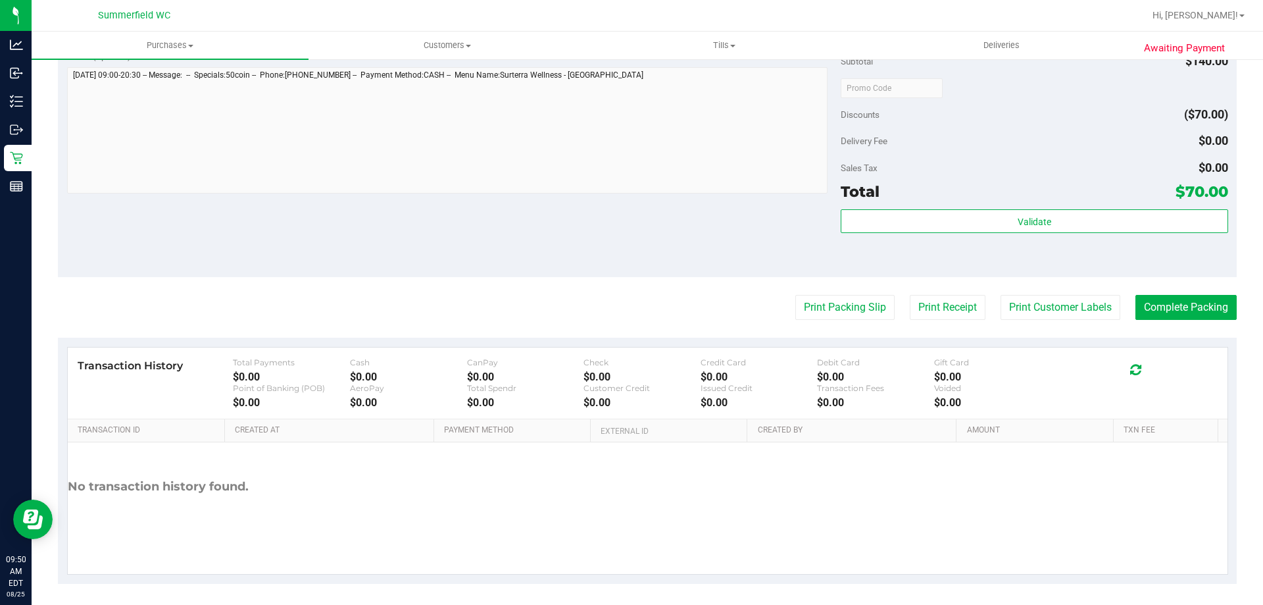
scroll to position [543, 0]
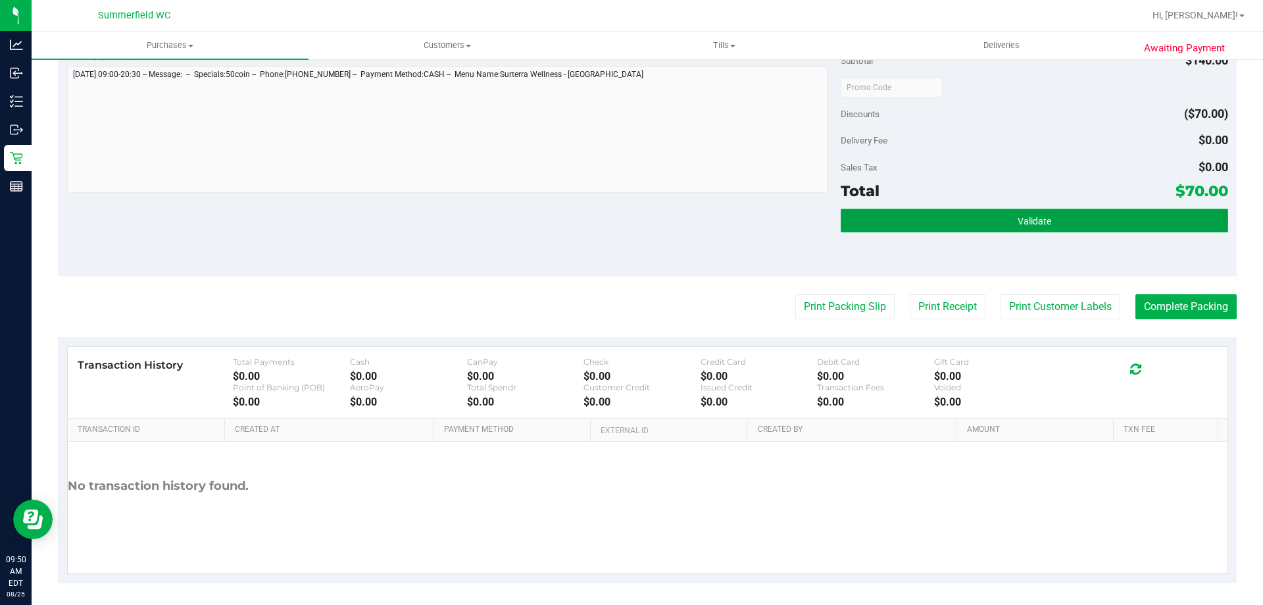
click at [1067, 225] on button "Validate" at bounding box center [1034, 221] width 387 height 24
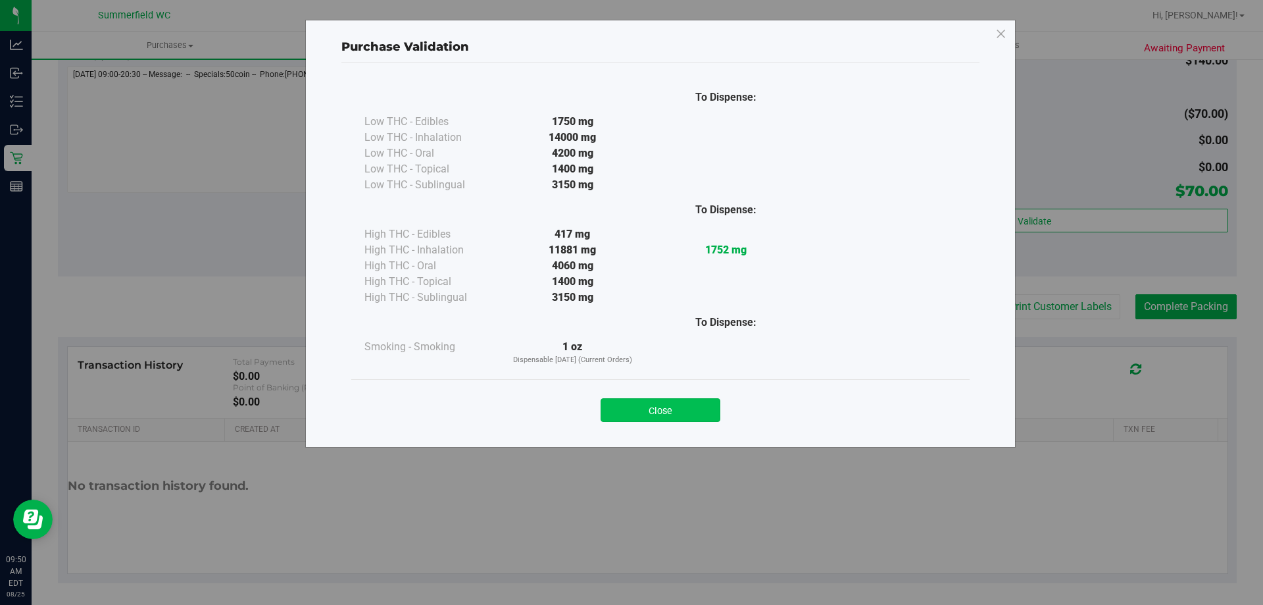
click at [692, 403] on button "Close" at bounding box center [661, 410] width 120 height 24
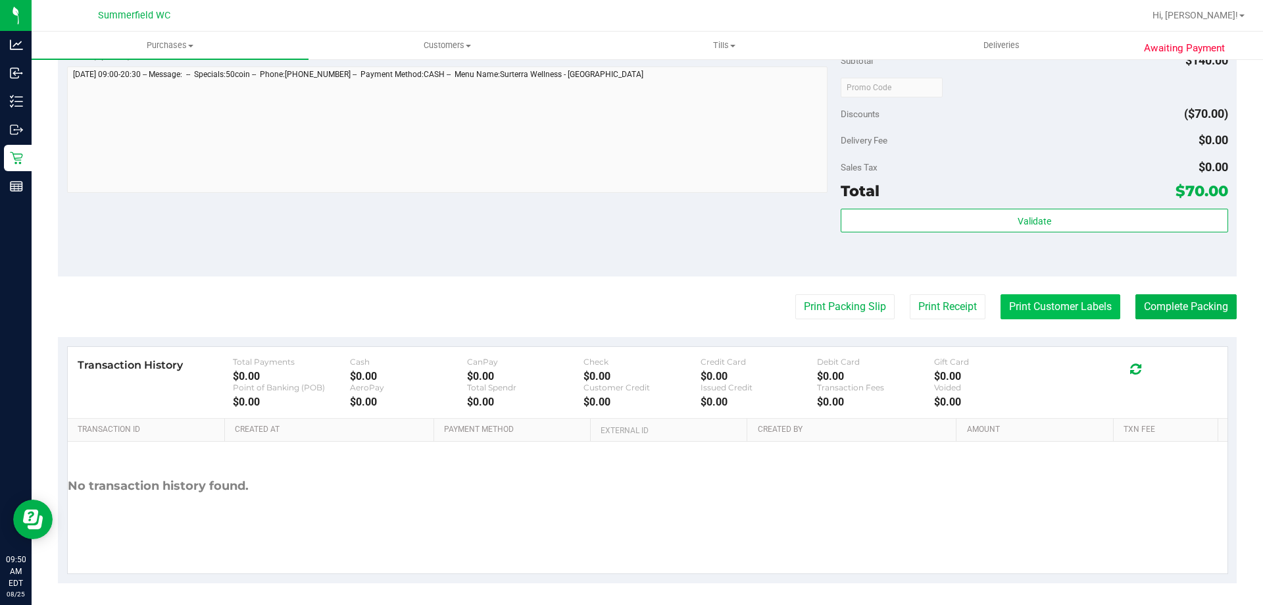
click at [1045, 305] on button "Print Customer Labels" at bounding box center [1061, 306] width 120 height 25
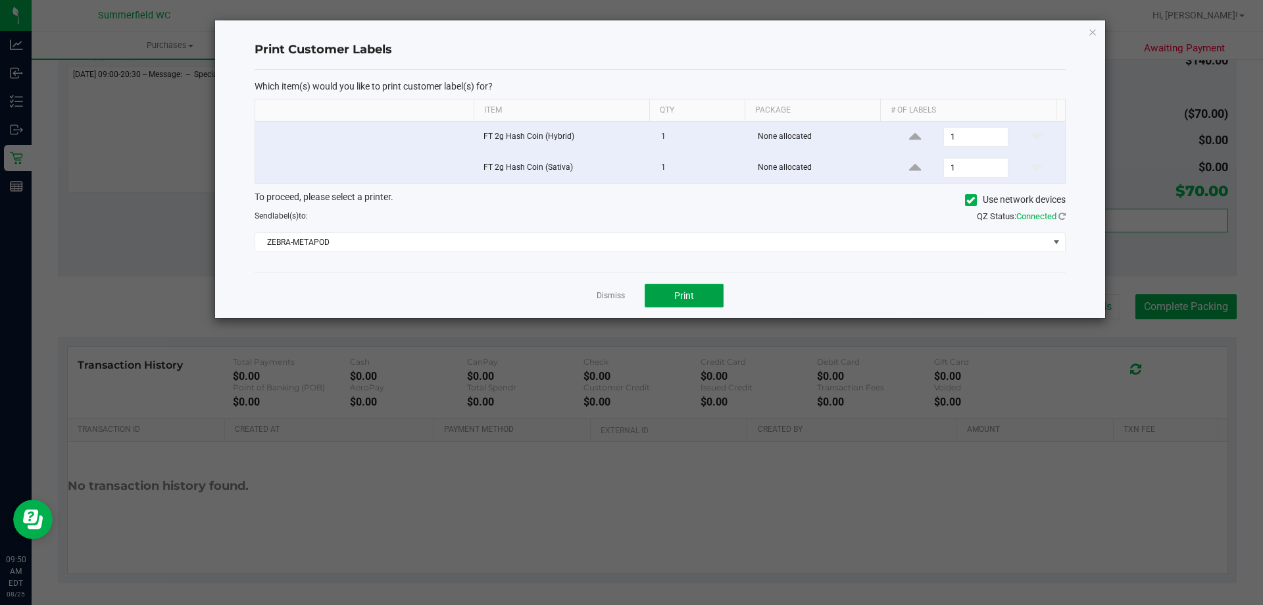
click at [707, 295] on button "Print" at bounding box center [684, 296] width 79 height 24
click at [602, 295] on link "Dismiss" at bounding box center [611, 295] width 28 height 11
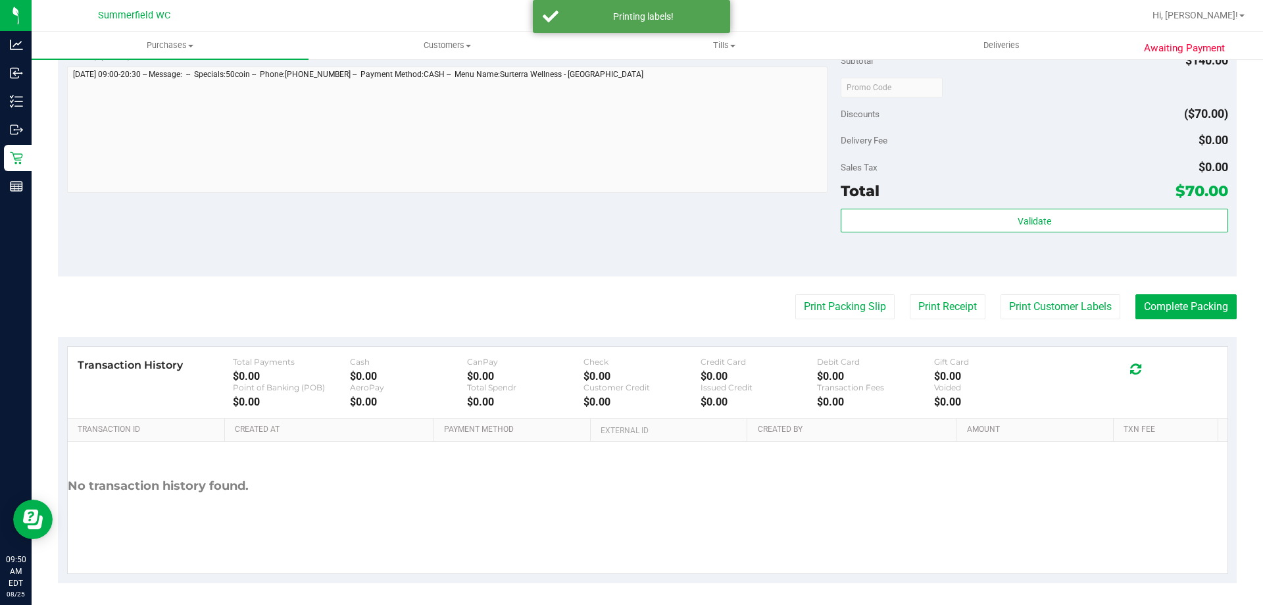
click at [1157, 293] on purchase-details "Back Edit Purchase Cancel Purchase View Profile # 11842025 BioTrack ID: - Submi…" at bounding box center [647, 55] width 1179 height 1055
click at [1146, 296] on button "Complete Packing" at bounding box center [1186, 306] width 101 height 25
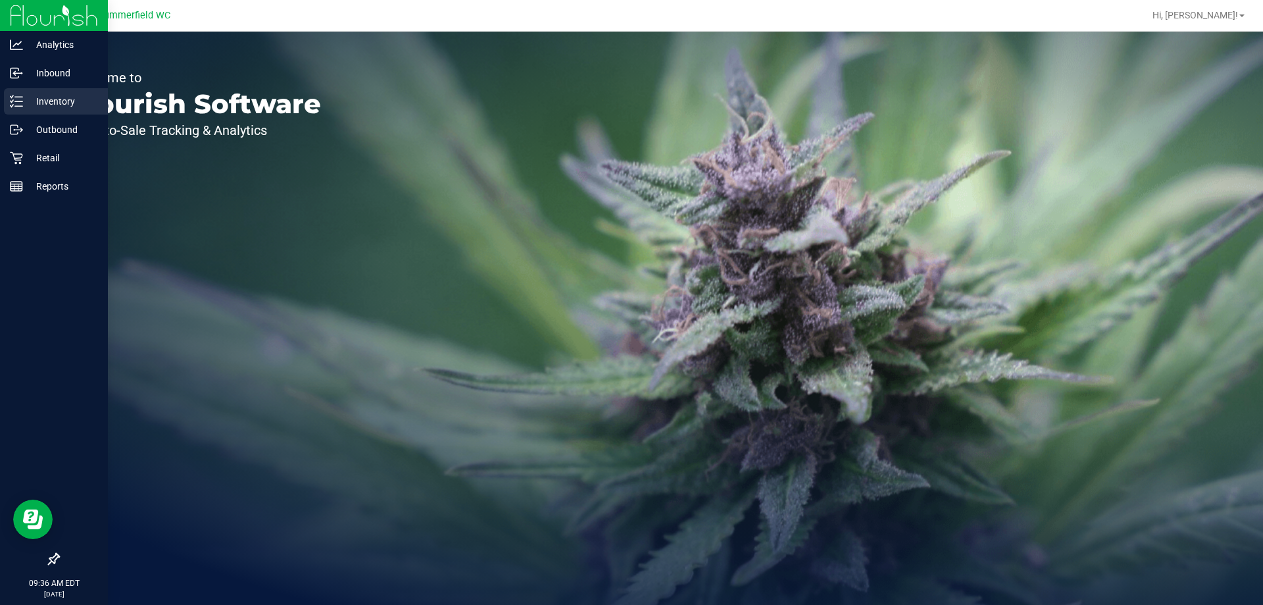
click at [55, 97] on p "Inventory" at bounding box center [62, 101] width 79 height 16
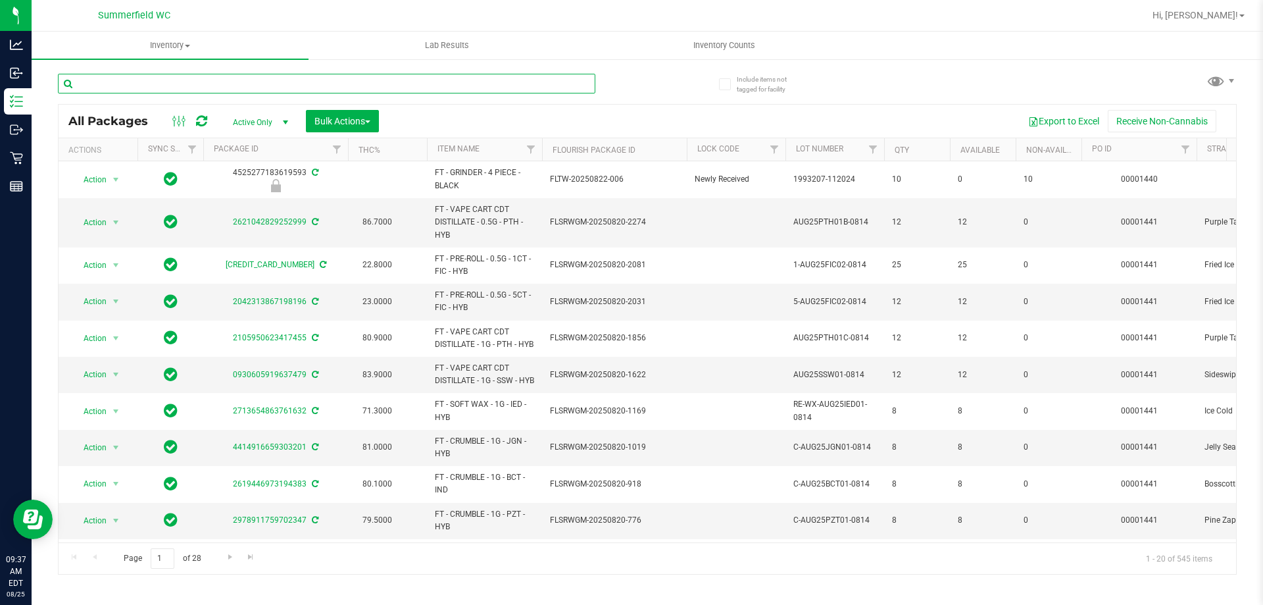
click at [193, 81] on input "text" at bounding box center [327, 84] width 538 height 20
type input "blt"
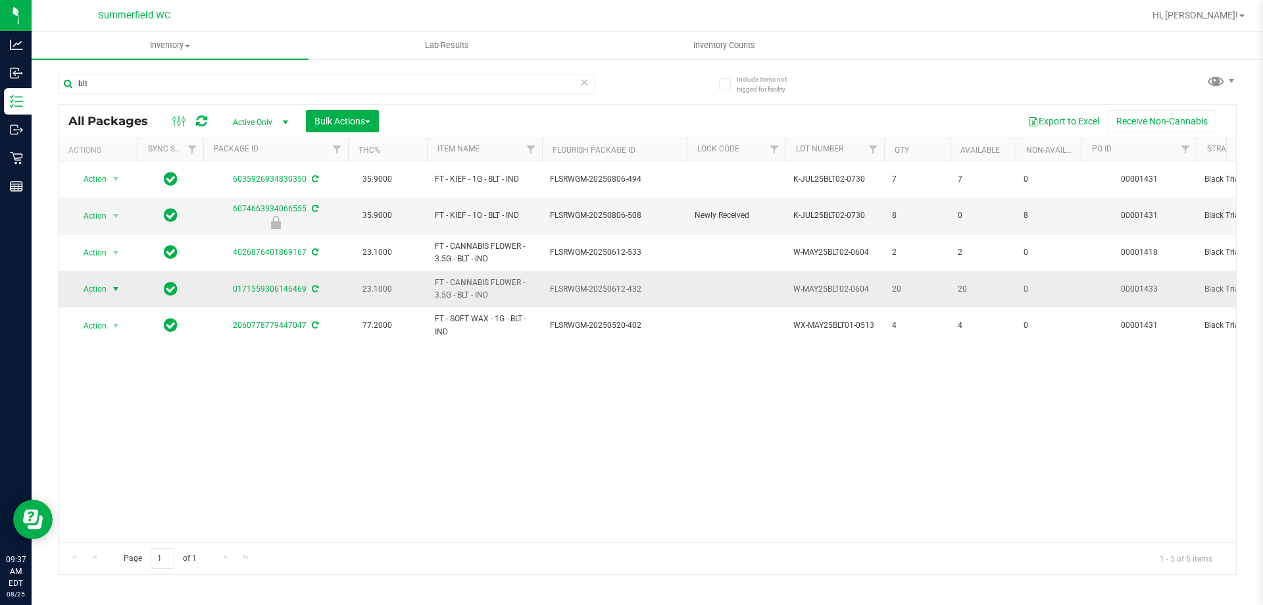
click at [86, 289] on span "Action" at bounding box center [90, 289] width 36 height 18
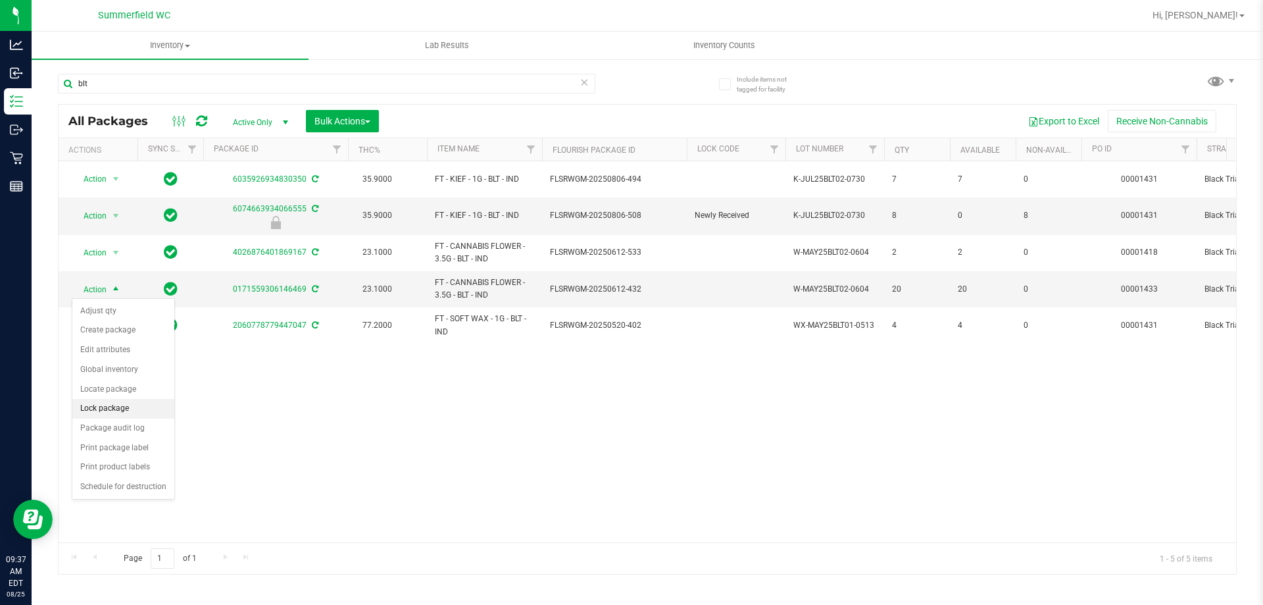
click at [112, 407] on li "Lock package" at bounding box center [123, 409] width 102 height 20
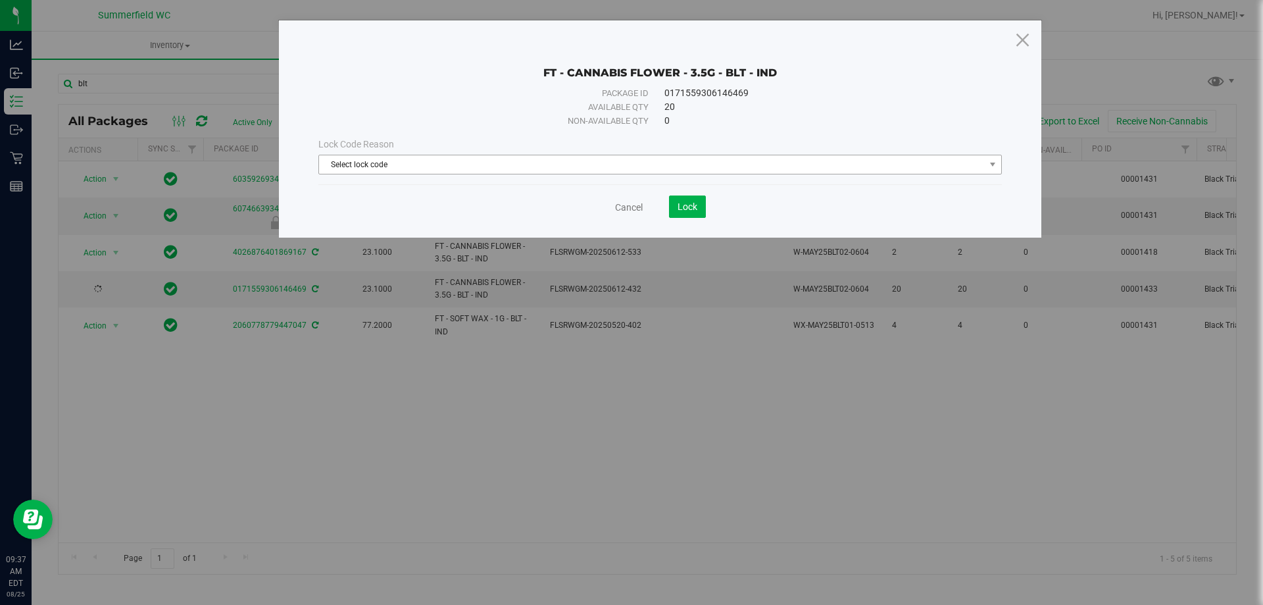
click at [427, 174] on span "Select lock code" at bounding box center [660, 165] width 684 height 20
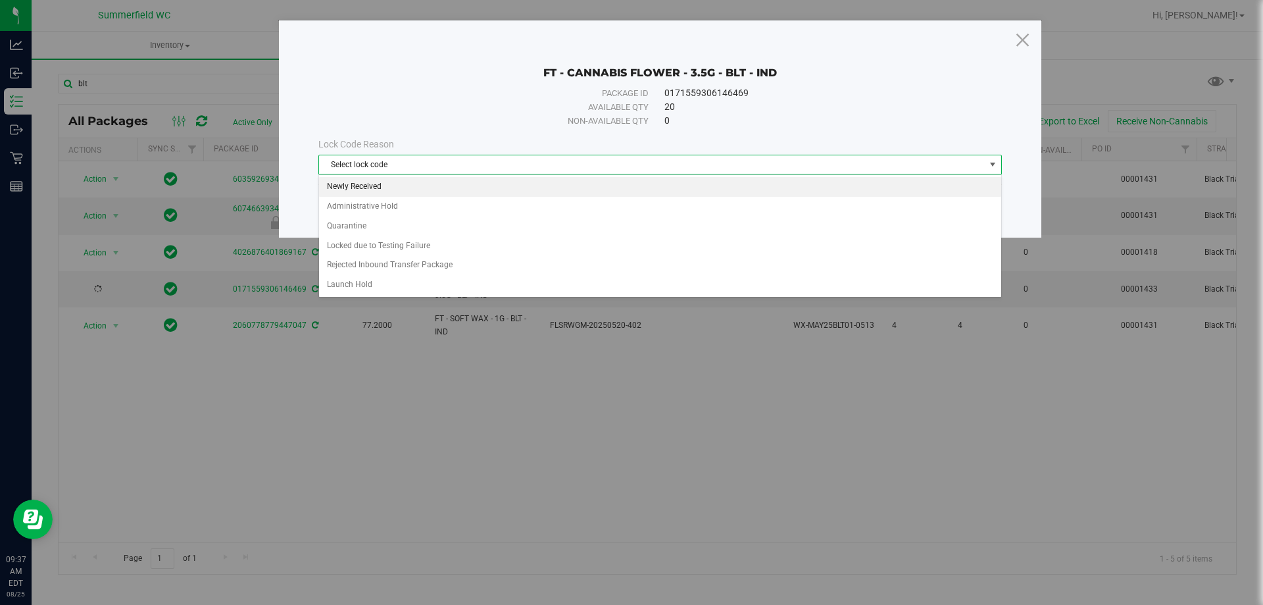
click at [415, 189] on li "Newly Received" at bounding box center [660, 187] width 682 height 20
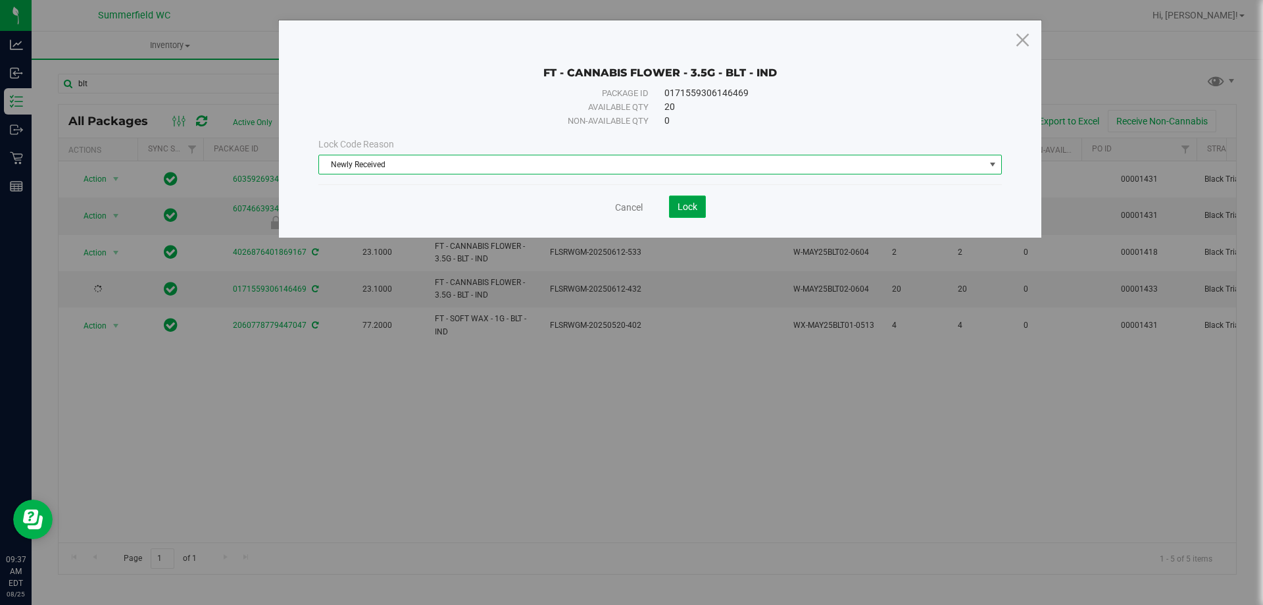
click at [699, 209] on button "Lock" at bounding box center [687, 206] width 37 height 22
